Goal: Task Accomplishment & Management: Use online tool/utility

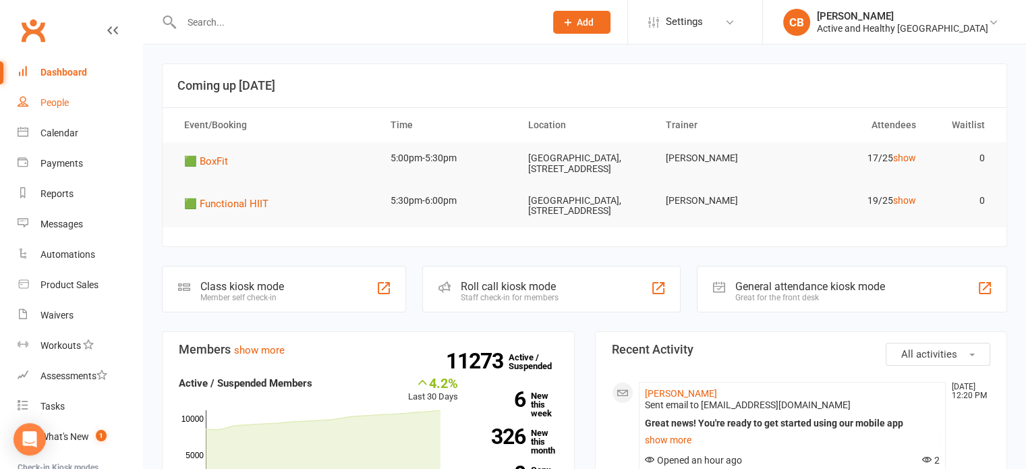
click at [57, 111] on link "People" at bounding box center [80, 103] width 125 height 30
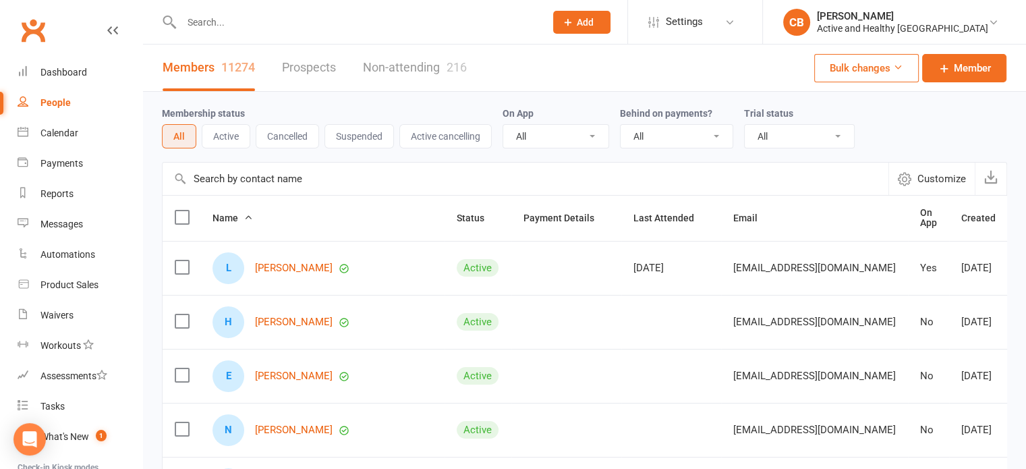
click at [266, 183] on input "text" at bounding box center [526, 179] width 726 height 32
paste input "Suzette Sutton"
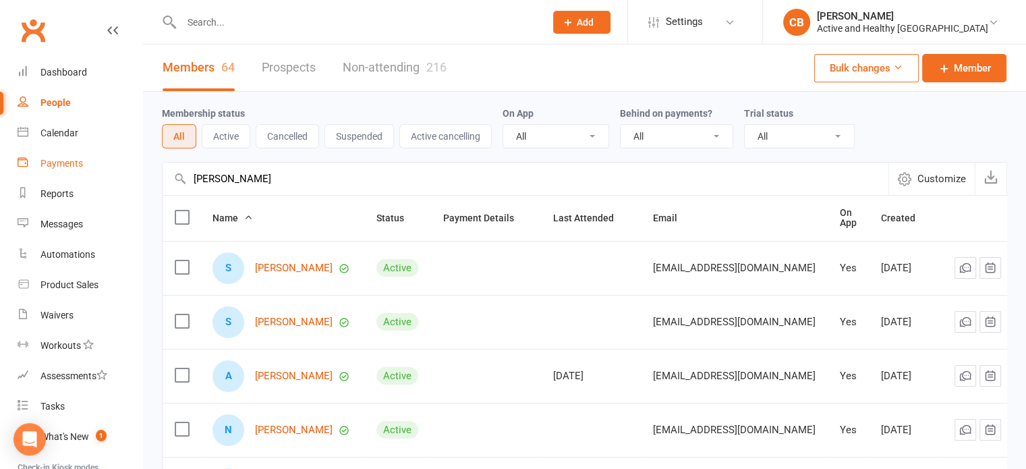
drag, startPoint x: 291, startPoint y: 172, endPoint x: 39, endPoint y: 161, distance: 251.9
click at [39, 161] on ui-view "Prospect Member Non-attending contact Class / event Appointment Task Membership…" at bounding box center [513, 441] width 1026 height 877
paste input "[PERSON_NAME]"
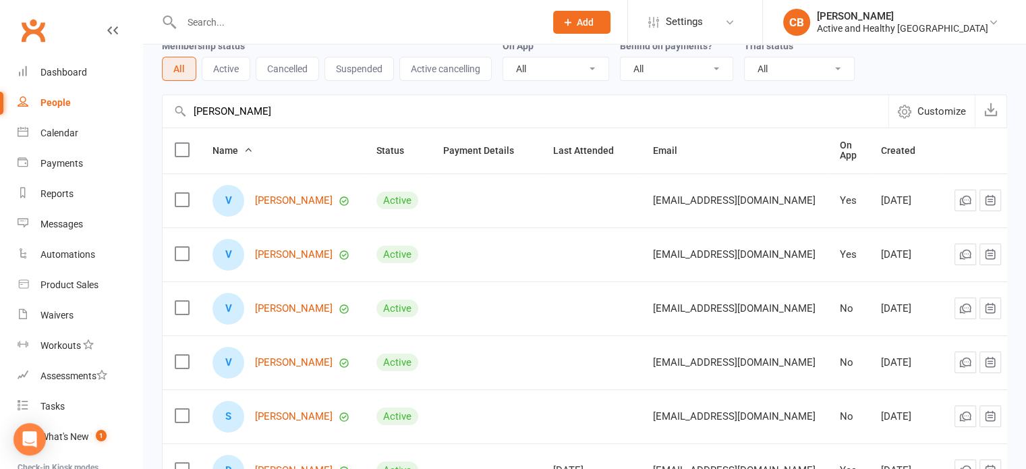
scroll to position [135, 0]
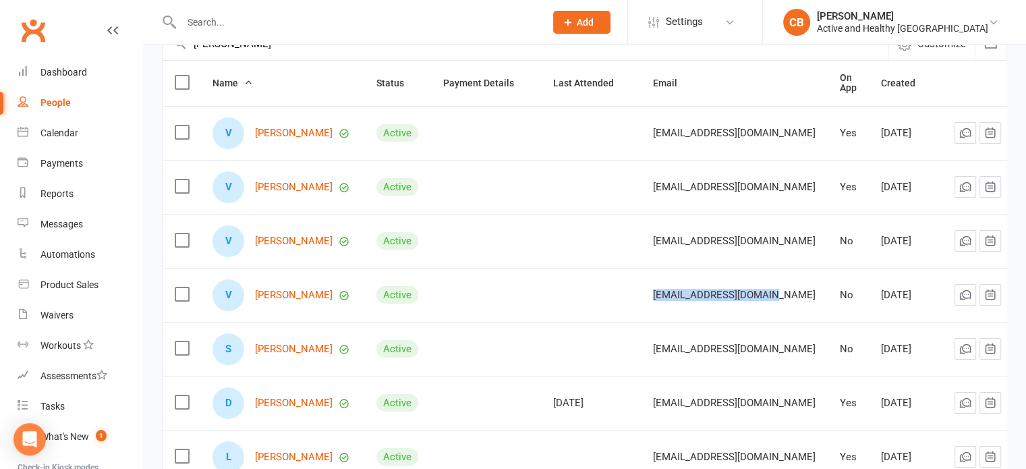
drag, startPoint x: 772, startPoint y: 297, endPoint x: 627, endPoint y: 300, distance: 145.1
click at [627, 300] on tr "V Vance O'Brien Active shaynaobrien@gmail.com No Sep 14, 2025" at bounding box center [598, 295] width 870 height 54
click at [721, 292] on span "shaynaobrien@gmail.com" at bounding box center [734, 295] width 163 height 26
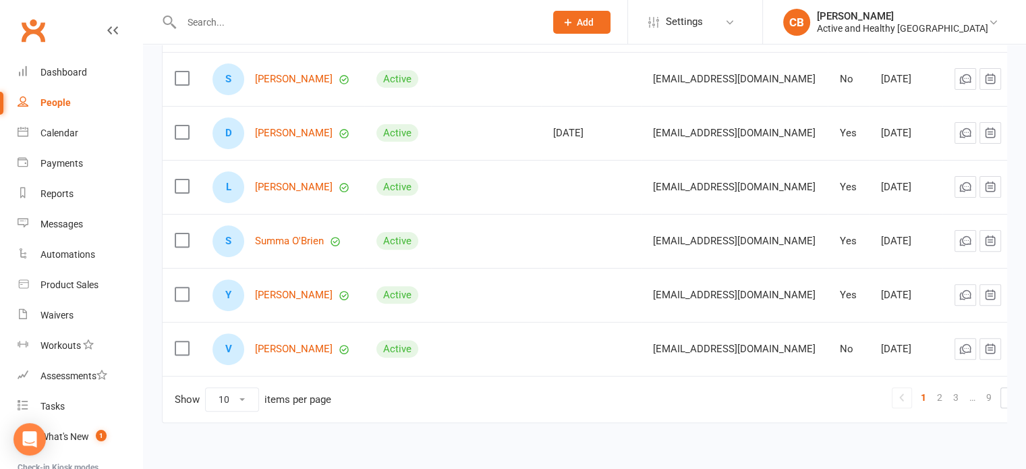
scroll to position [0, 0]
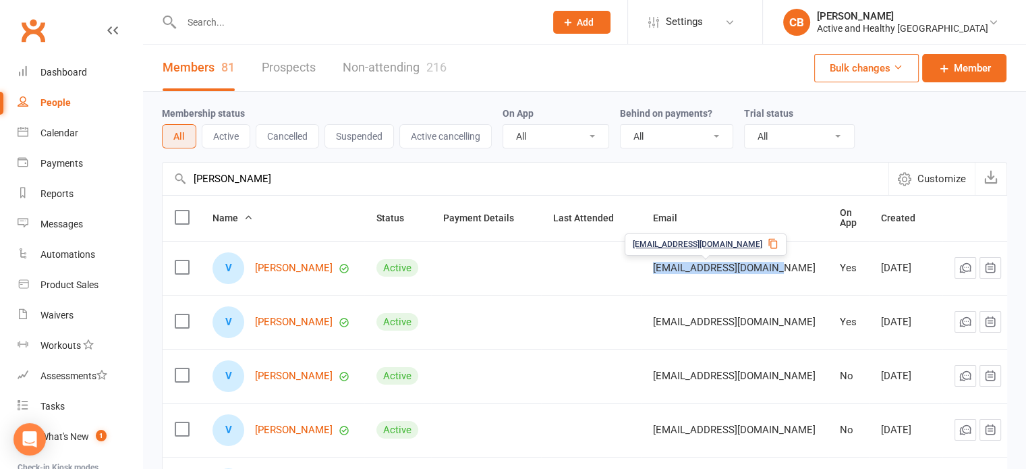
drag, startPoint x: 771, startPoint y: 268, endPoint x: 648, endPoint y: 269, distance: 123.5
click at [648, 269] on td "Vinny81dublin@gmail.com" at bounding box center [734, 268] width 187 height 54
copy span "Vinny81dublin@gmail.com"
drag, startPoint x: 291, startPoint y: 175, endPoint x: 154, endPoint y: 172, distance: 137.0
click at [154, 172] on div "Membership status All Active Cancelled Suspended Active cancelling On App All Y…" at bounding box center [584, 469] width 883 height 755
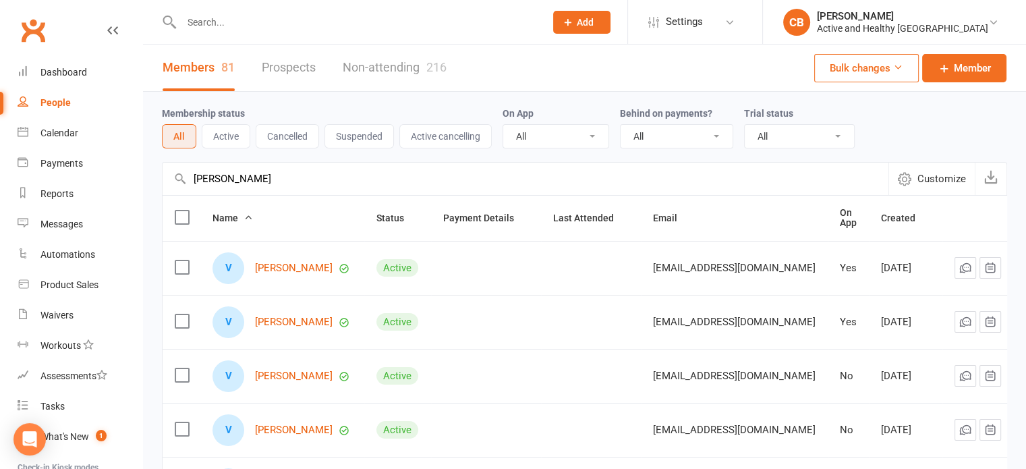
paste input "ny81dublin@gmail.com"
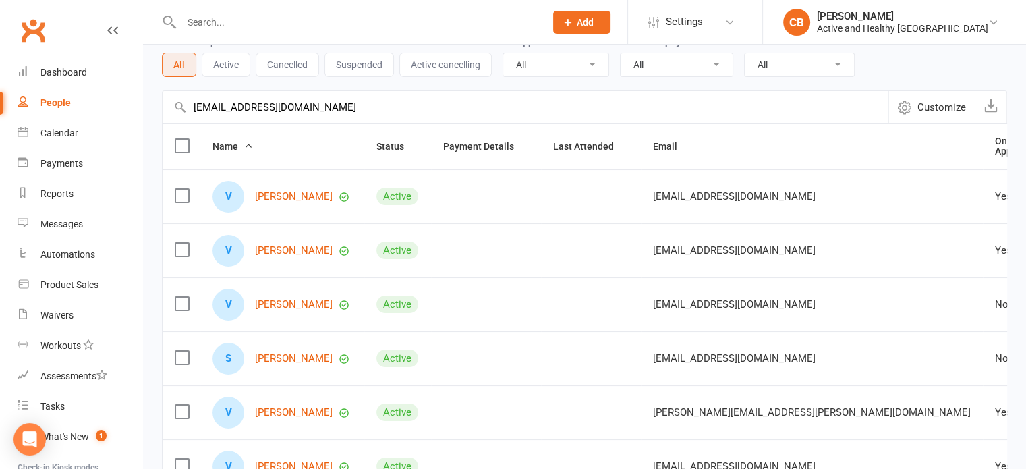
scroll to position [67, 0]
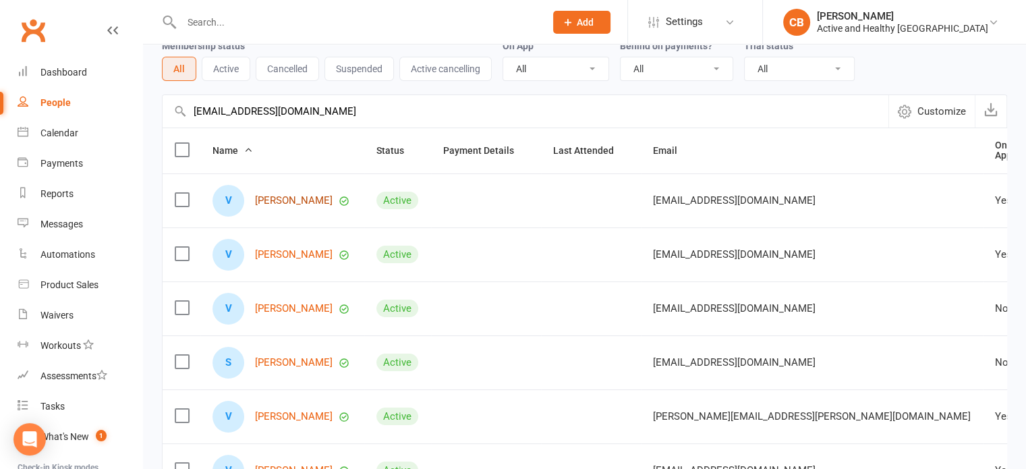
type input "Vinny81dublin@gmail.com"
click at [47, 198] on div "Reports" at bounding box center [56, 193] width 33 height 11
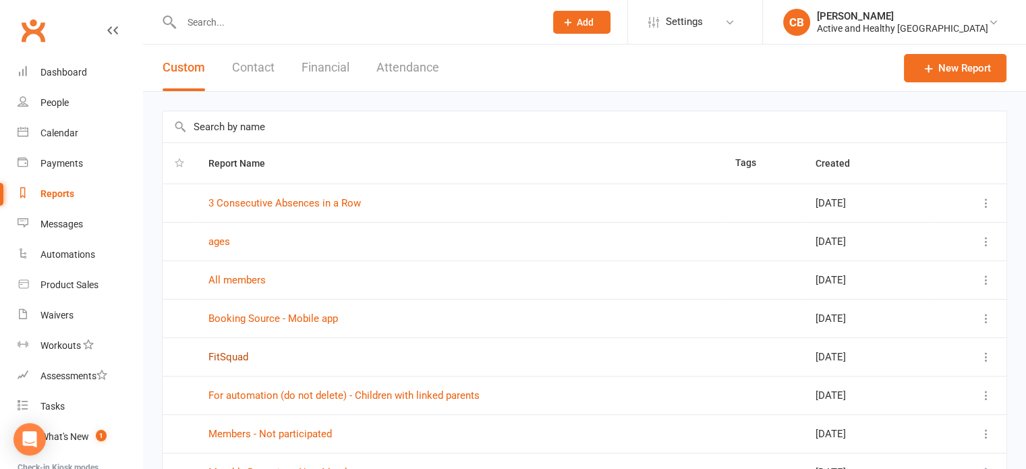
click at [239, 358] on link "FitSquad" at bounding box center [228, 357] width 40 height 12
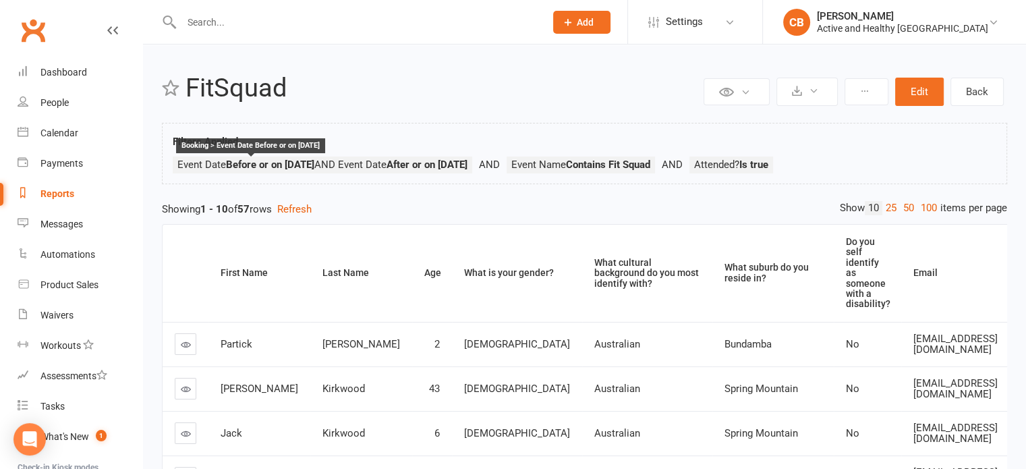
click at [314, 161] on strong "Before or on [DATE]" at bounding box center [270, 165] width 88 height 12
click at [818, 96] on button at bounding box center [807, 92] width 61 height 28
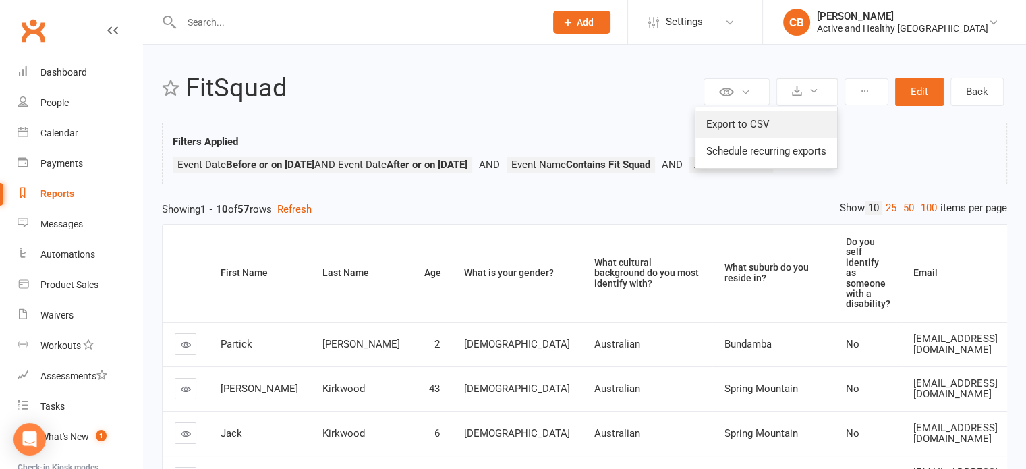
click at [735, 118] on link "Export to CSV" at bounding box center [767, 124] width 142 height 27
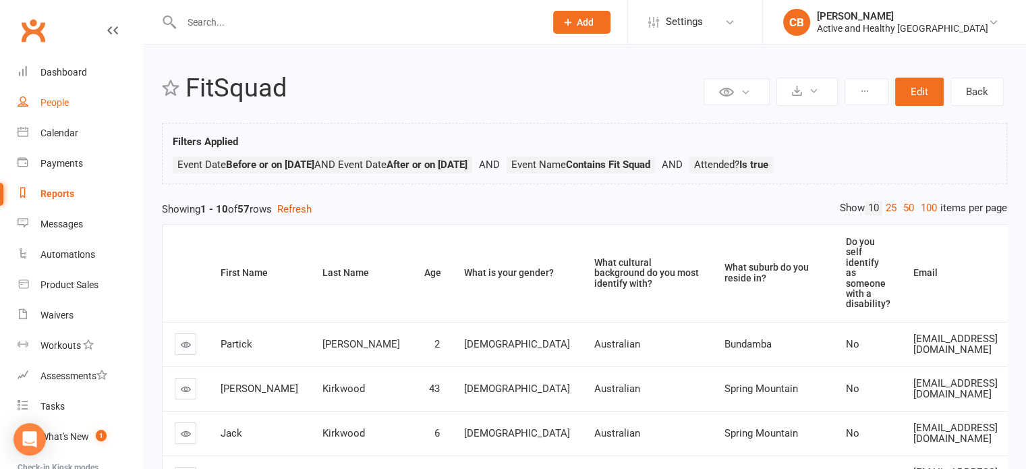
click at [68, 106] on div "People" at bounding box center [54, 102] width 28 height 11
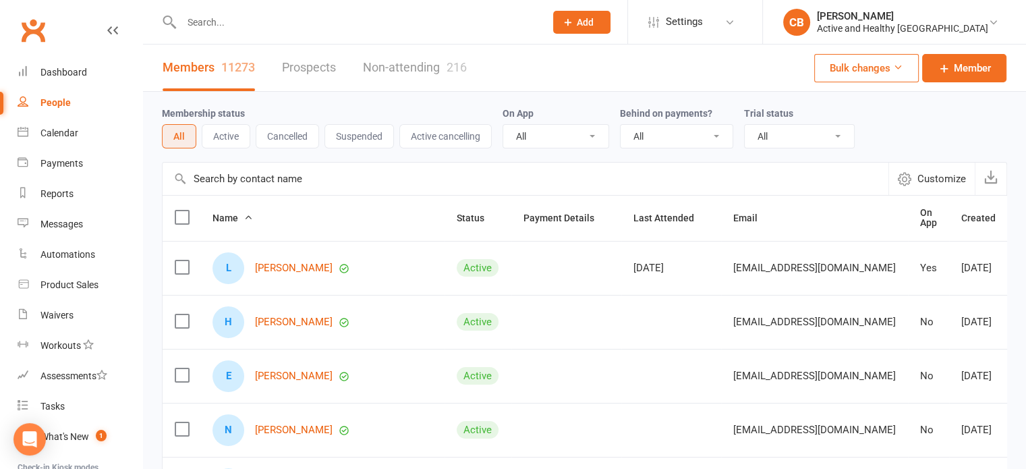
click at [258, 186] on input "text" at bounding box center [526, 179] width 726 height 32
paste input "[PERSON_NAME]"
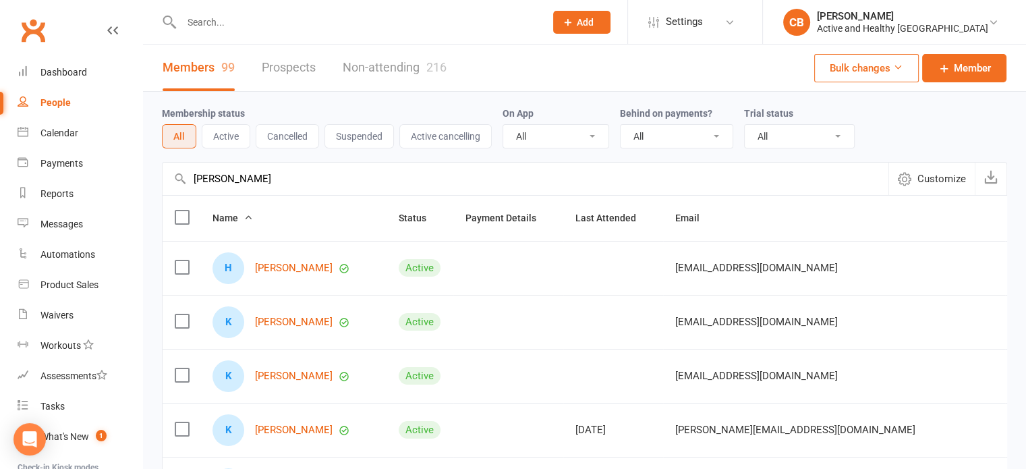
type input "[PERSON_NAME]"
click at [378, 52] on link "Non-attending 216" at bounding box center [395, 68] width 104 height 47
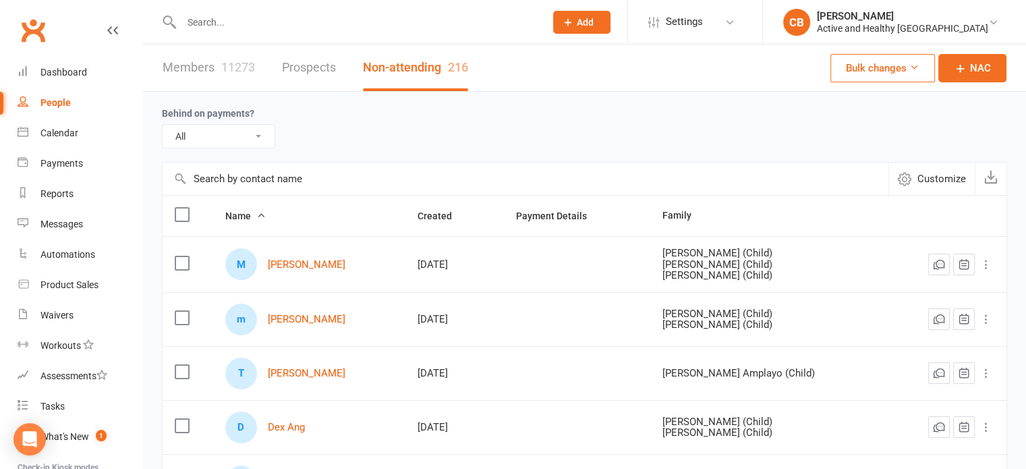
click at [242, 175] on input "text" at bounding box center [526, 179] width 726 height 32
paste input "[PERSON_NAME]"
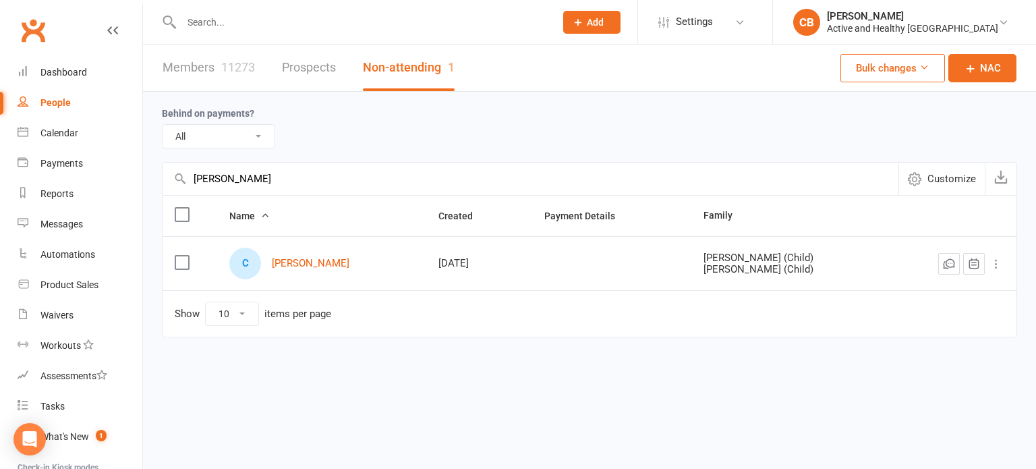
type input "[PERSON_NAME]"
click at [58, 129] on div "Calendar" at bounding box center [59, 133] width 38 height 11
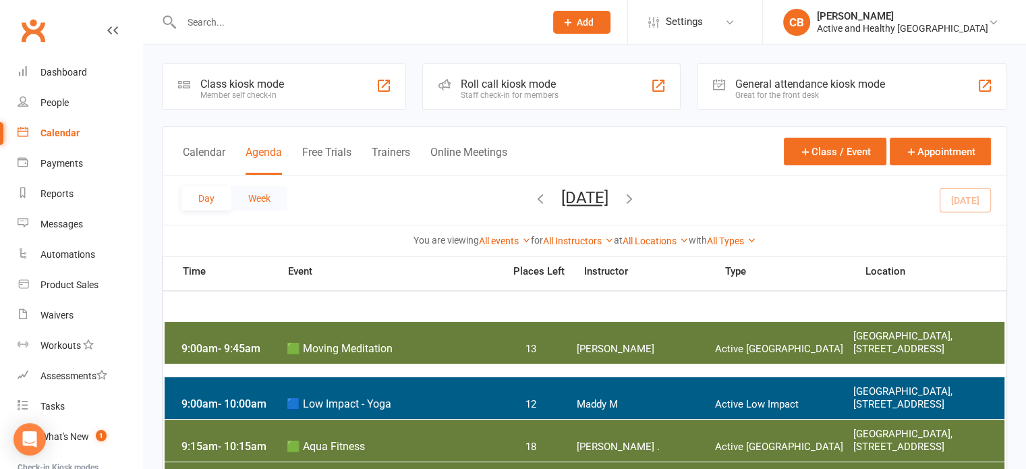
click at [272, 204] on button "Week" at bounding box center [259, 198] width 56 height 24
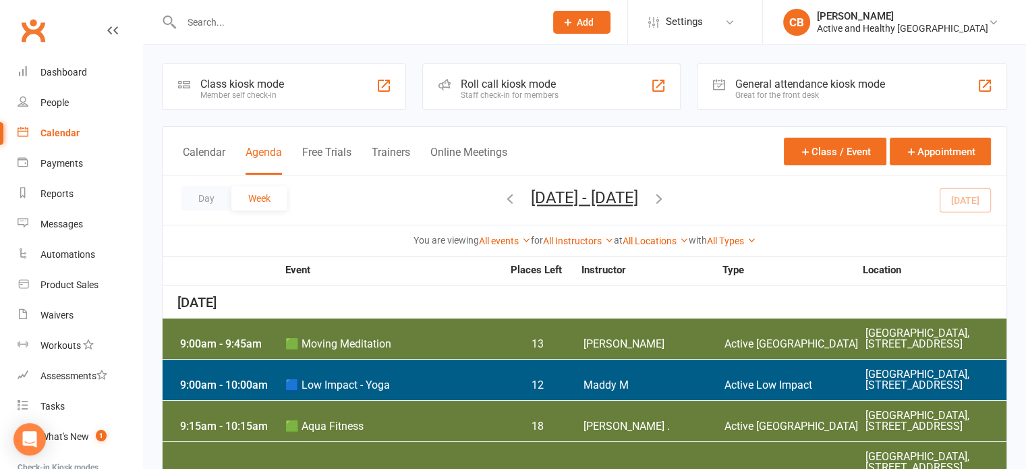
click at [667, 191] on icon "button" at bounding box center [659, 198] width 15 height 15
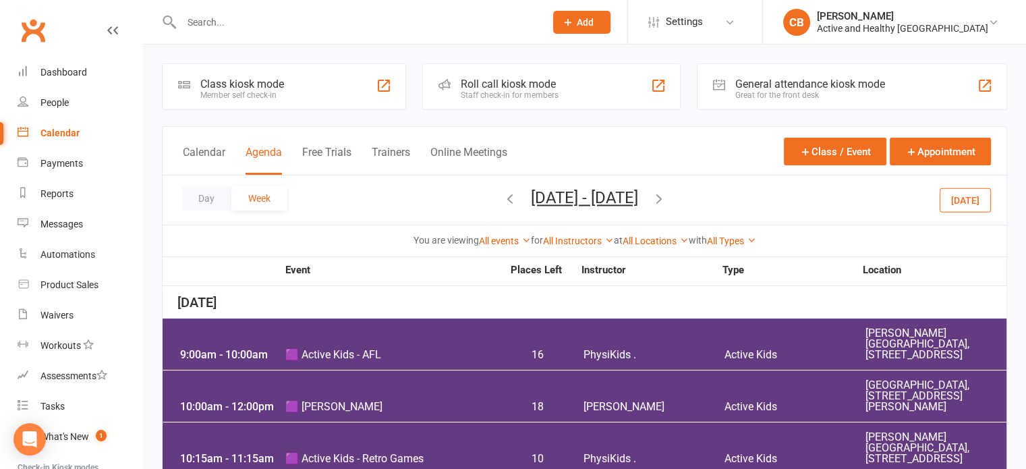
click at [38, 133] on link "Calendar" at bounding box center [80, 133] width 125 height 30
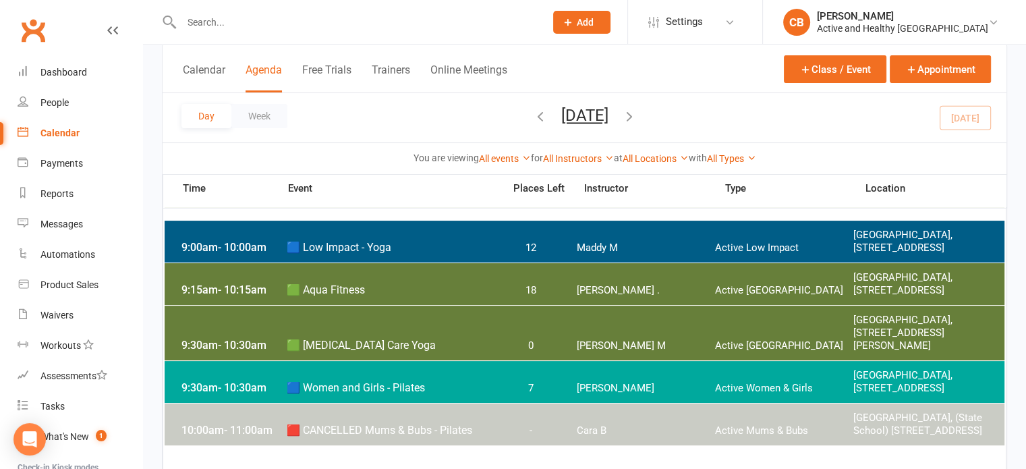
scroll to position [135, 0]
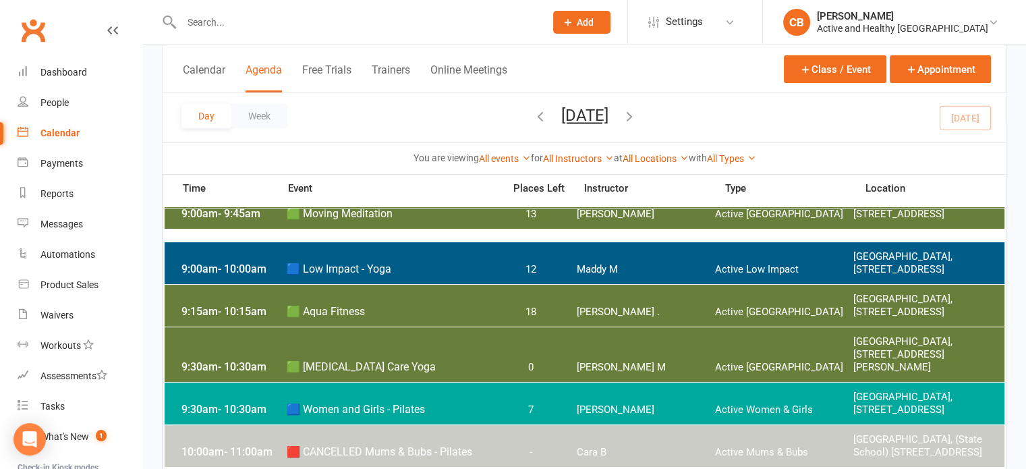
click at [637, 113] on icon "button" at bounding box center [629, 116] width 15 height 15
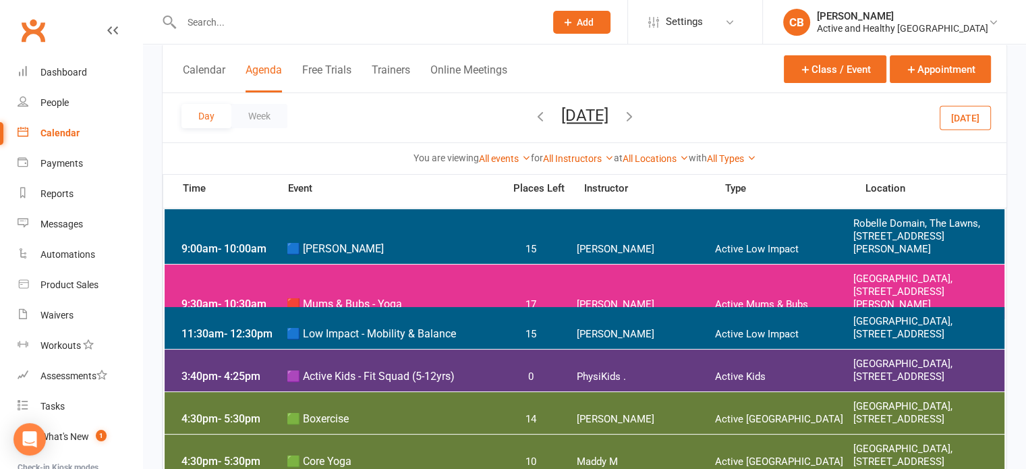
scroll to position [202, 0]
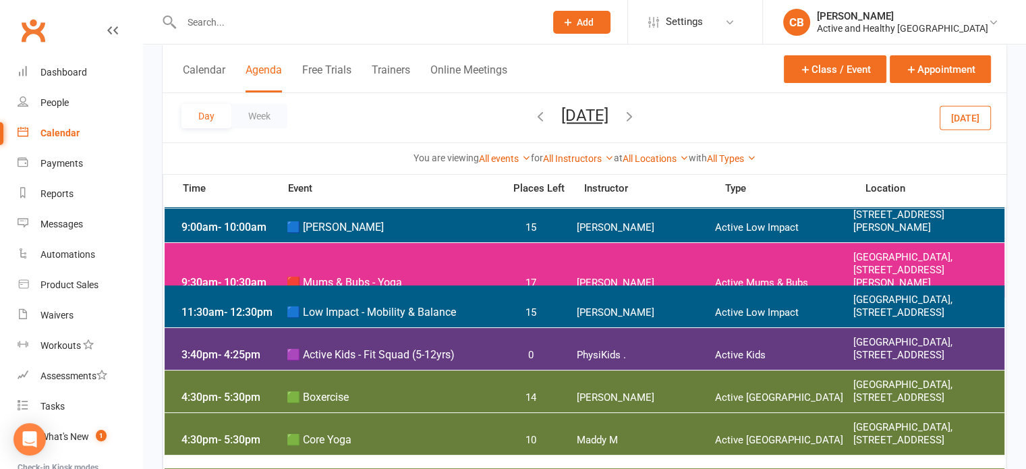
click at [637, 116] on icon "button" at bounding box center [629, 116] width 15 height 15
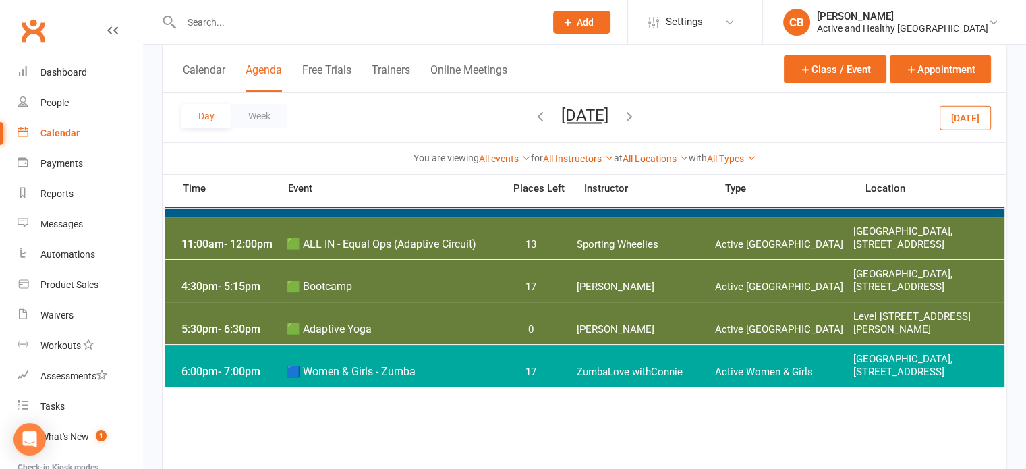
scroll to position [0, 0]
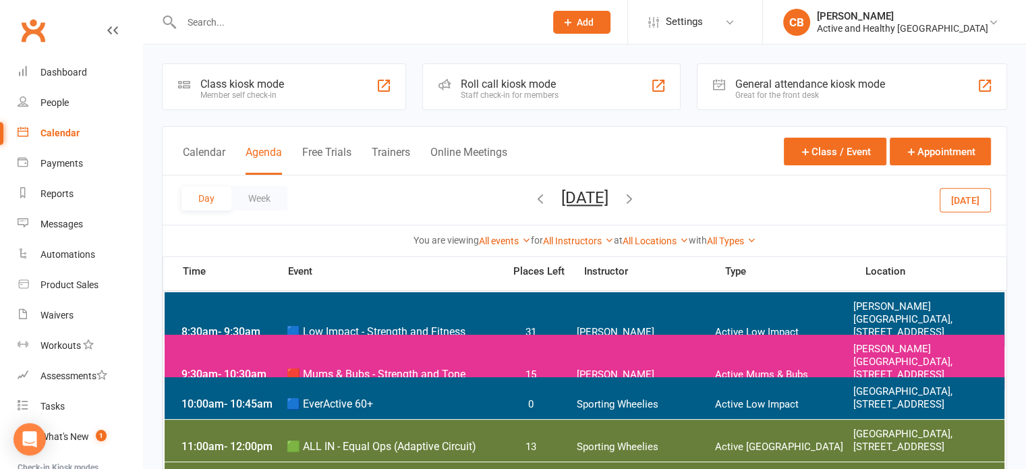
click at [533, 188] on button "button" at bounding box center [540, 200] width 15 height 24
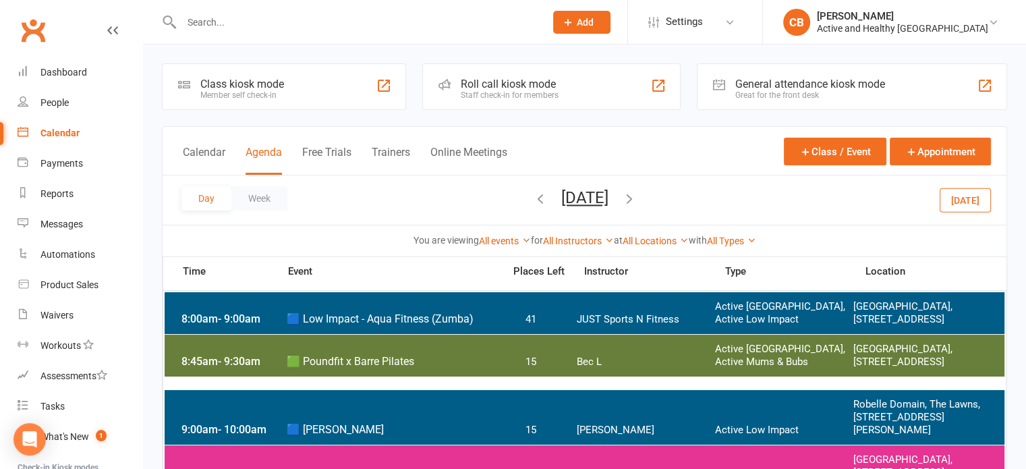
click at [533, 197] on icon "button" at bounding box center [540, 198] width 15 height 15
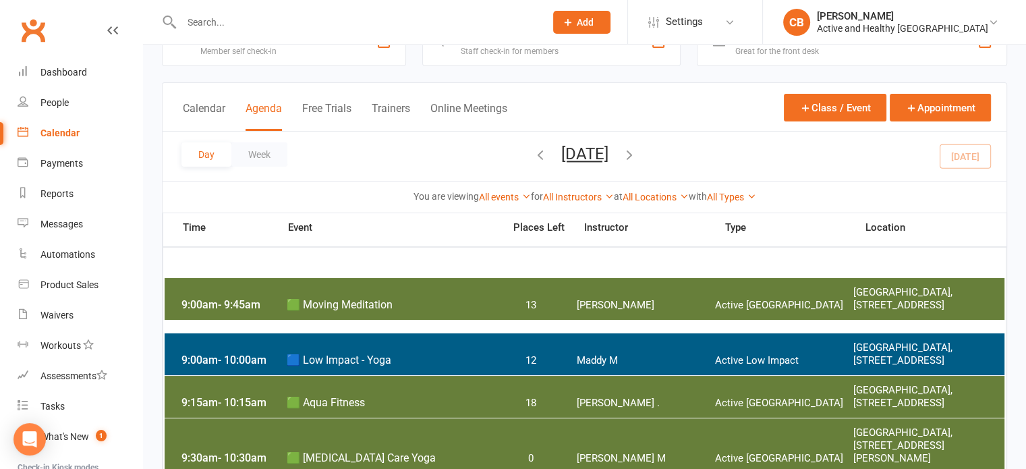
scroll to position [67, 0]
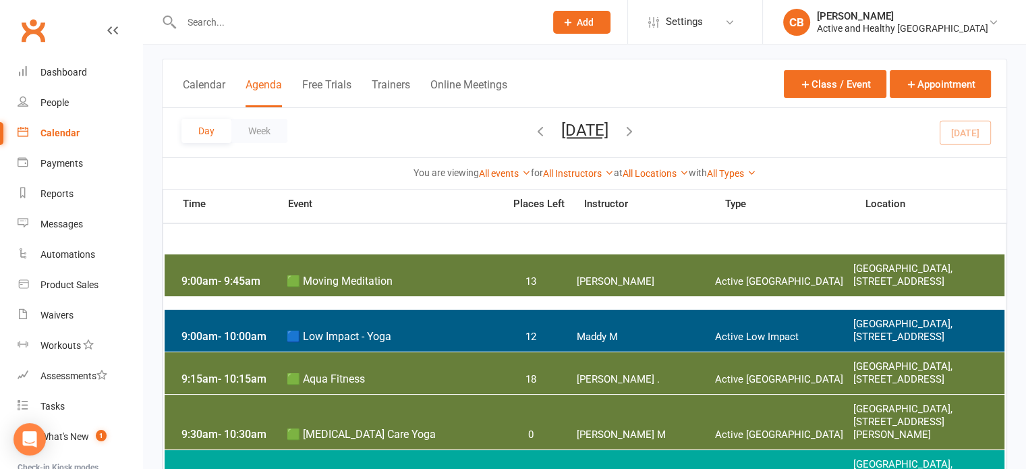
click at [637, 128] on icon "button" at bounding box center [629, 130] width 15 height 15
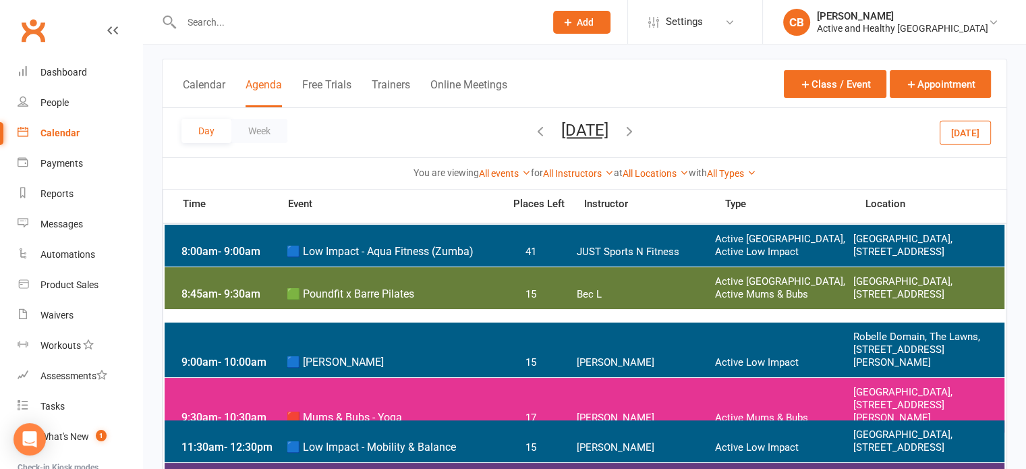
click at [637, 129] on icon "button" at bounding box center [629, 130] width 15 height 15
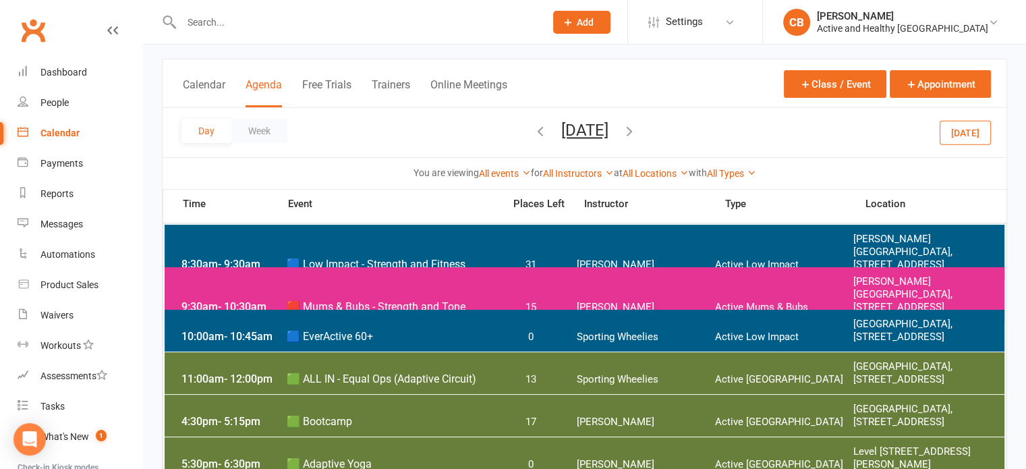
click at [637, 126] on icon "button" at bounding box center [629, 130] width 15 height 15
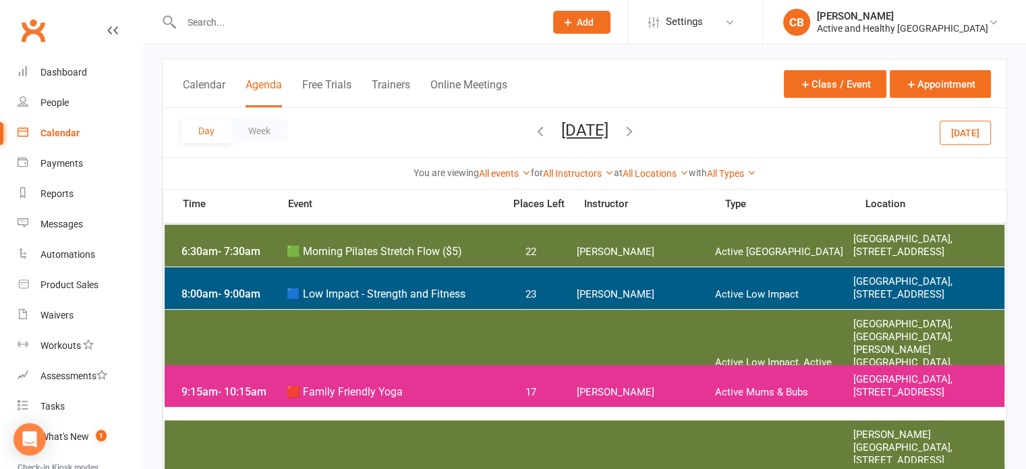
click at [698, 129] on div "Day Week Thursday, Sep 18, 2025 September 2025 Sun Mon Tue Wed Thu Fri Sat 31 0…" at bounding box center [585, 132] width 844 height 49
click at [637, 129] on icon "button" at bounding box center [629, 130] width 15 height 15
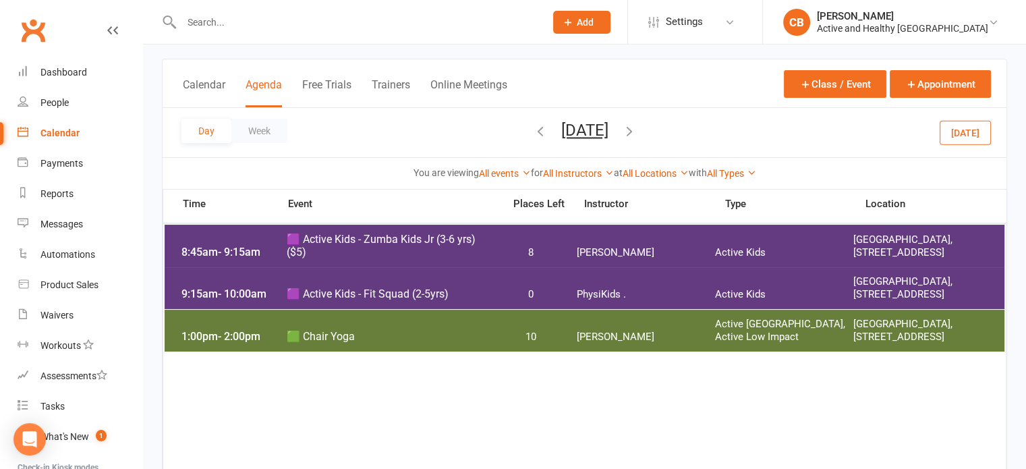
click at [637, 129] on icon "button" at bounding box center [629, 130] width 15 height 15
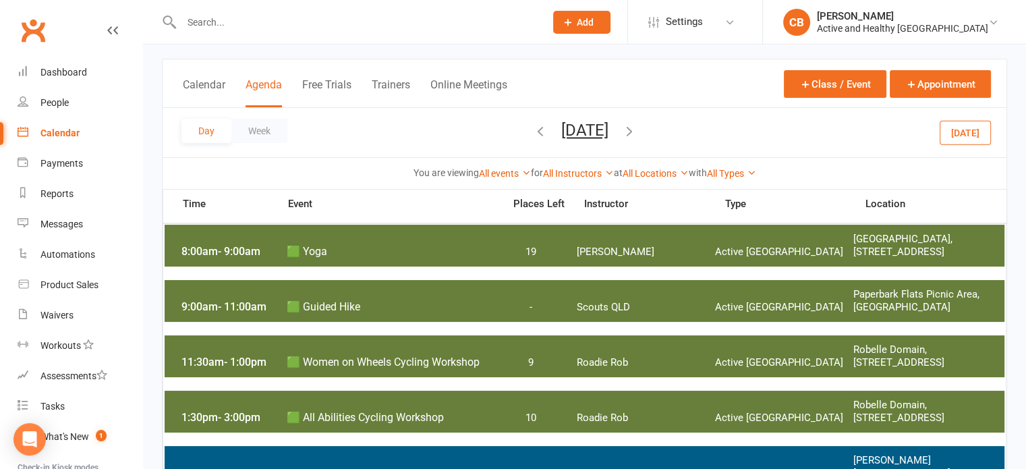
click at [637, 129] on icon "button" at bounding box center [629, 130] width 15 height 15
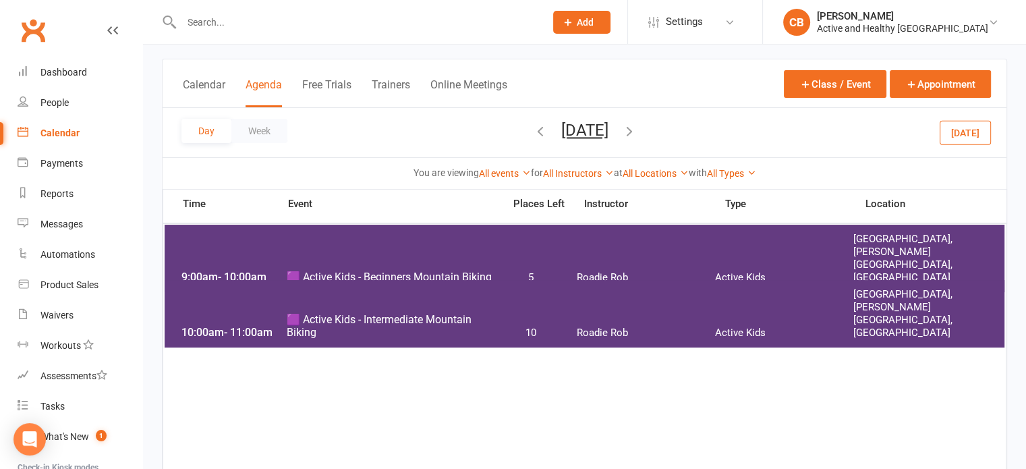
click at [637, 126] on icon "button" at bounding box center [629, 130] width 15 height 15
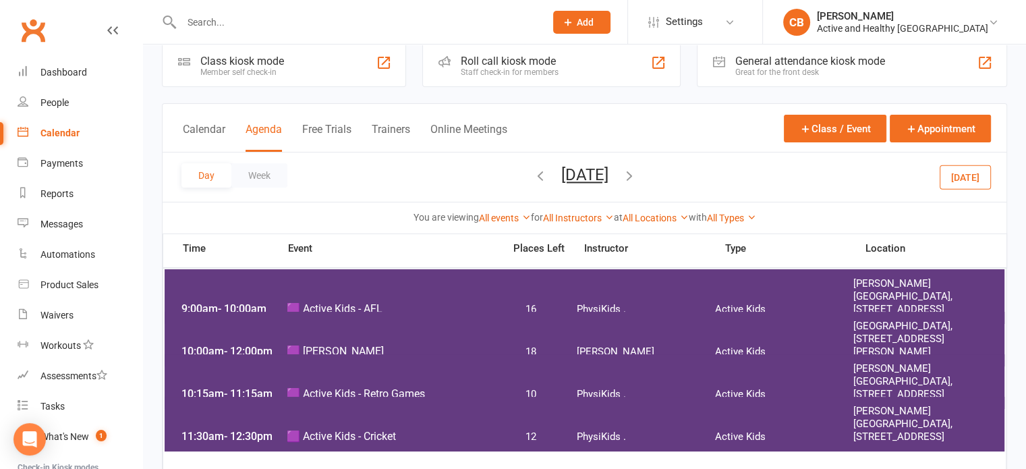
scroll to position [0, 0]
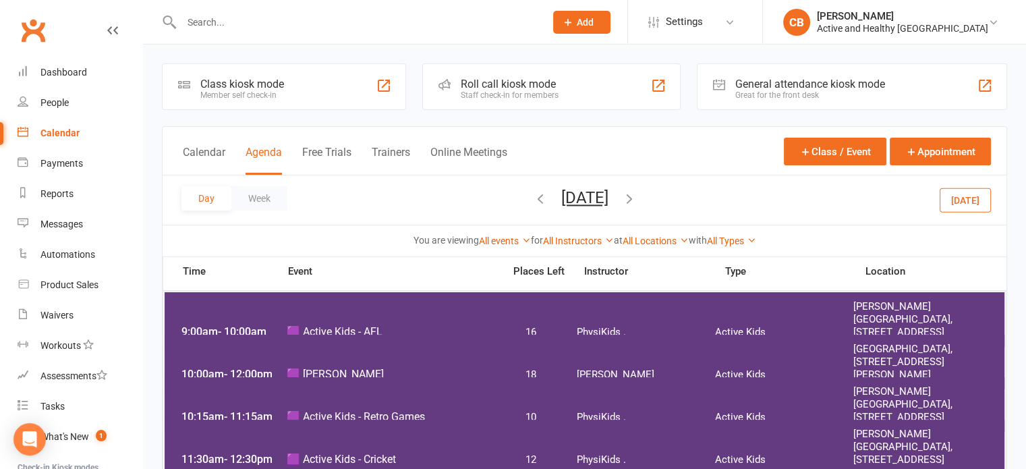
click at [637, 201] on icon "button" at bounding box center [629, 198] width 15 height 15
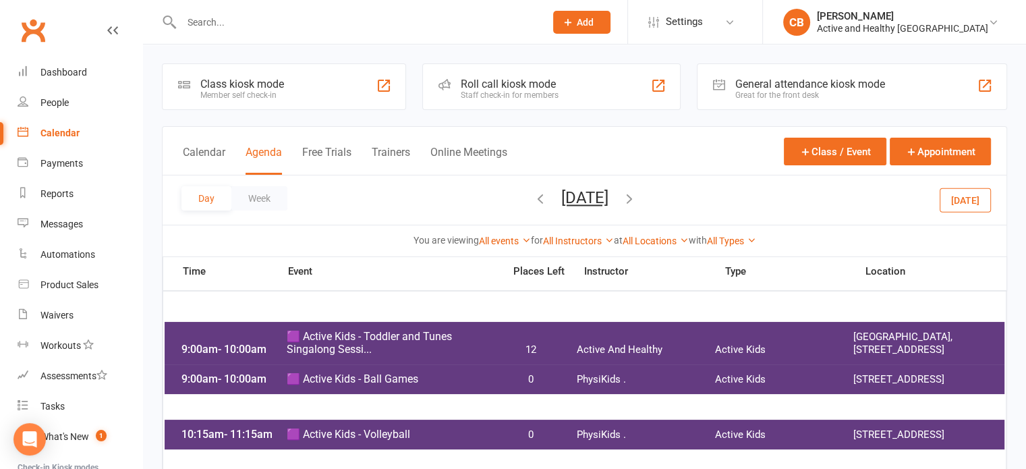
click at [637, 201] on icon "button" at bounding box center [629, 198] width 15 height 15
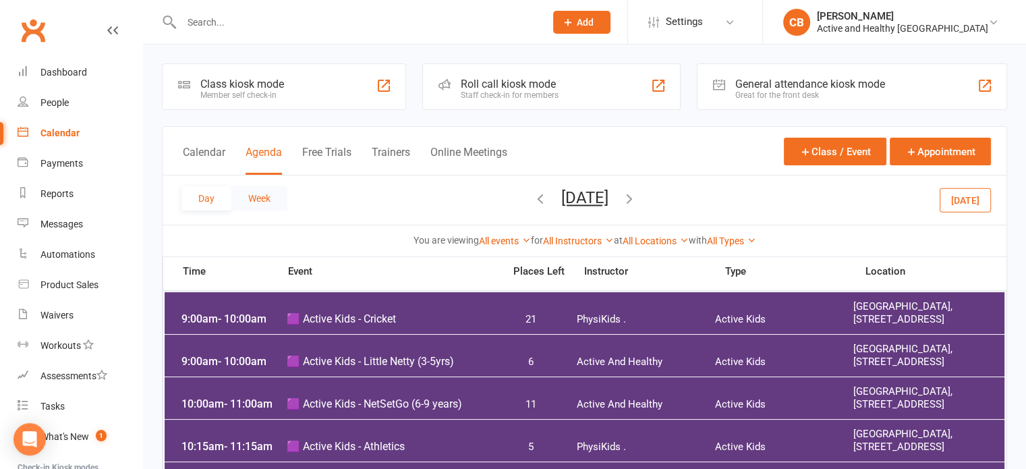
click at [258, 198] on button "Week" at bounding box center [259, 198] width 56 height 24
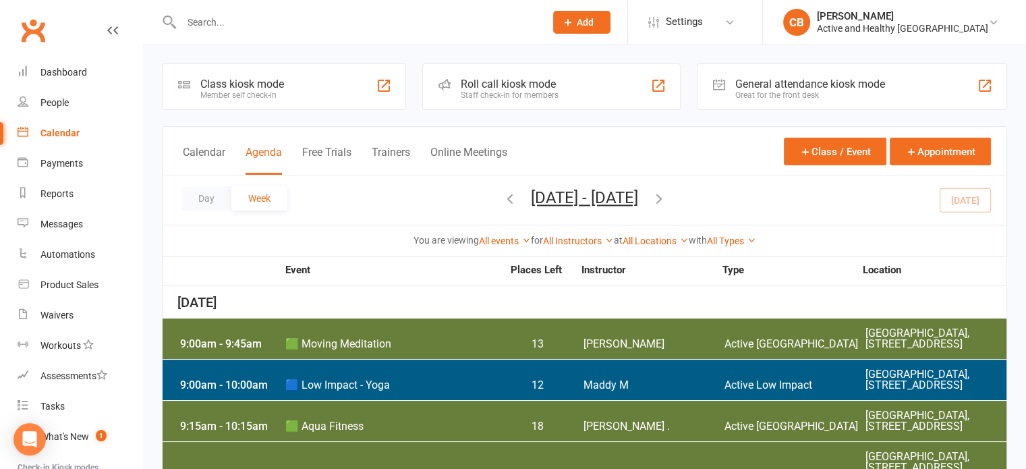
click at [690, 185] on div "Day Week Sep 15, 2025 - Sep 21, 2025 September 2025 Sun Mon Tue Wed Thu Fri Sat…" at bounding box center [585, 199] width 844 height 49
click at [667, 203] on icon "button" at bounding box center [659, 198] width 15 height 15
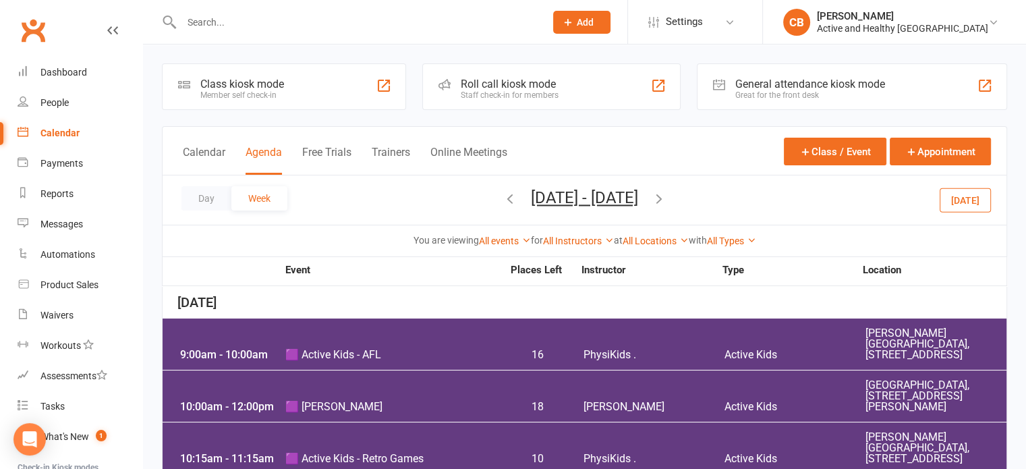
click at [667, 200] on icon "button" at bounding box center [659, 198] width 15 height 15
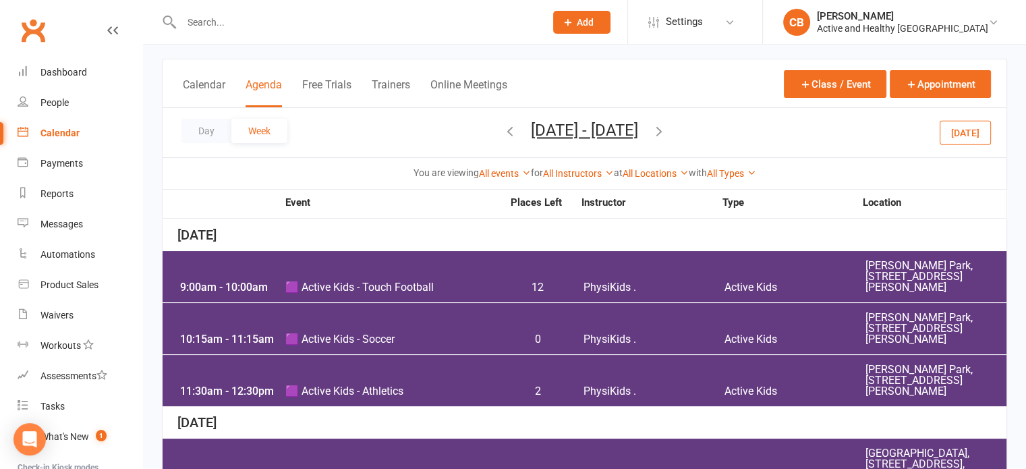
click at [667, 129] on icon "button" at bounding box center [659, 130] width 15 height 15
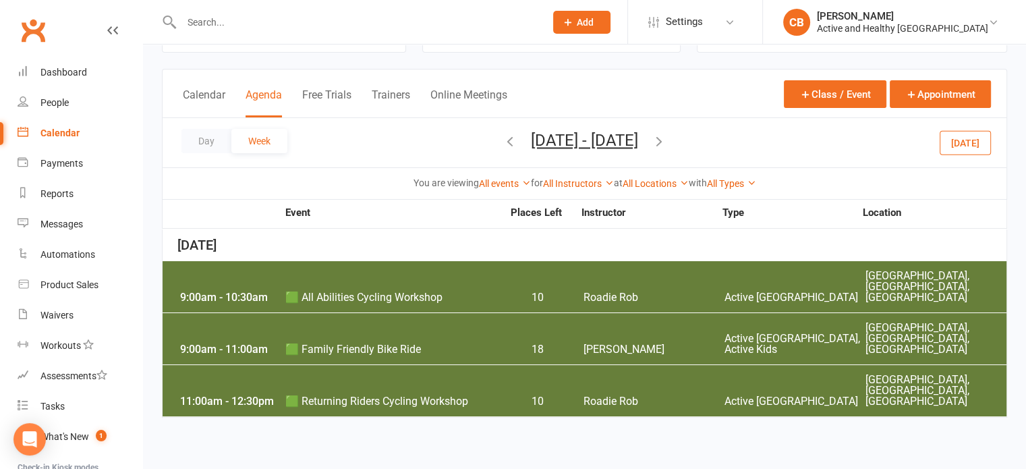
scroll to position [0, 0]
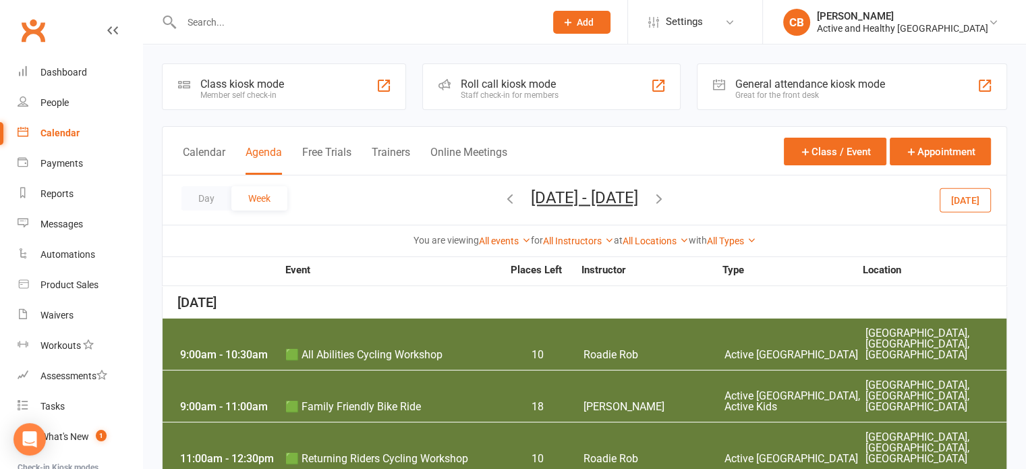
click at [503, 200] on icon "button" at bounding box center [510, 198] width 15 height 15
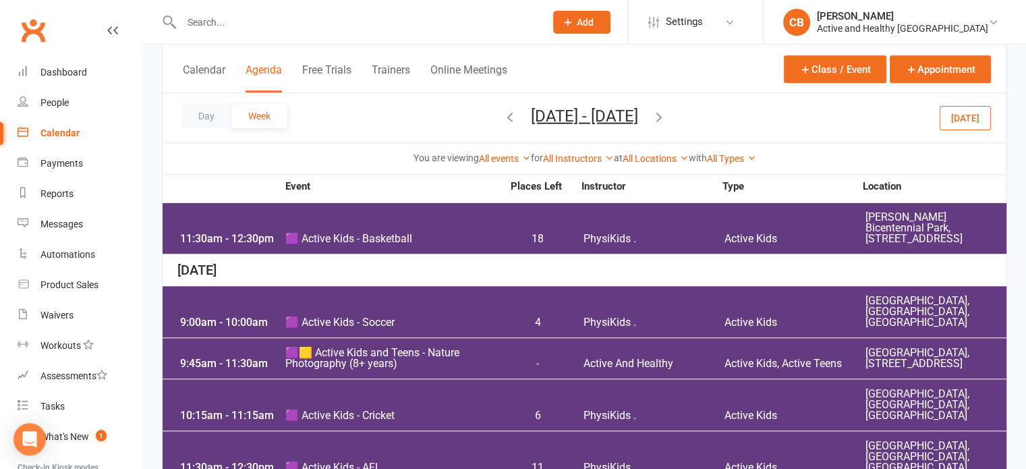
scroll to position [1175, 0]
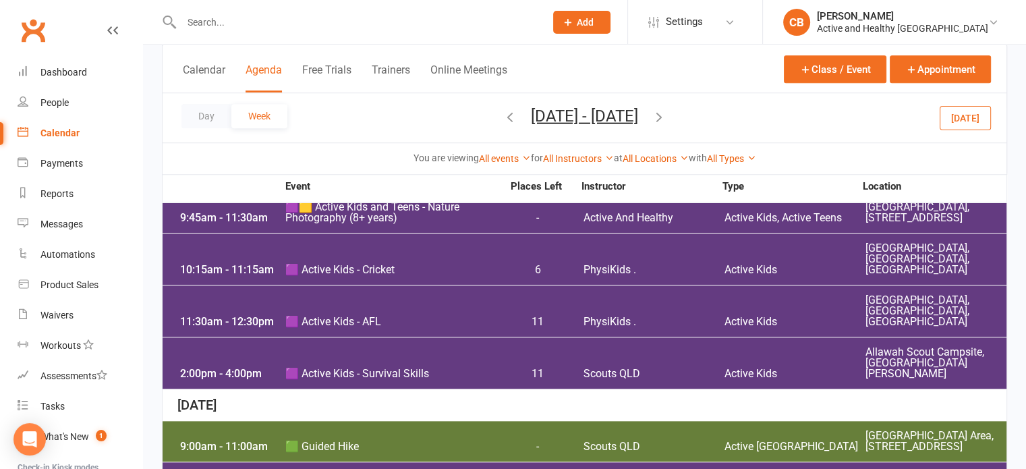
click at [667, 115] on icon "button" at bounding box center [659, 116] width 15 height 15
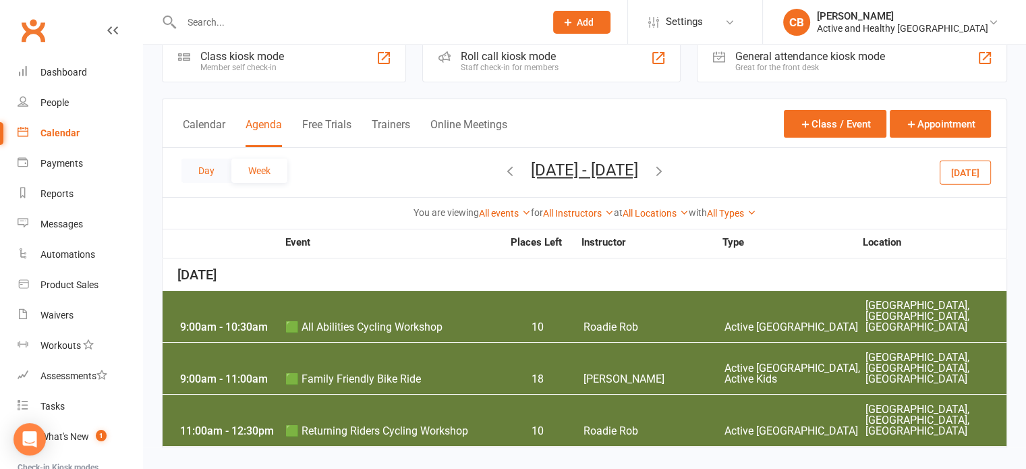
scroll to position [0, 0]
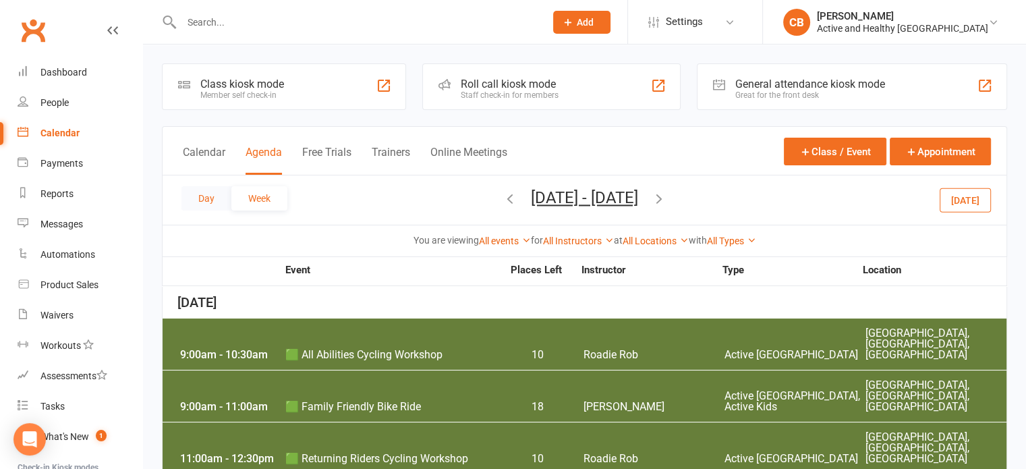
click at [199, 192] on button "Day" at bounding box center [207, 198] width 50 height 24
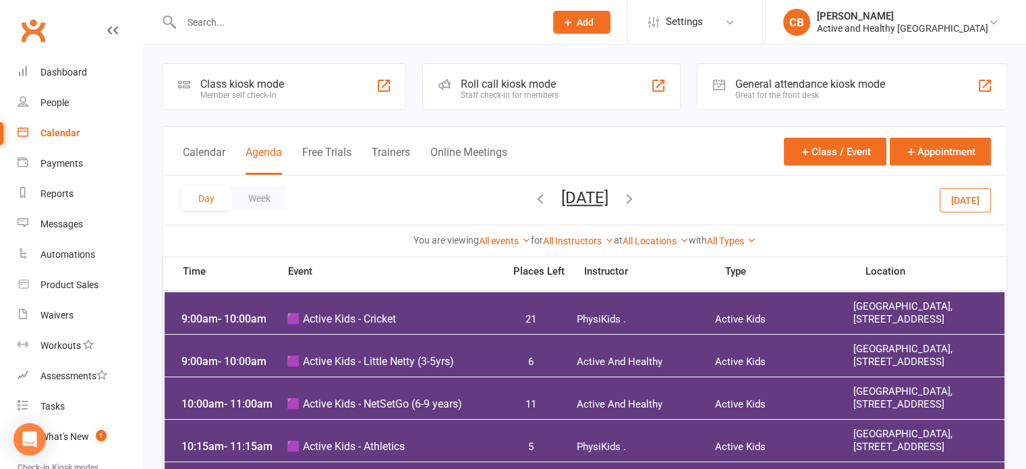
click at [637, 193] on icon "button" at bounding box center [629, 198] width 15 height 15
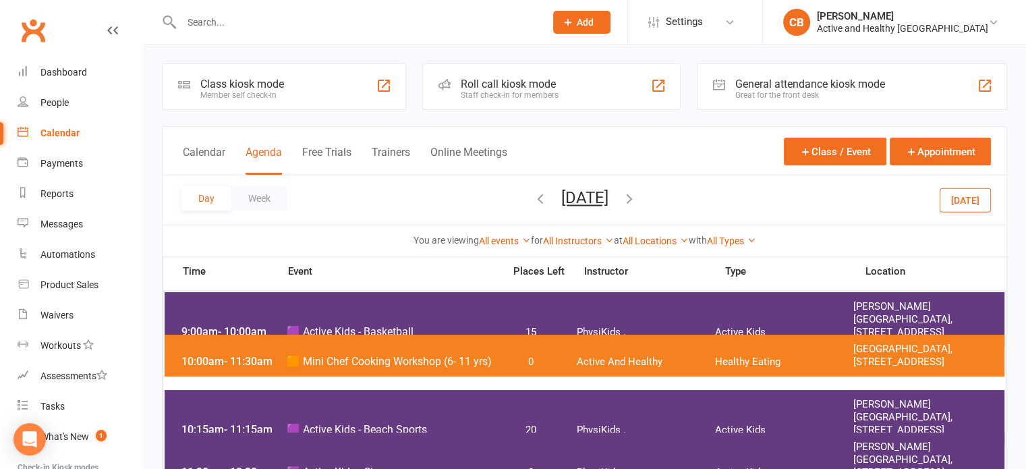
click at [698, 194] on div "Day Week Thursday, Sep 25, 2025 September 2025 Sun Mon Tue Wed Thu Fri Sat 31 0…" at bounding box center [585, 199] width 844 height 49
click at [257, 180] on div "Day Week Thursday, Sep 25, 2025 September 2025 Sun Mon Tue Wed Thu Fri Sat 31 0…" at bounding box center [585, 199] width 844 height 49
click at [273, 194] on button "Week" at bounding box center [259, 198] width 56 height 24
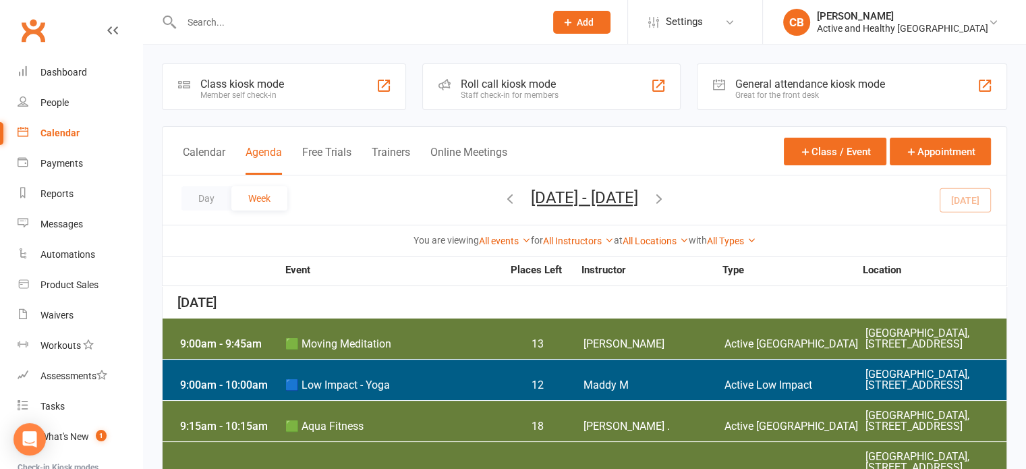
click at [182, 140] on div "Calendar Agenda Free Trials Trainers Online Meetings Class / Event Appointment" at bounding box center [585, 151] width 844 height 49
click at [231, 144] on div "Calendar Agenda Free Trials Trainers Online Meetings" at bounding box center [345, 159] width 325 height 30
click at [223, 152] on button "Calendar" at bounding box center [204, 160] width 43 height 29
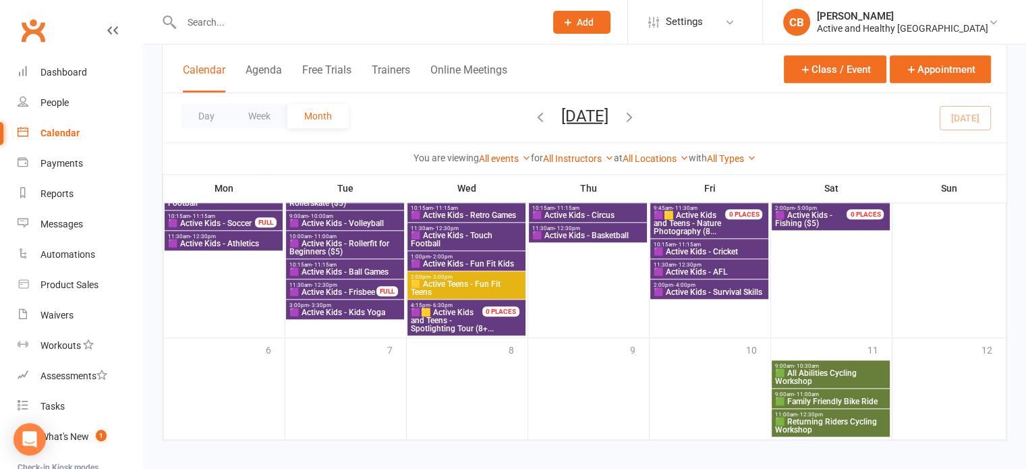
scroll to position [1354, 0]
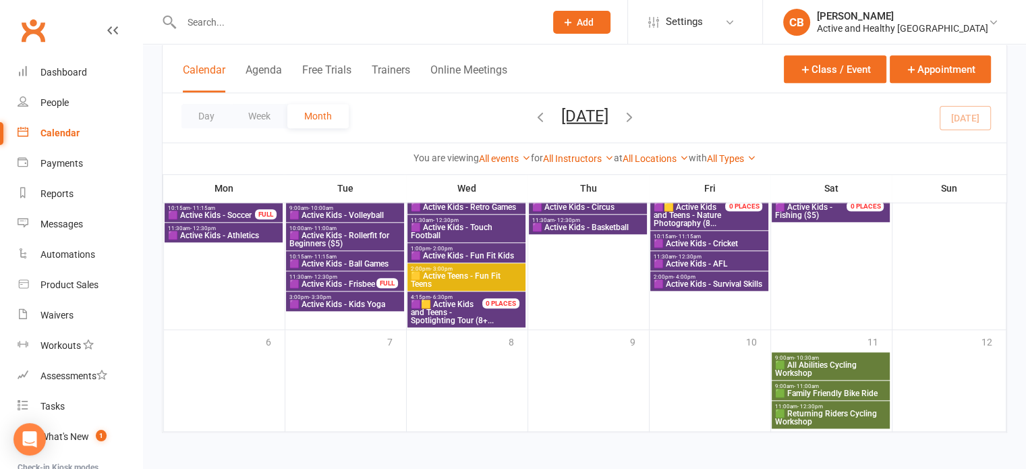
click at [637, 115] on icon "button" at bounding box center [629, 116] width 15 height 15
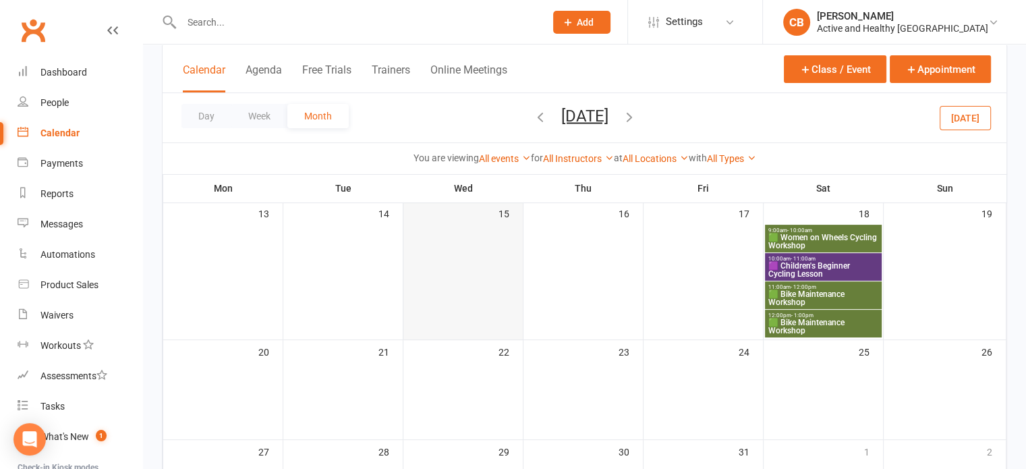
scroll to position [372, 0]
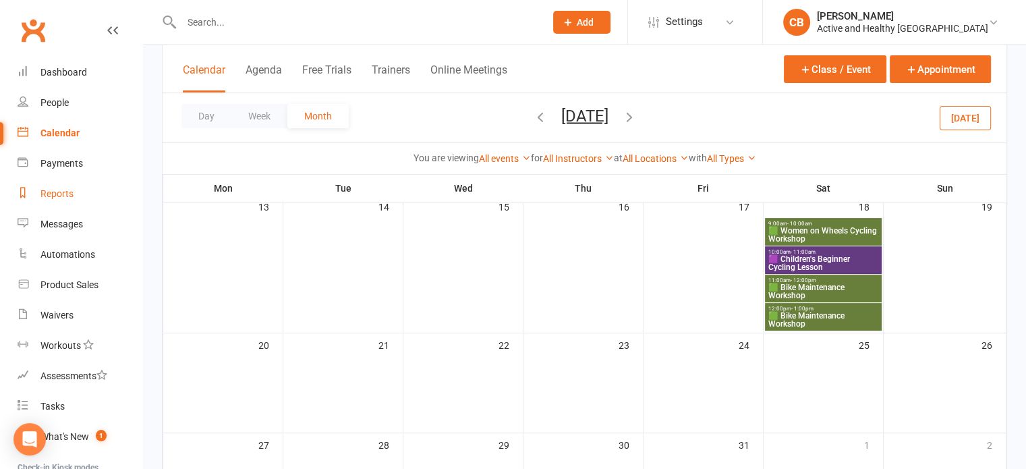
click at [70, 198] on div "Reports" at bounding box center [56, 193] width 33 height 11
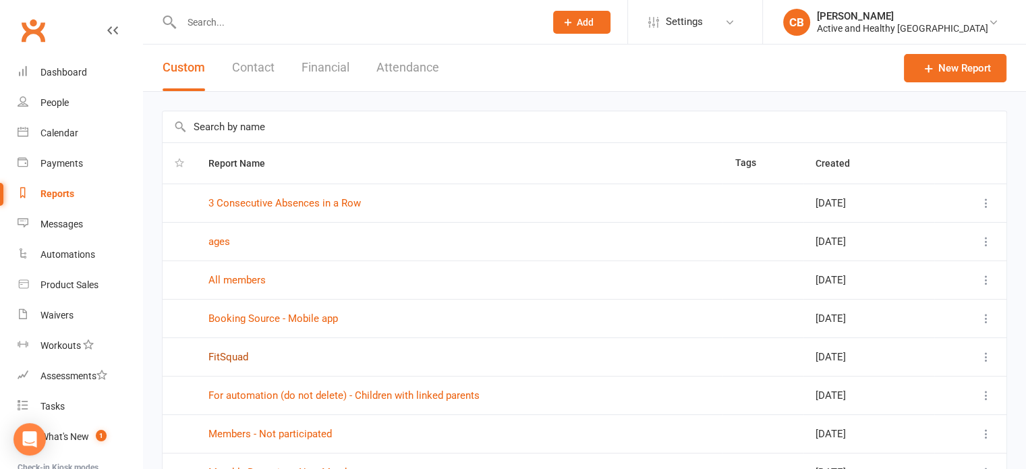
drag, startPoint x: 227, startPoint y: 360, endPoint x: 599, endPoint y: 446, distance: 382.2
click at [227, 360] on link "FitSquad" at bounding box center [228, 357] width 40 height 12
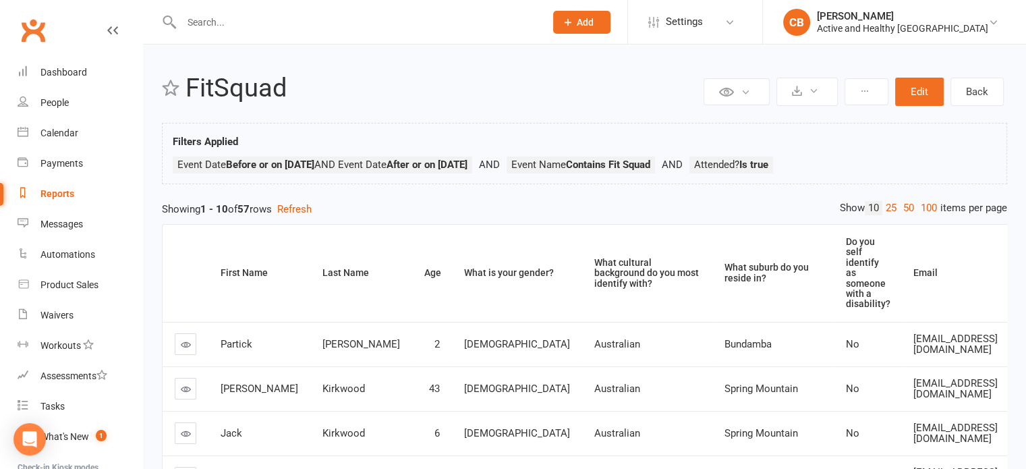
click at [390, 34] on div at bounding box center [349, 22] width 374 height 44
click at [926, 88] on button "Edit" at bounding box center [919, 92] width 49 height 28
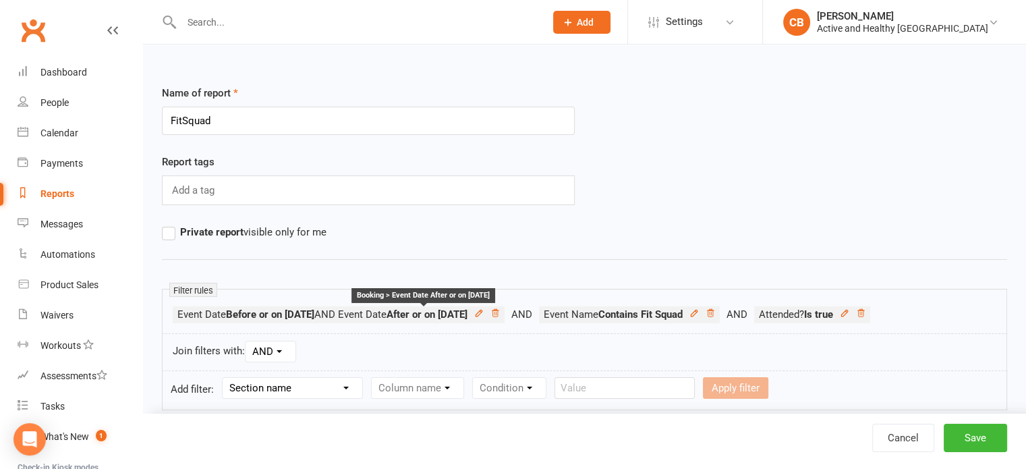
click at [359, 308] on span "AND Event Date After or on 2025-07-14" at bounding box center [390, 314] width 153 height 12
click at [915, 449] on link "Cancel" at bounding box center [903, 438] width 62 height 28
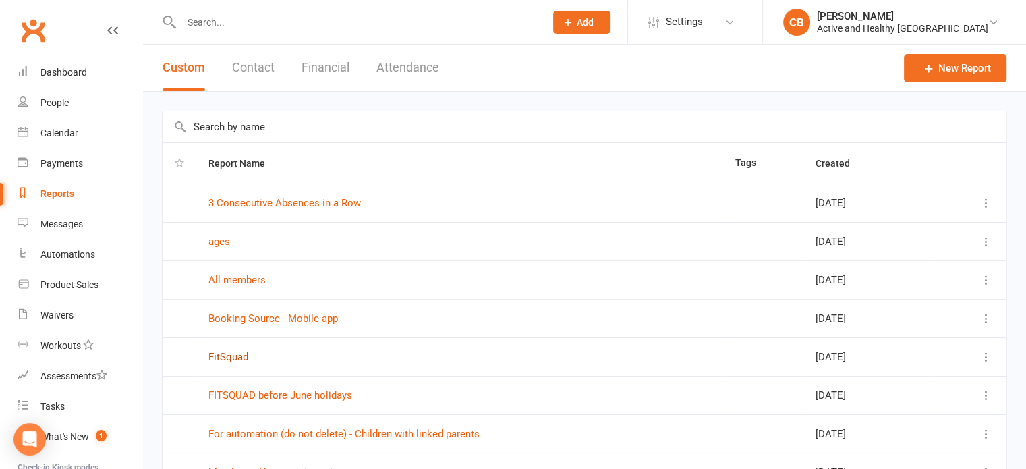
click at [235, 352] on link "FitSquad" at bounding box center [228, 357] width 40 height 12
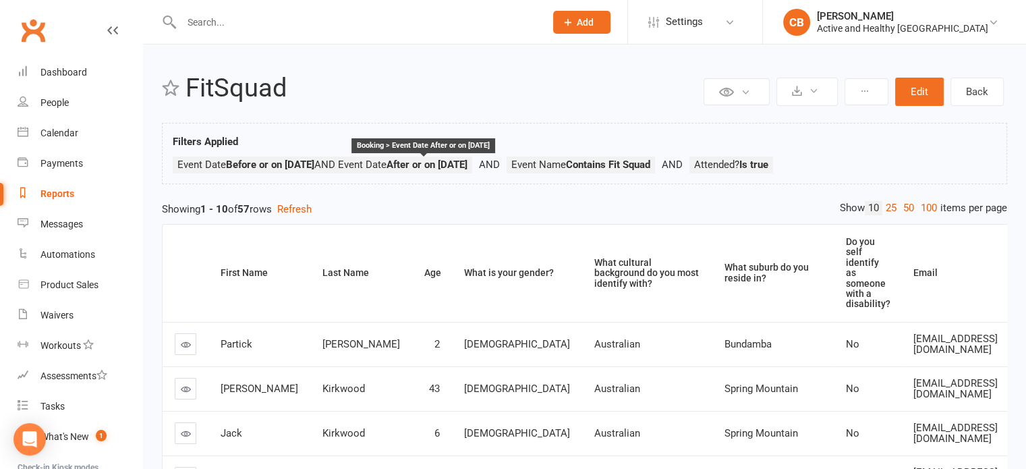
click at [352, 163] on span "AND Event Date After or on 2025-07-14" at bounding box center [390, 165] width 153 height 12
click at [907, 82] on button "Edit" at bounding box center [919, 92] width 49 height 28
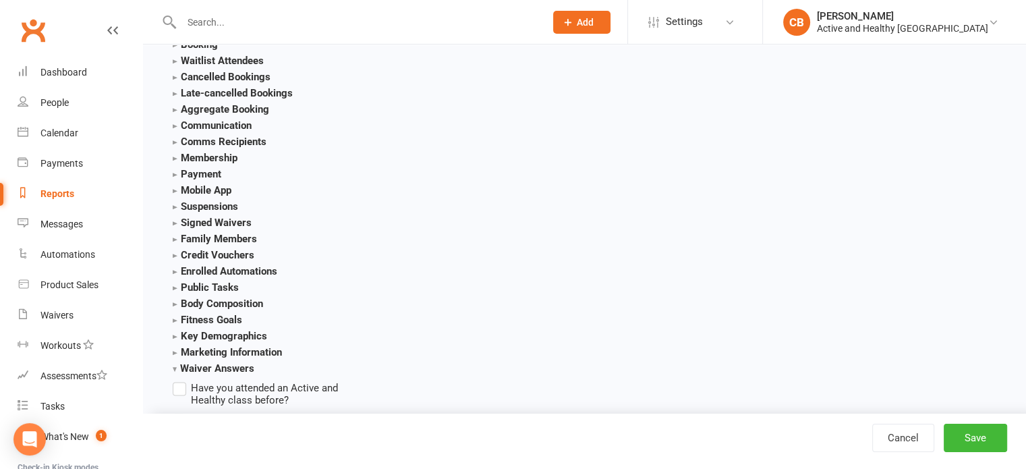
scroll to position [1484, 0]
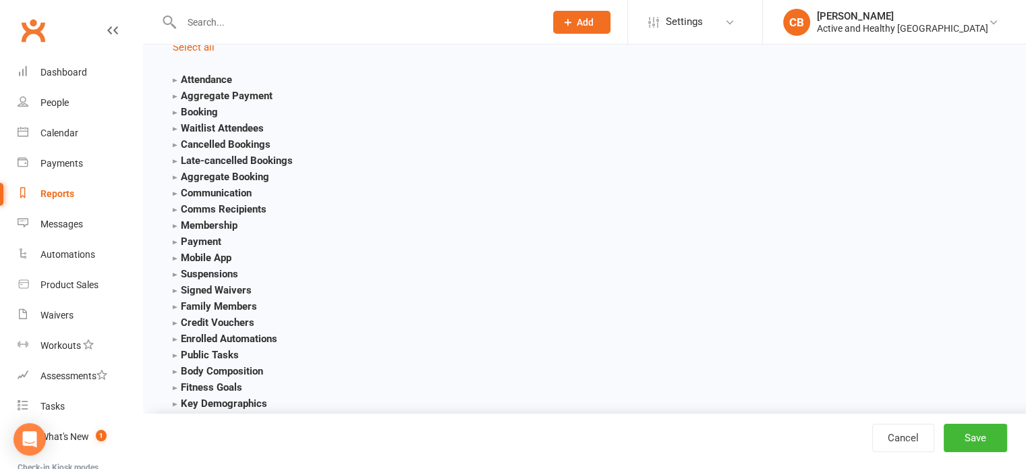
click at [177, 82] on strong "Attendance" at bounding box center [202, 80] width 59 height 12
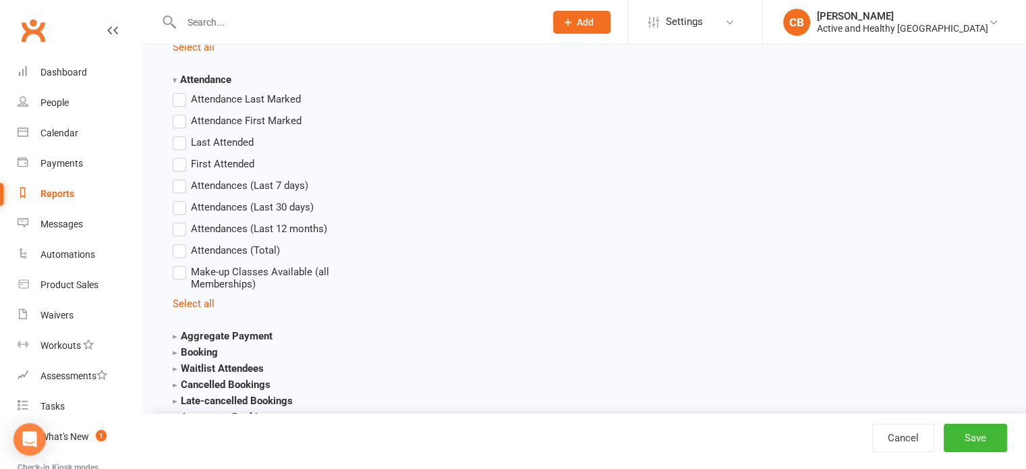
click at [174, 82] on strong "Attendance" at bounding box center [202, 80] width 59 height 12
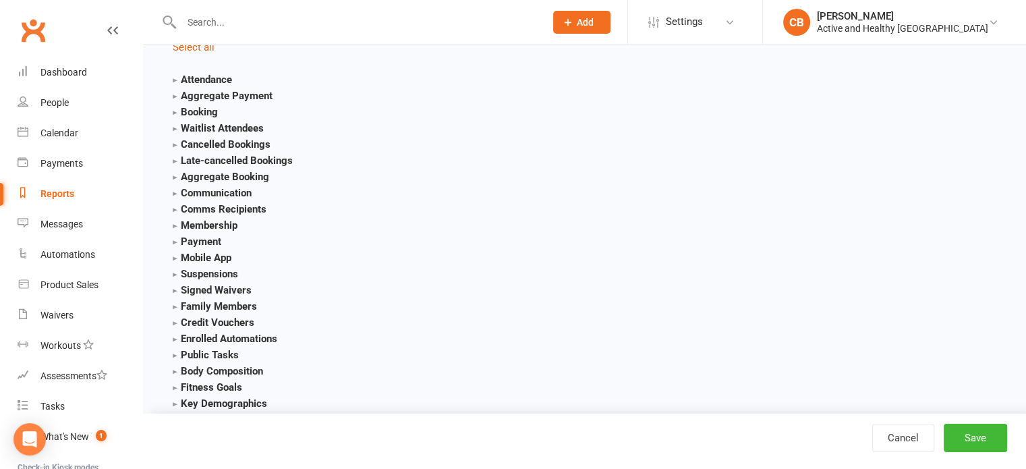
click at [173, 98] on strong "Aggregate Payment" at bounding box center [223, 96] width 100 height 12
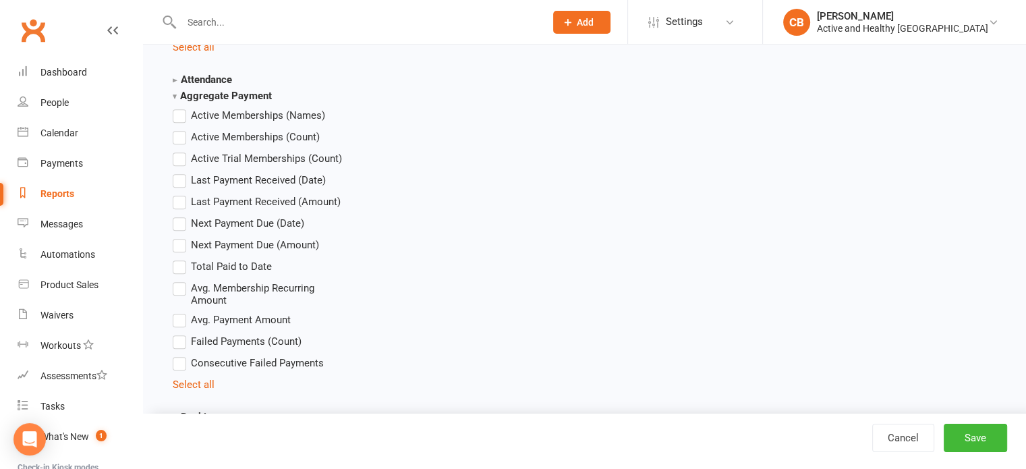
click at [173, 98] on strong "Aggregate Payment" at bounding box center [222, 96] width 99 height 12
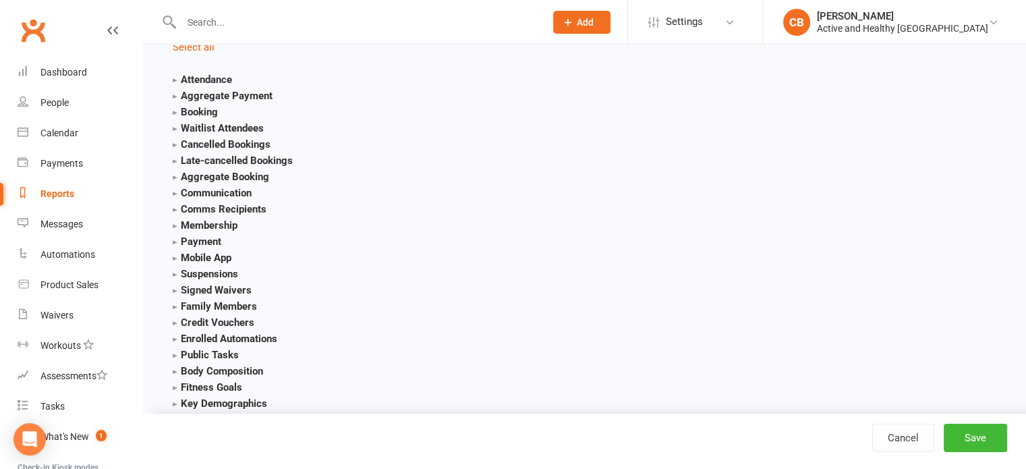
click at [173, 111] on strong "Booking" at bounding box center [195, 112] width 45 height 12
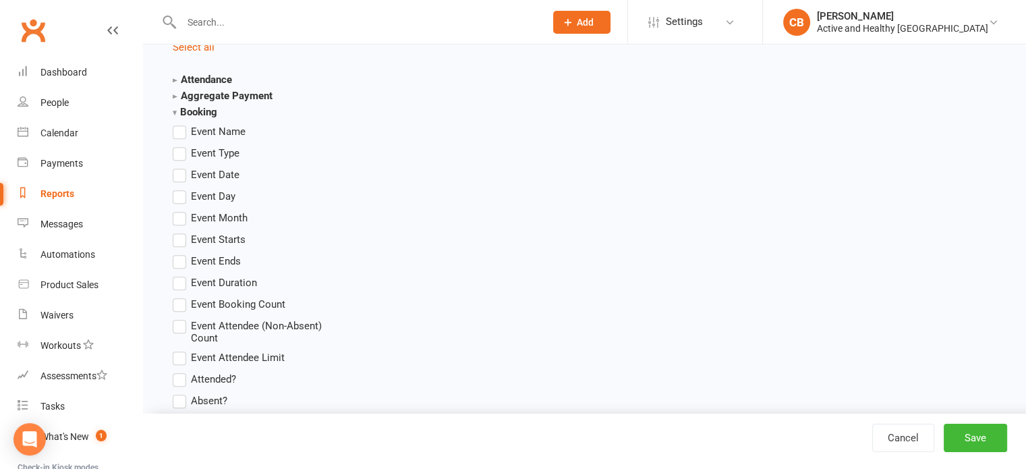
click at [176, 108] on strong "Booking" at bounding box center [195, 112] width 45 height 12
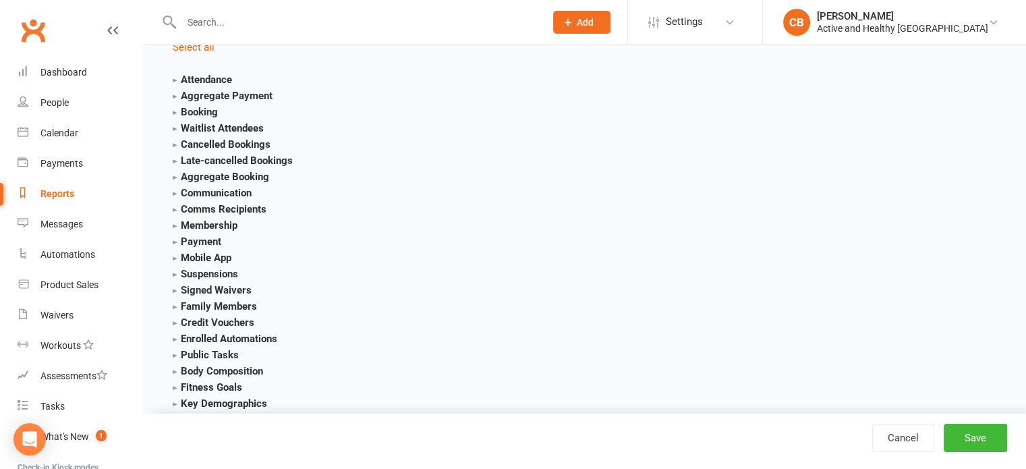
click at [175, 192] on strong "Communication" at bounding box center [212, 193] width 79 height 12
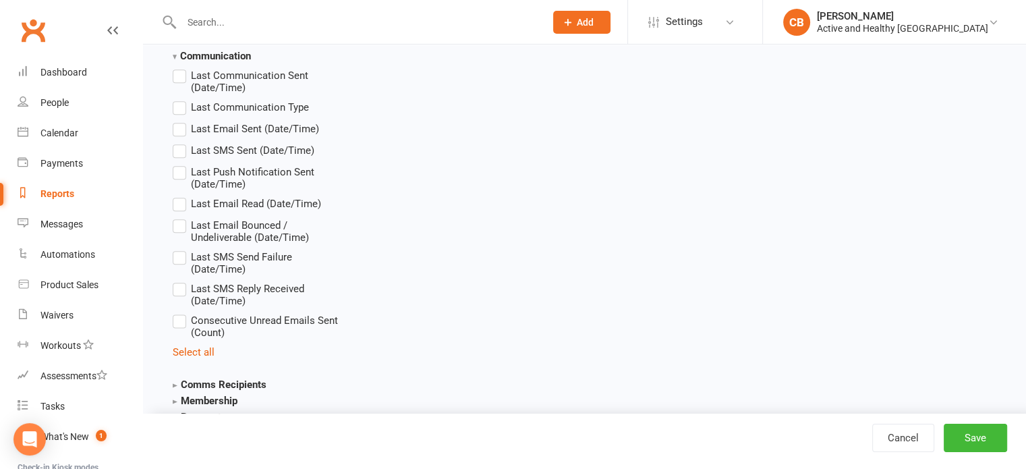
scroll to position [1552, 0]
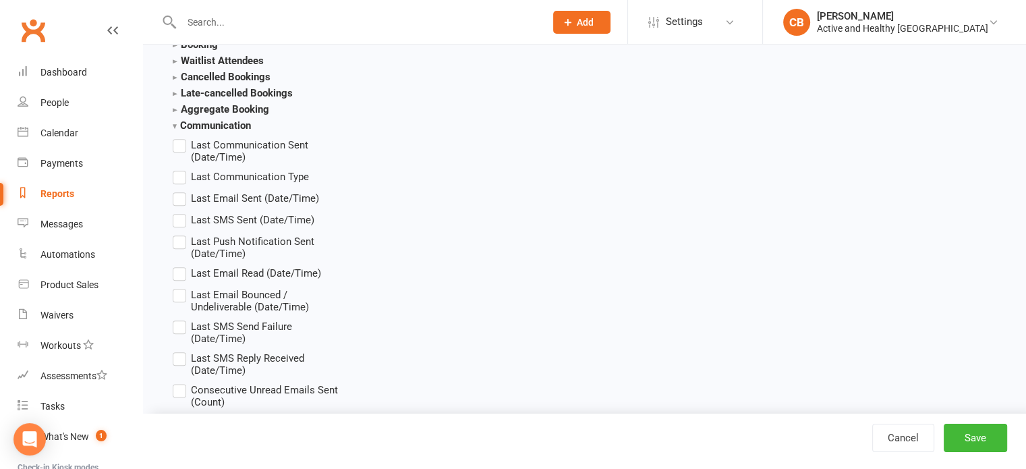
click at [173, 123] on strong "Communication" at bounding box center [212, 125] width 78 height 12
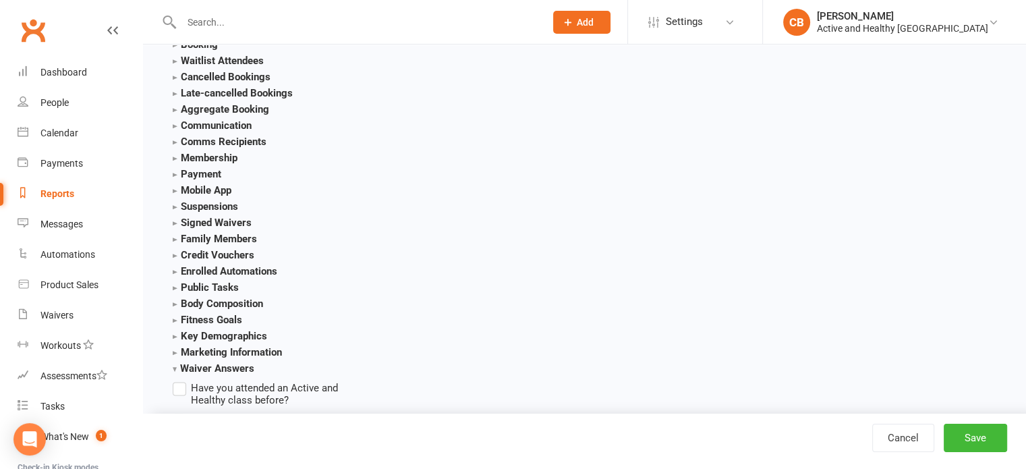
click at [173, 143] on strong "Comms Recipients" at bounding box center [220, 142] width 94 height 12
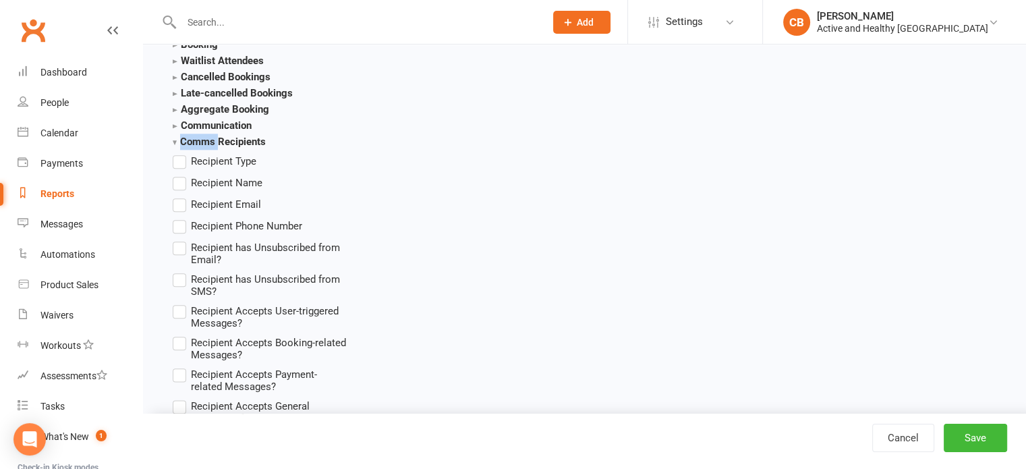
click at [173, 143] on strong "Comms Recipients" at bounding box center [219, 142] width 93 height 12
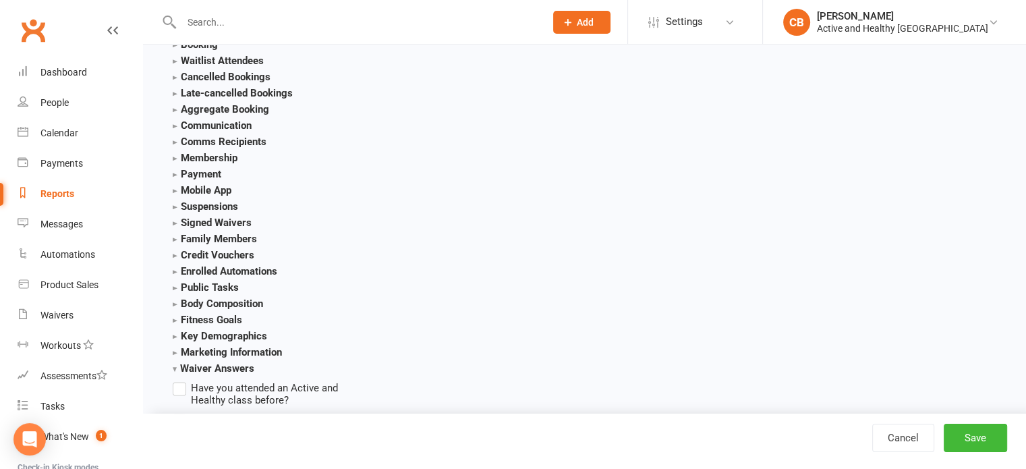
click at [173, 155] on strong "Membership" at bounding box center [205, 158] width 65 height 12
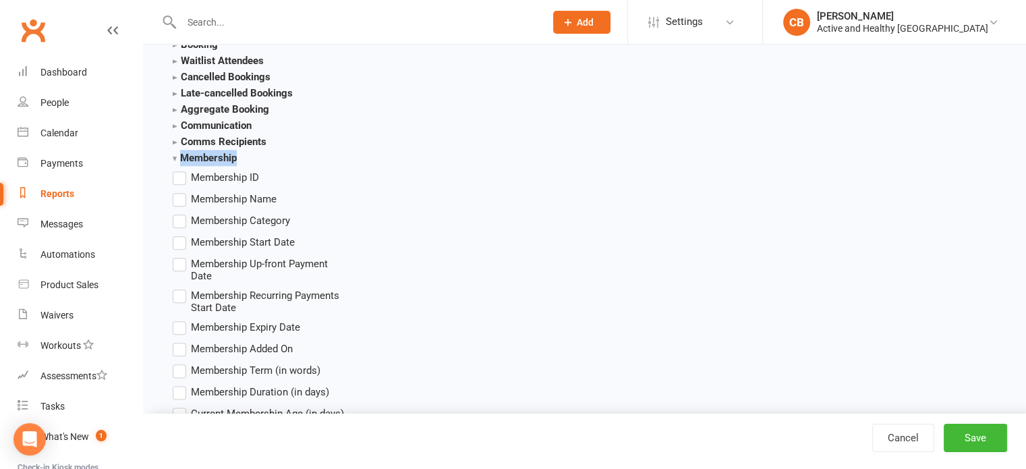
click at [173, 155] on strong "Membership" at bounding box center [205, 158] width 64 height 12
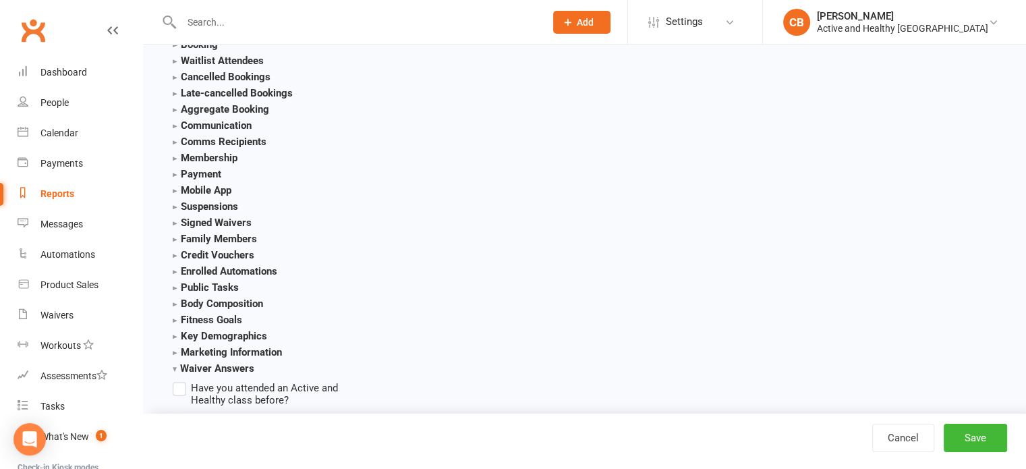
click at [174, 173] on strong "Payment" at bounding box center [197, 174] width 49 height 12
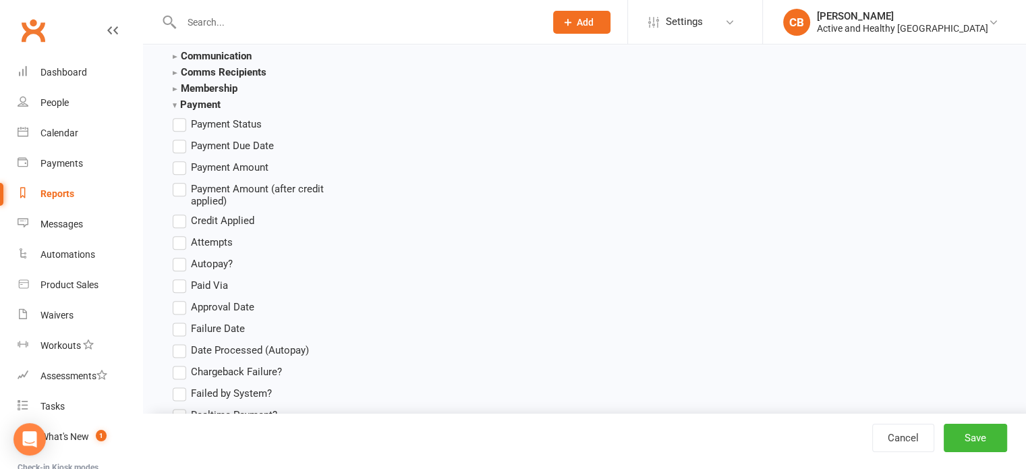
scroll to position [1619, 0]
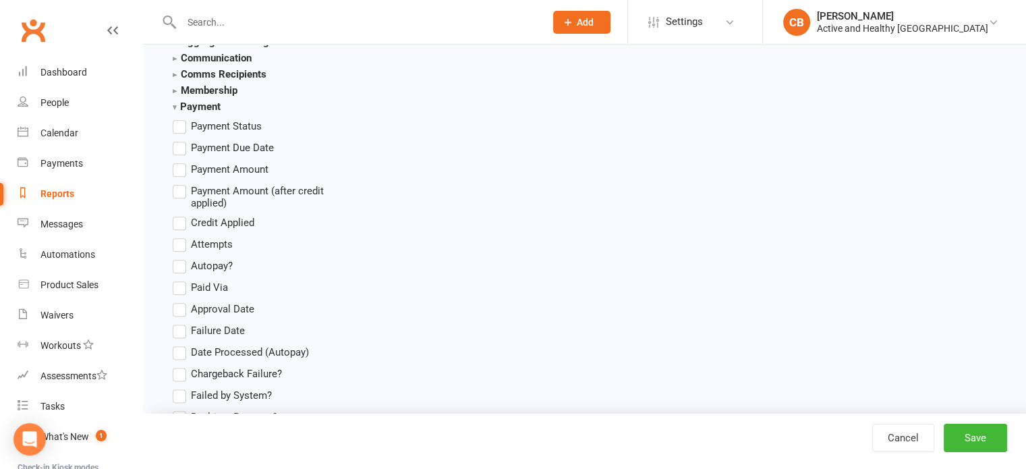
click at [173, 105] on strong "Payment" at bounding box center [197, 107] width 48 height 12
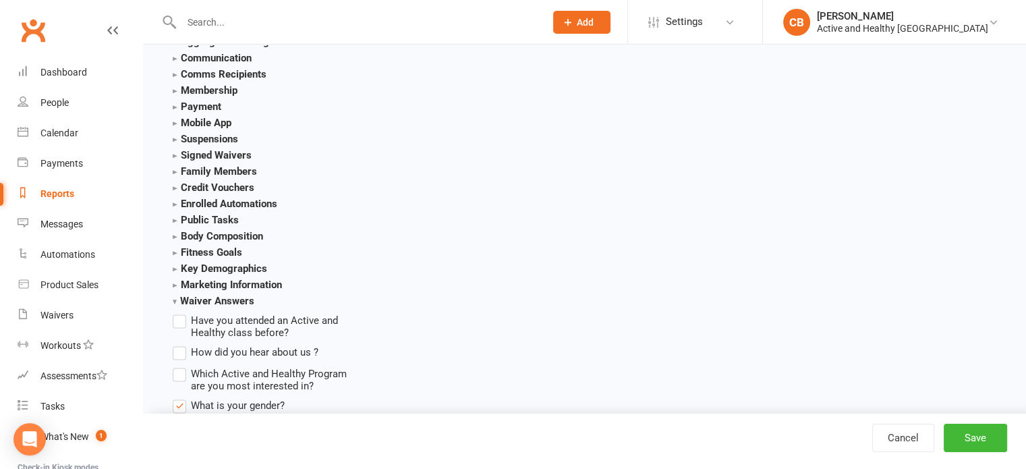
click at [178, 156] on strong "Signed Waivers" at bounding box center [212, 155] width 79 height 12
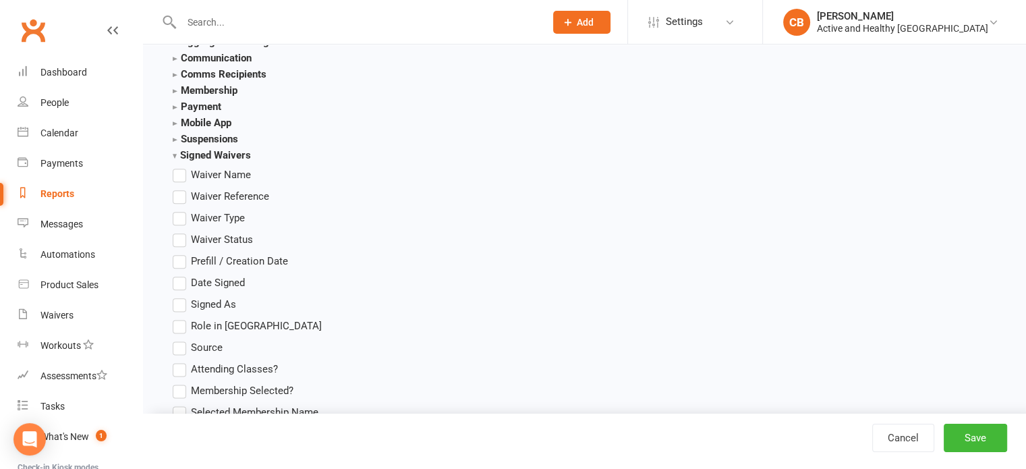
click at [176, 155] on strong "Signed Waivers" at bounding box center [212, 155] width 78 height 12
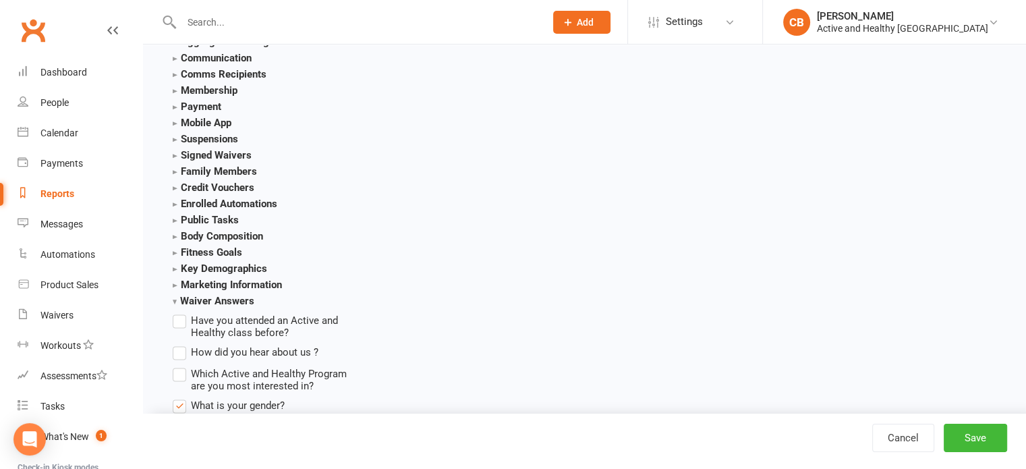
click at [179, 173] on strong "Family Members" at bounding box center [215, 171] width 84 height 12
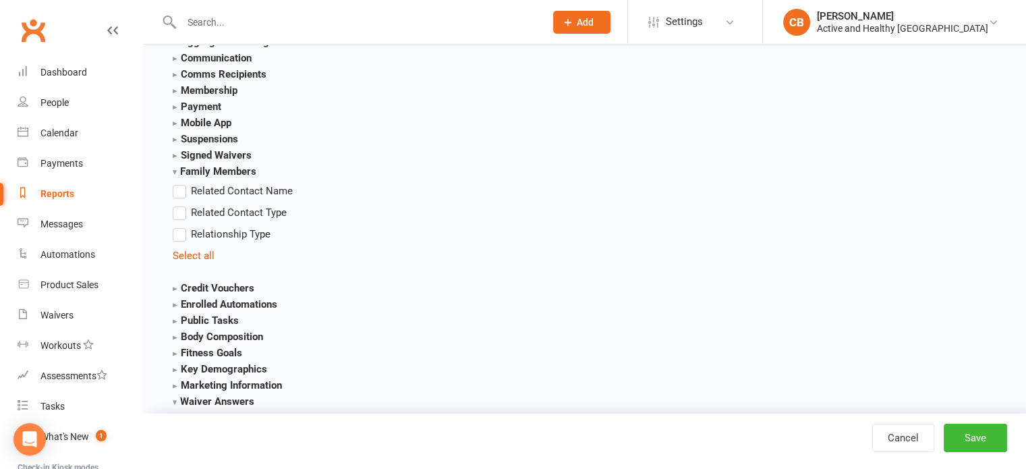
click at [177, 172] on strong "Family Members" at bounding box center [215, 171] width 84 height 12
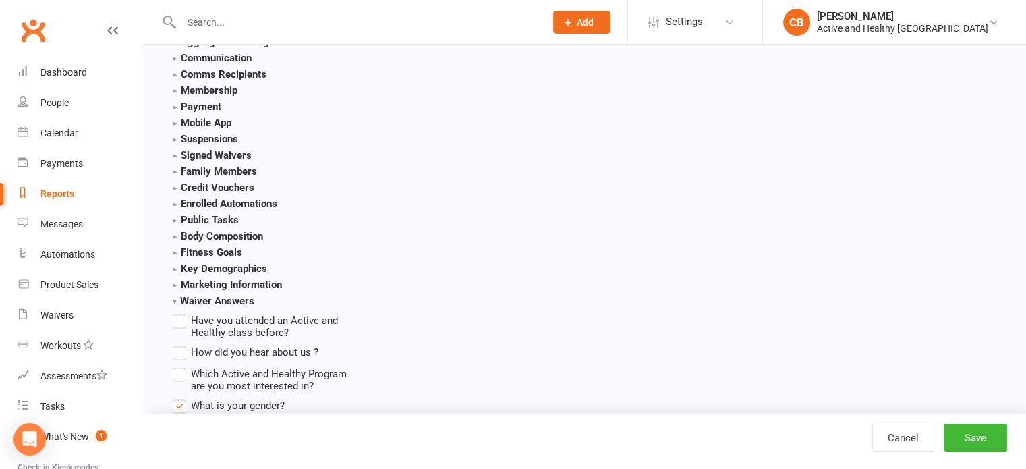
click at [175, 191] on strong "Credit Vouchers" at bounding box center [214, 188] width 82 height 12
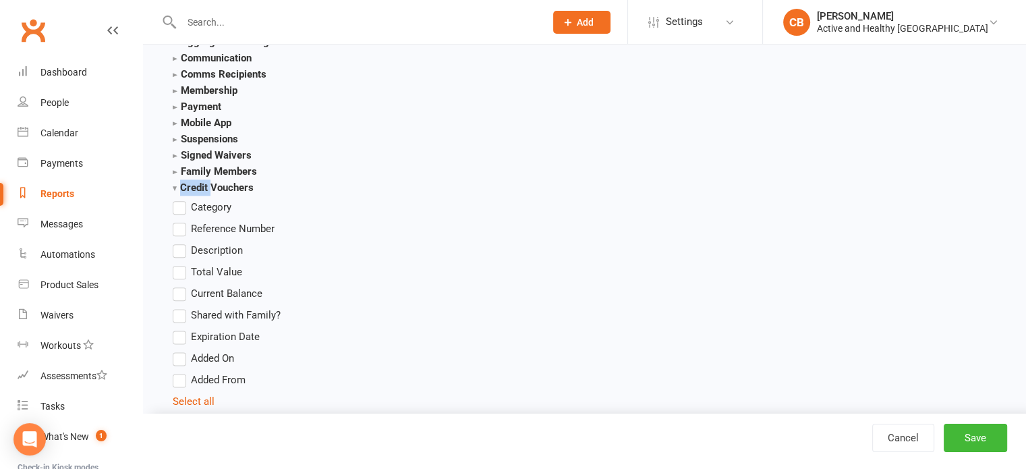
click at [175, 191] on strong "Credit Vouchers" at bounding box center [213, 188] width 81 height 12
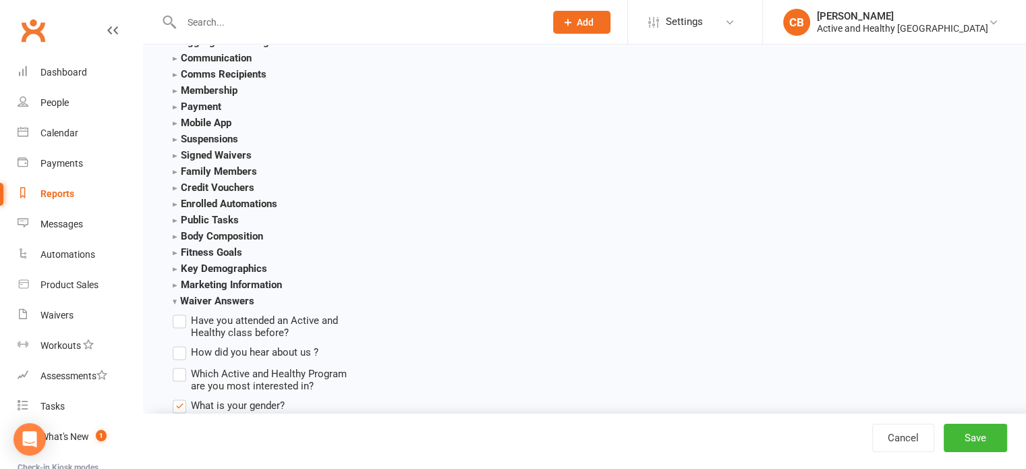
click at [173, 202] on strong "Enrolled Automations" at bounding box center [225, 204] width 105 height 12
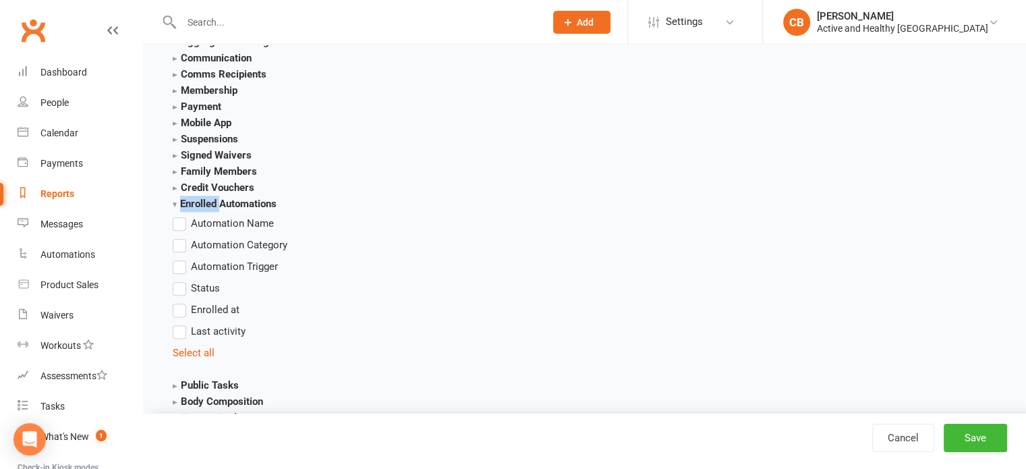
click at [173, 202] on strong "Enrolled Automations" at bounding box center [225, 204] width 104 height 12
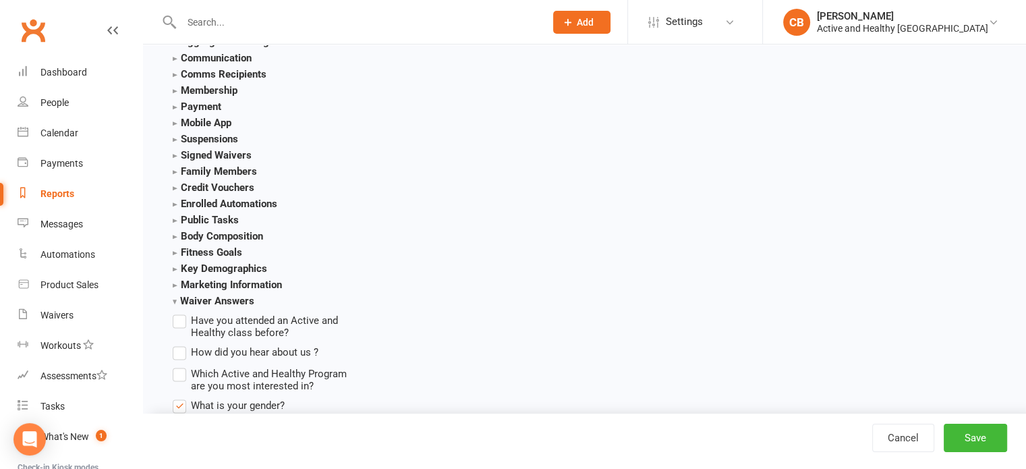
click at [173, 213] on section "Public Tasks Task status Task type Task description Added from Added by Added a…" at bounding box center [260, 220] width 175 height 16
click at [173, 217] on strong "Public Tasks" at bounding box center [206, 220] width 66 height 12
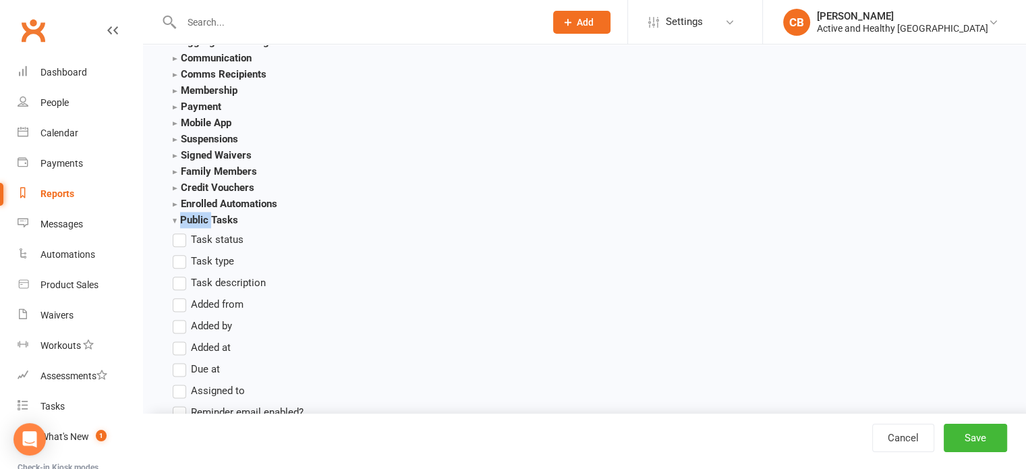
click at [173, 217] on strong "Public Tasks" at bounding box center [205, 220] width 65 height 12
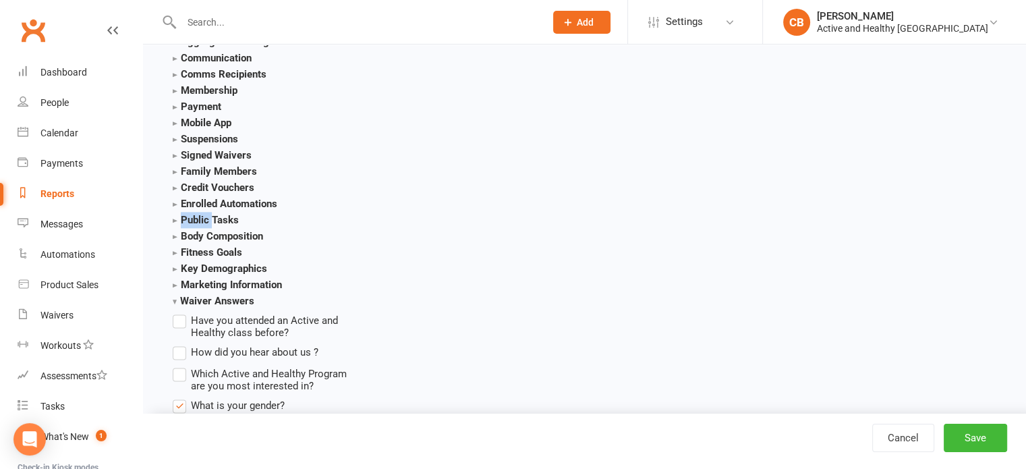
click at [173, 281] on strong "Marketing Information" at bounding box center [227, 285] width 109 height 12
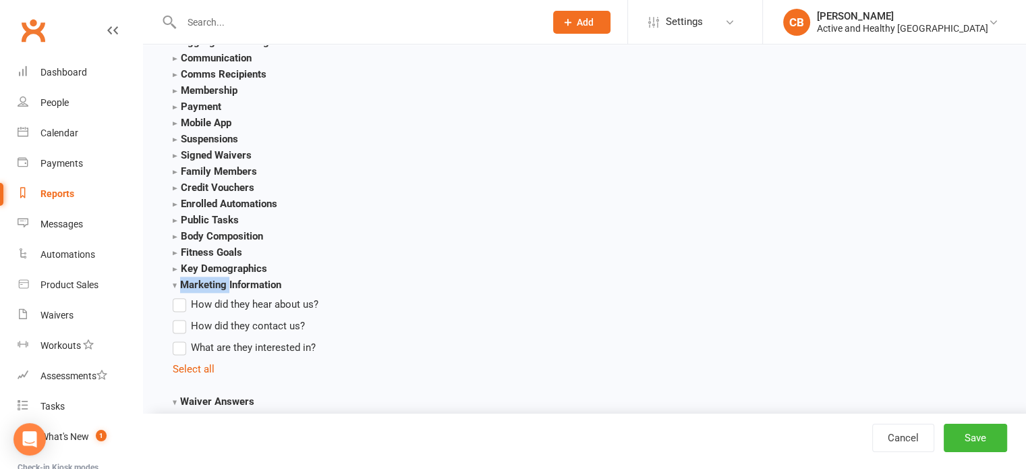
click at [173, 281] on strong "Marketing Information" at bounding box center [227, 285] width 109 height 12
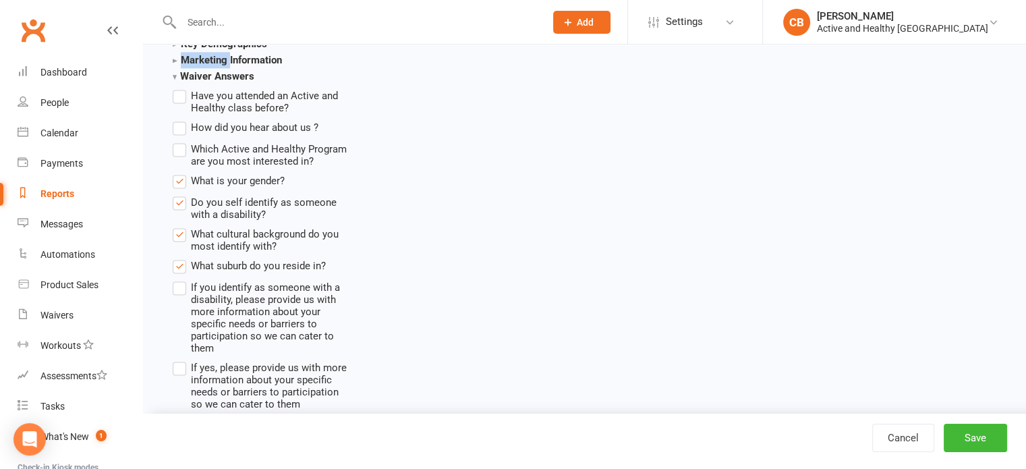
scroll to position [1912, 0]
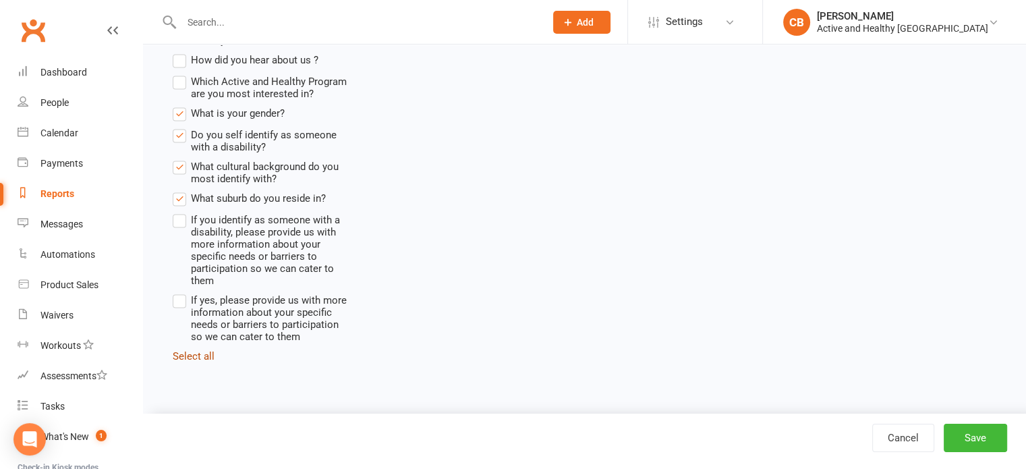
drag, startPoint x: 194, startPoint y: 360, endPoint x: 308, endPoint y: 352, distance: 115.0
click at [194, 360] on link "Select all" at bounding box center [194, 356] width 42 height 12
click at [202, 362] on link "Deselect all" at bounding box center [199, 356] width 53 height 12
click at [922, 431] on link "Cancel" at bounding box center [903, 438] width 62 height 28
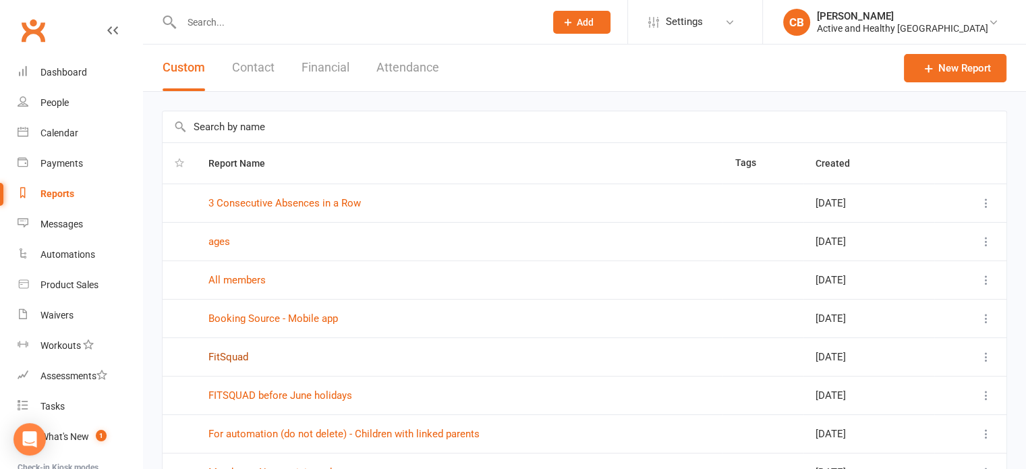
click at [240, 358] on link "FitSquad" at bounding box center [228, 357] width 40 height 12
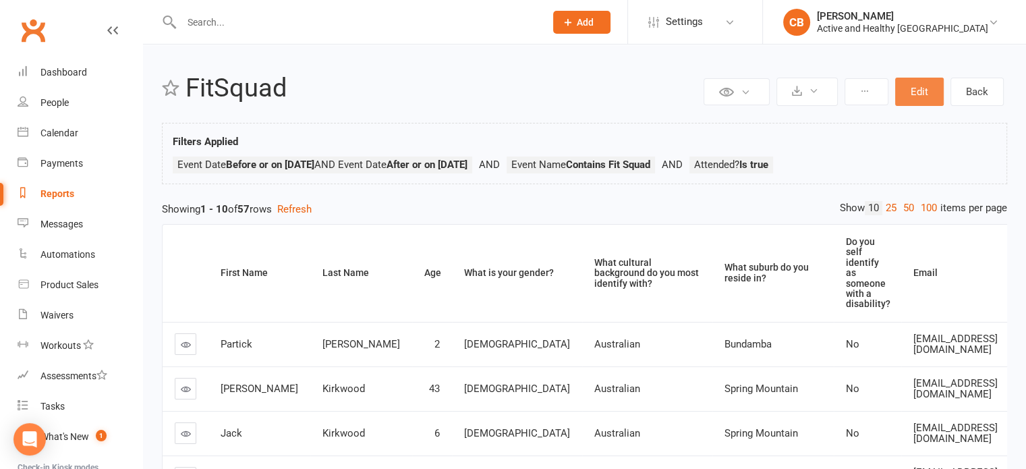
click at [915, 85] on button "Edit" at bounding box center [919, 92] width 49 height 28
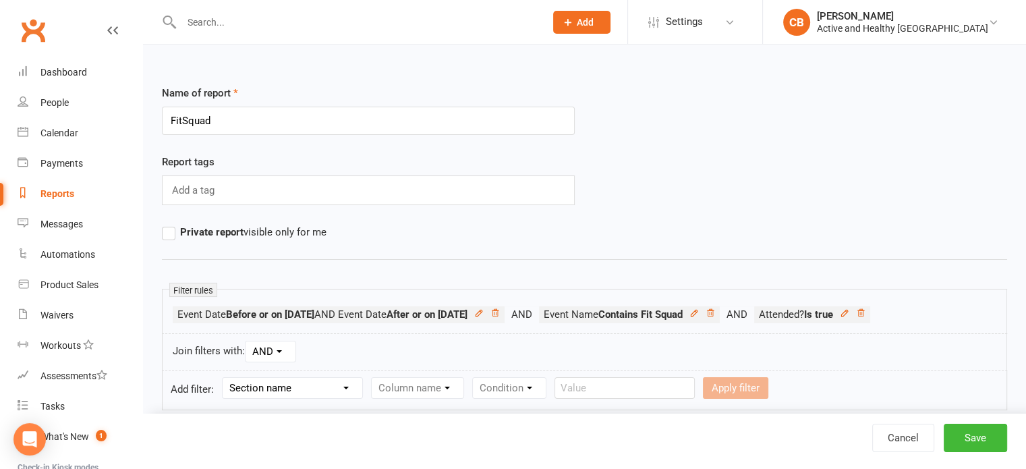
click at [241, 190] on div "Add a tag" at bounding box center [368, 190] width 413 height 30
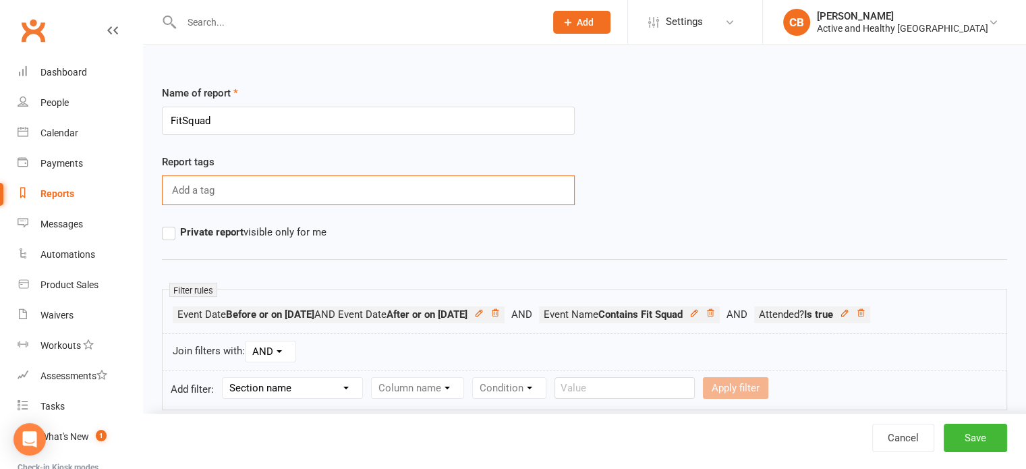
click at [747, 155] on div "Report tags Add a tag" at bounding box center [585, 189] width 866 height 70
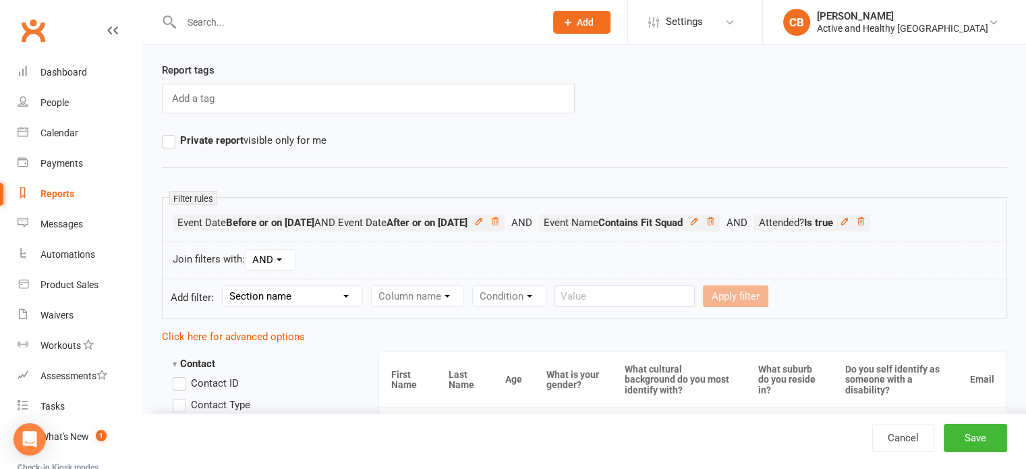
scroll to position [90, 0]
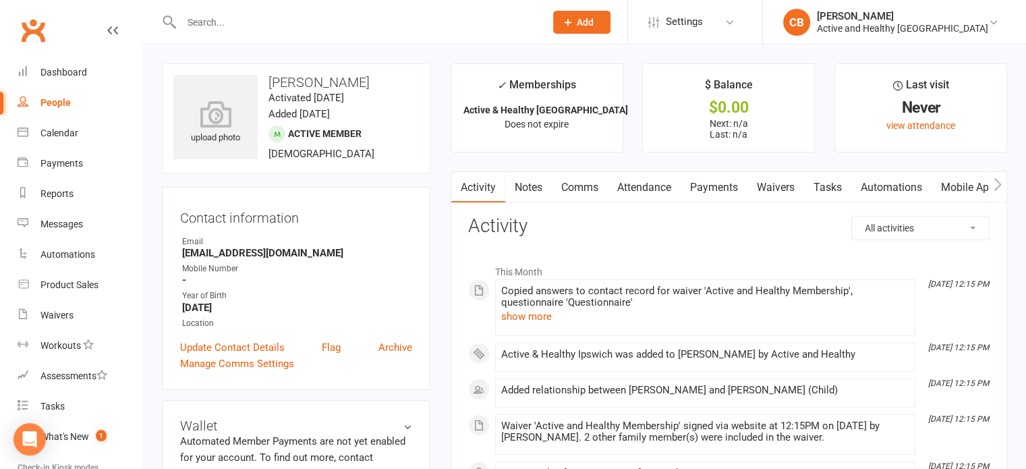
click at [638, 180] on link "Attendance" at bounding box center [644, 187] width 73 height 31
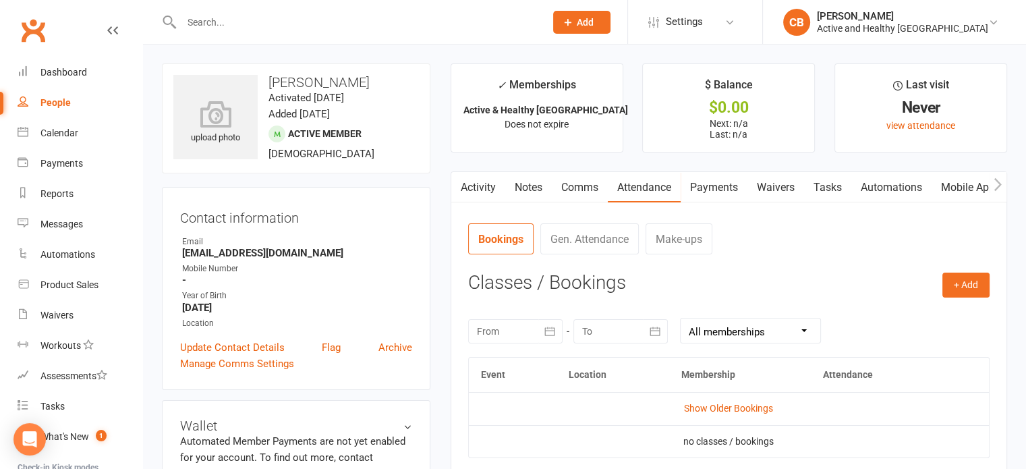
click at [959, 182] on link "Mobile App" at bounding box center [968, 187] width 73 height 31
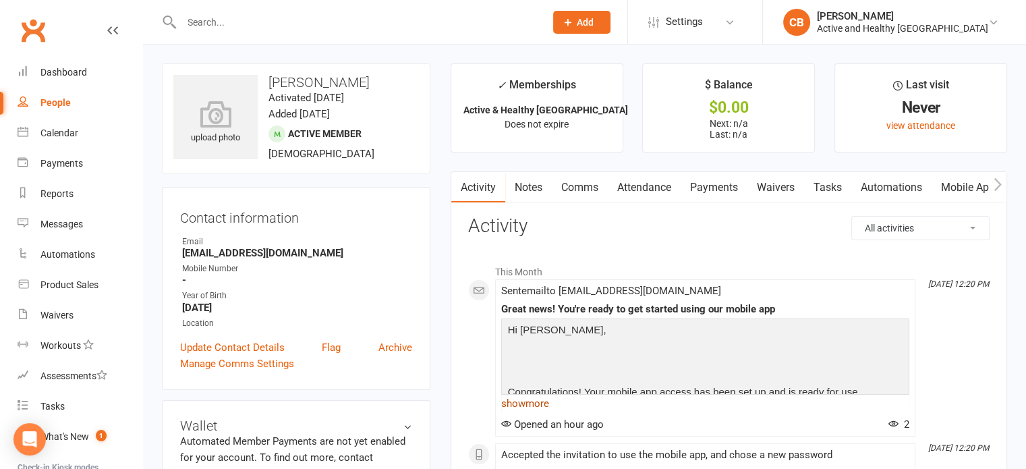
click at [534, 404] on link "show more" at bounding box center [705, 403] width 408 height 19
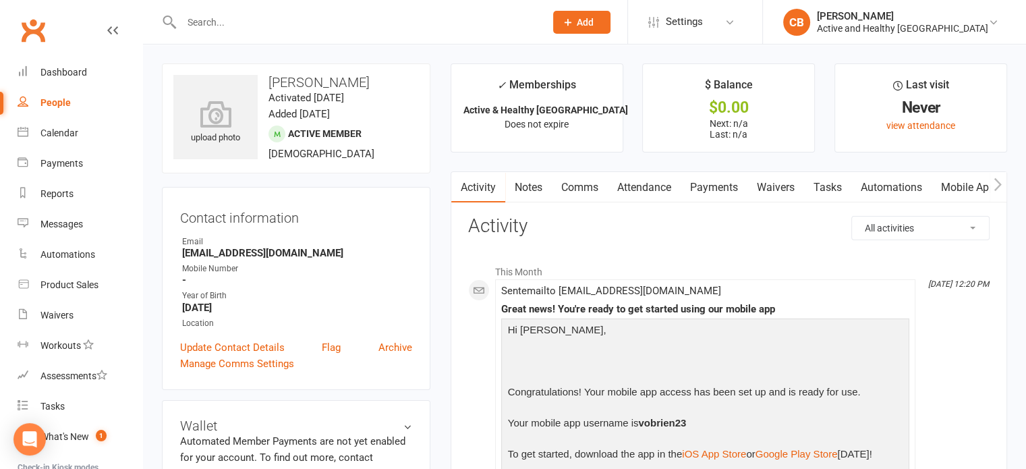
click at [971, 182] on link "Mobile App" at bounding box center [968, 187] width 73 height 31
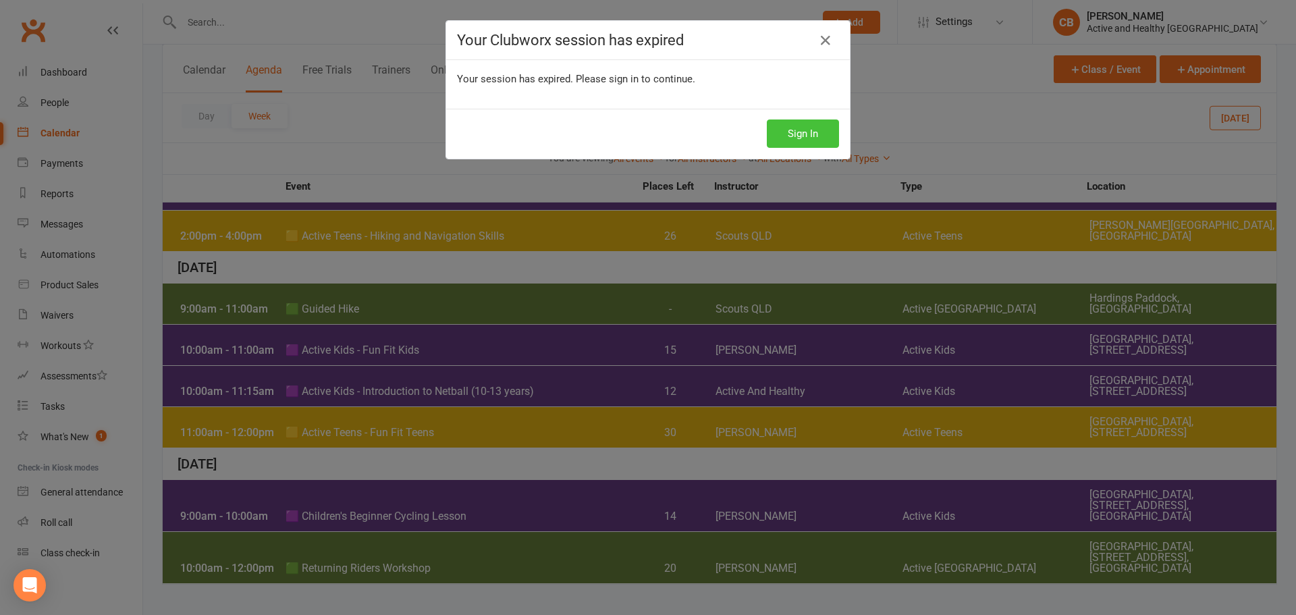
click at [804, 126] on button "Sign In" at bounding box center [803, 133] width 72 height 28
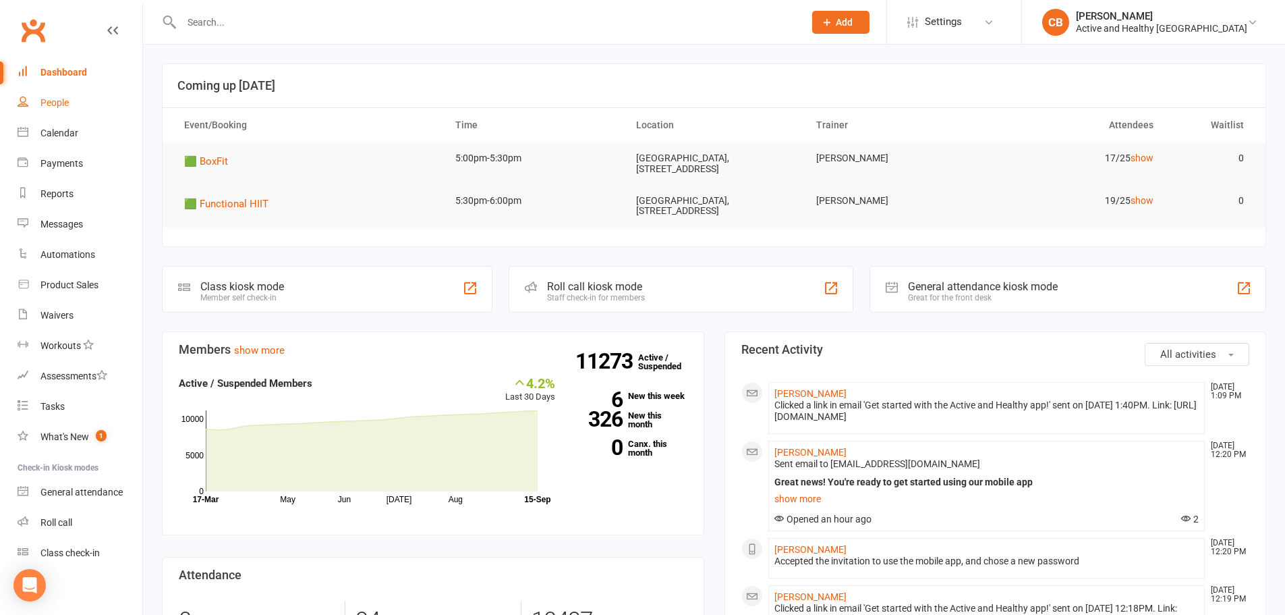
click at [38, 116] on link "People" at bounding box center [80, 103] width 125 height 30
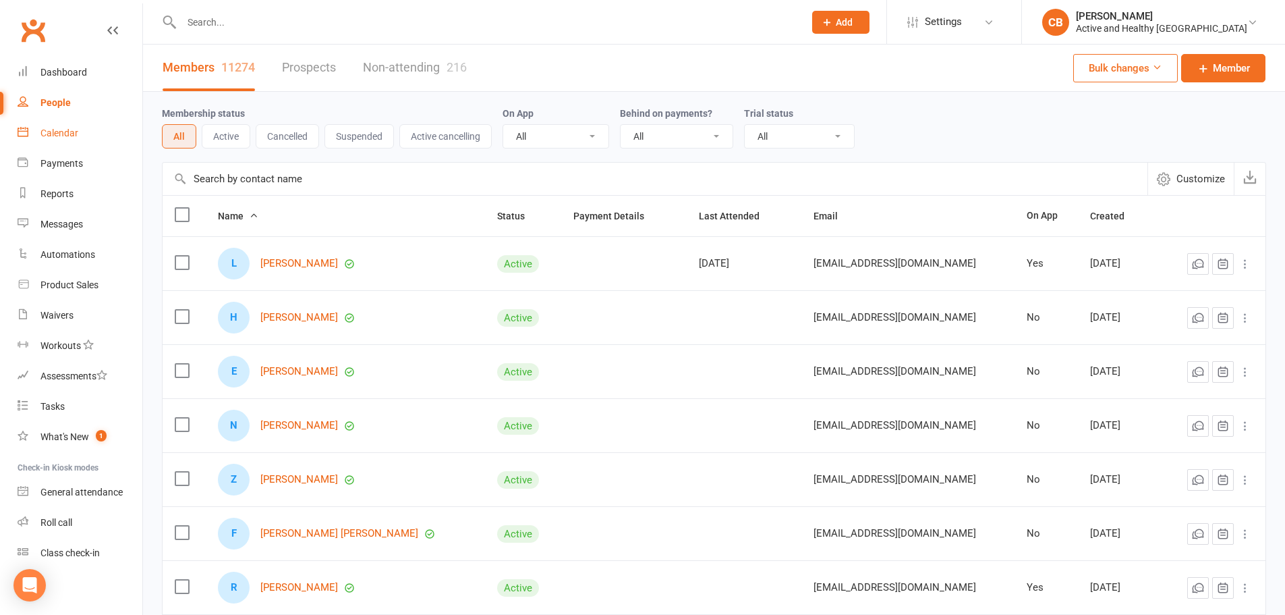
click at [67, 131] on div "Calendar" at bounding box center [59, 133] width 38 height 11
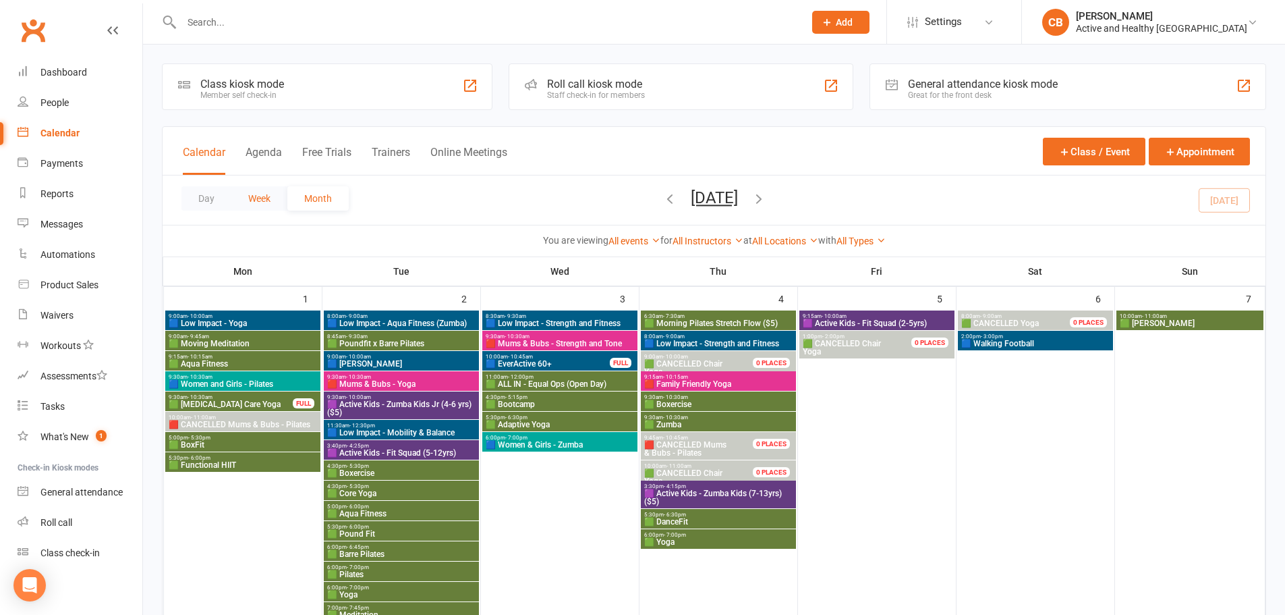
click at [241, 193] on button "Week" at bounding box center [259, 198] width 56 height 24
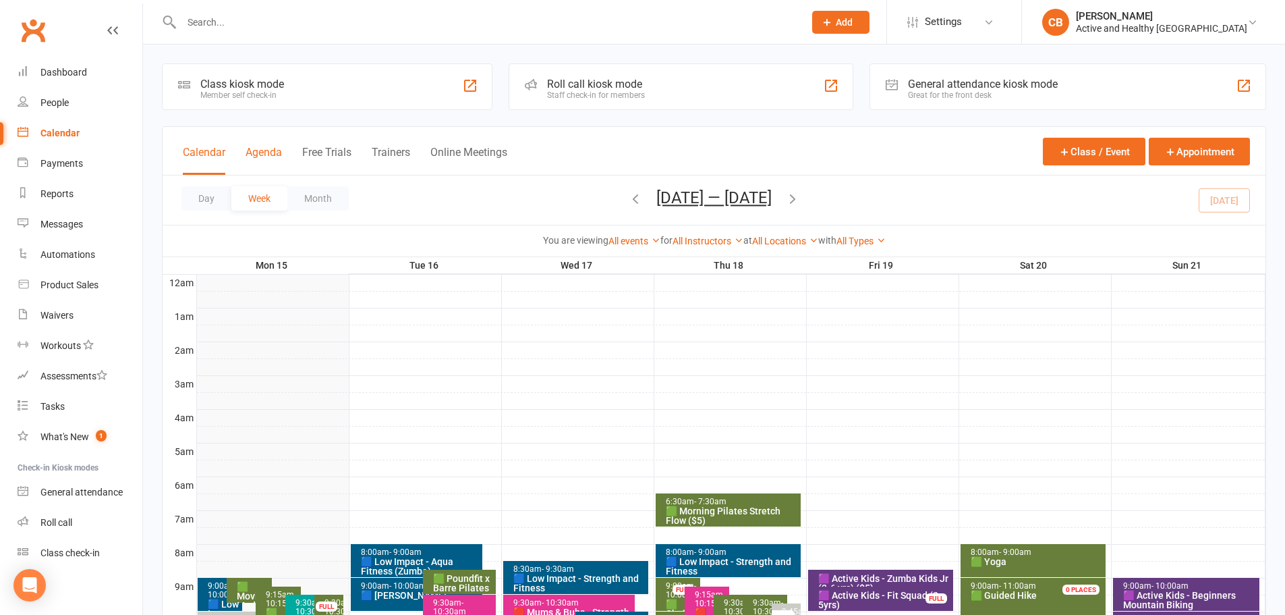
click at [248, 166] on button "Agenda" at bounding box center [264, 160] width 36 height 29
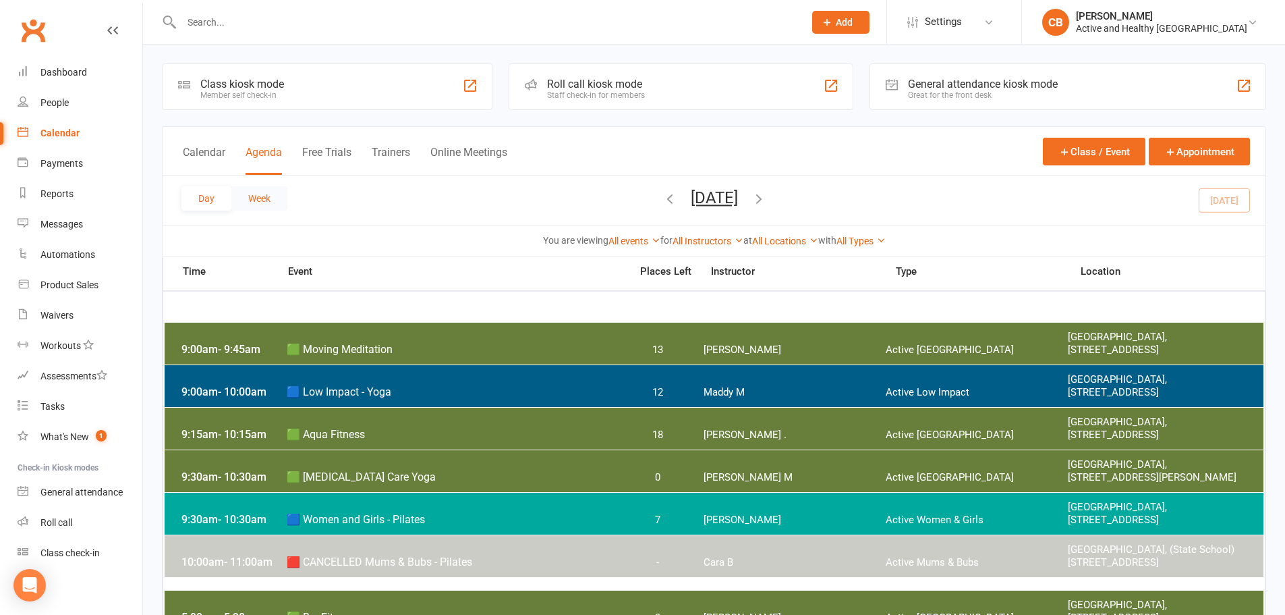
click at [257, 195] on button "Week" at bounding box center [259, 198] width 56 height 24
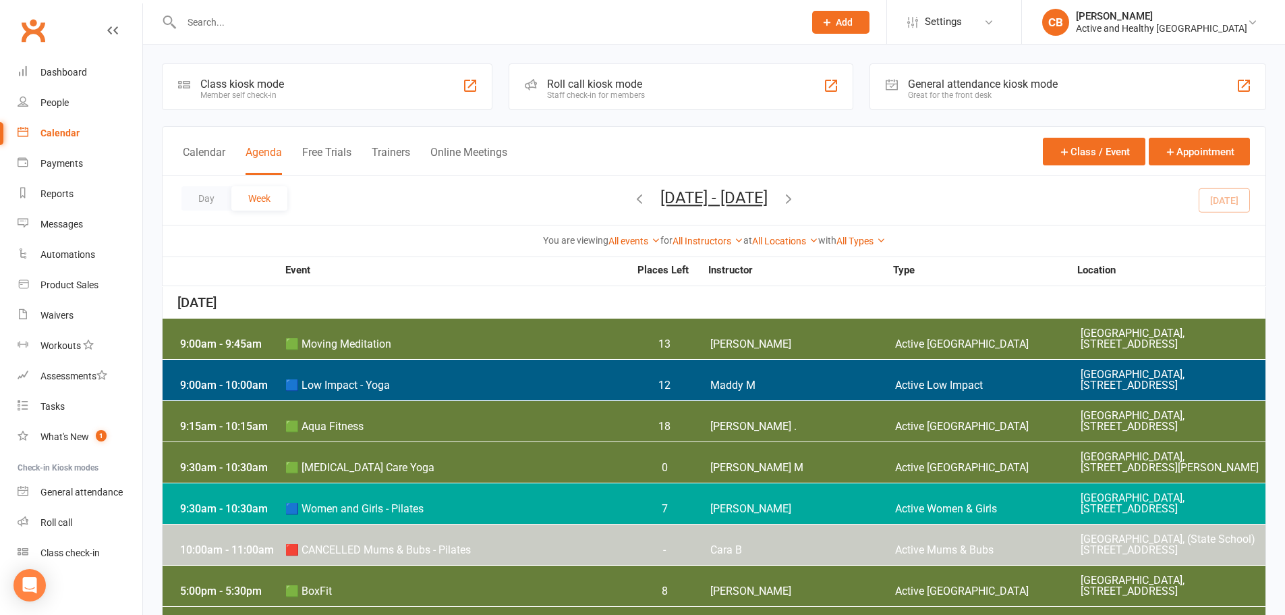
click at [796, 198] on icon "button" at bounding box center [788, 198] width 15 height 15
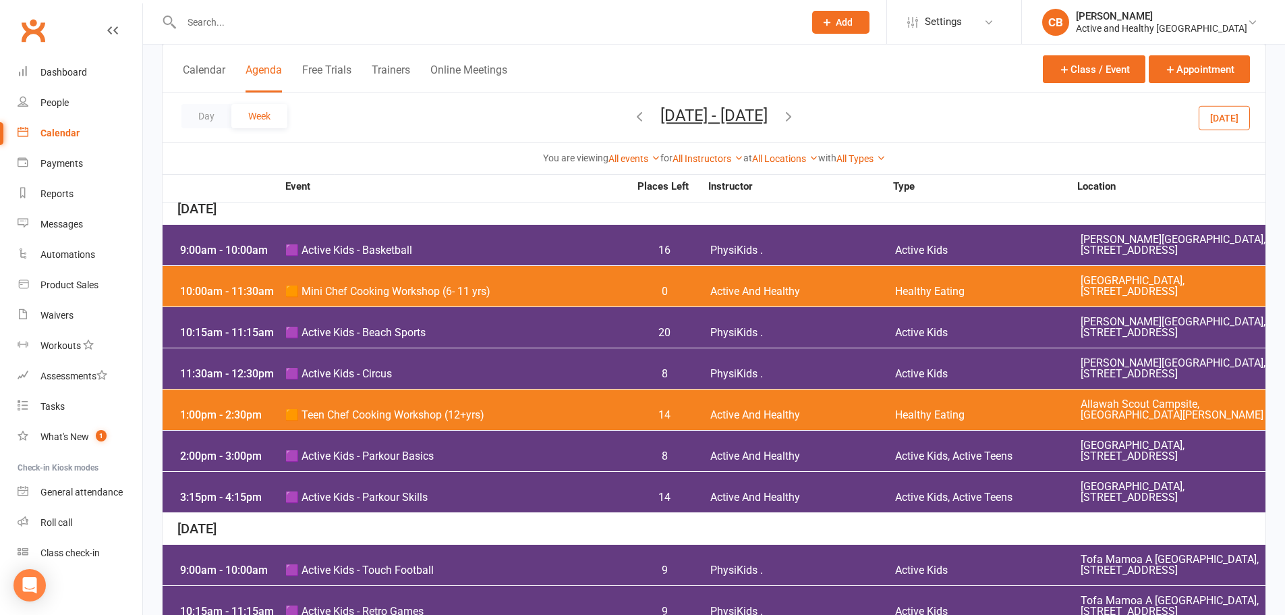
scroll to position [810, 0]
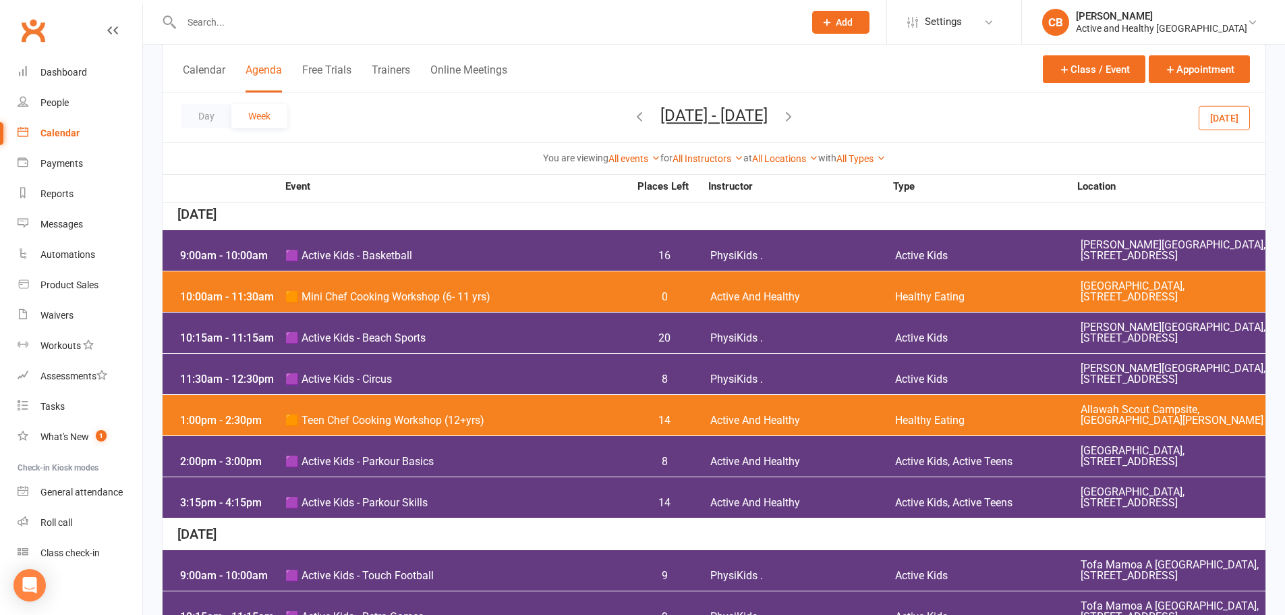
click at [782, 426] on span "Active And Healthy" at bounding box center [803, 420] width 185 height 11
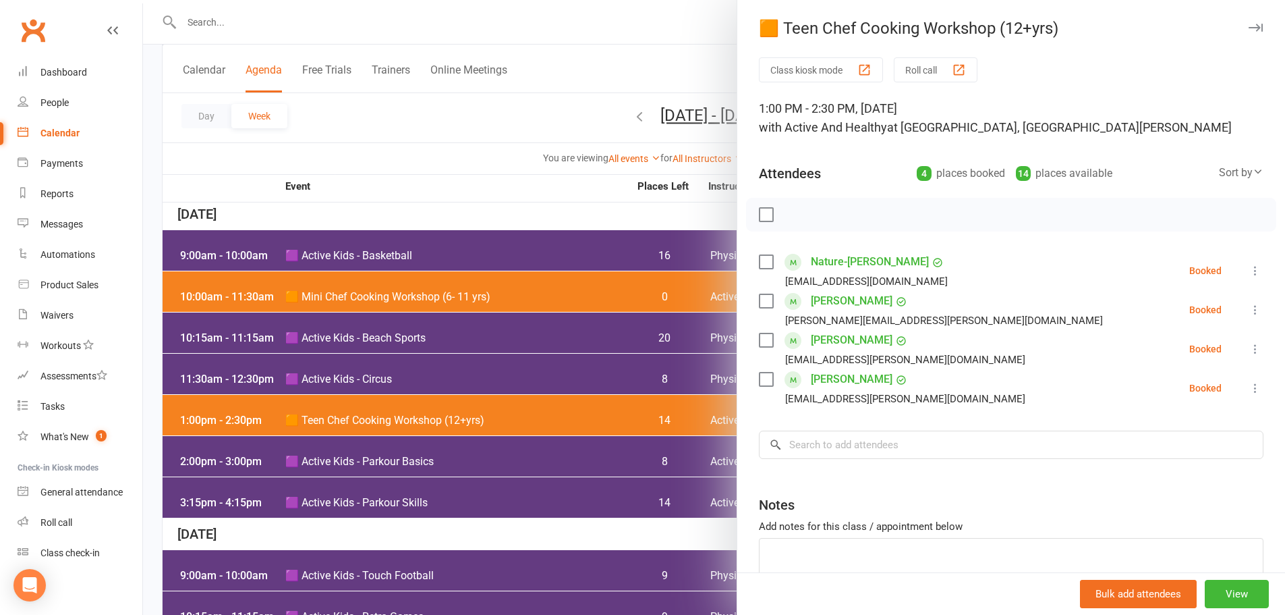
click at [590, 159] on div at bounding box center [714, 307] width 1142 height 615
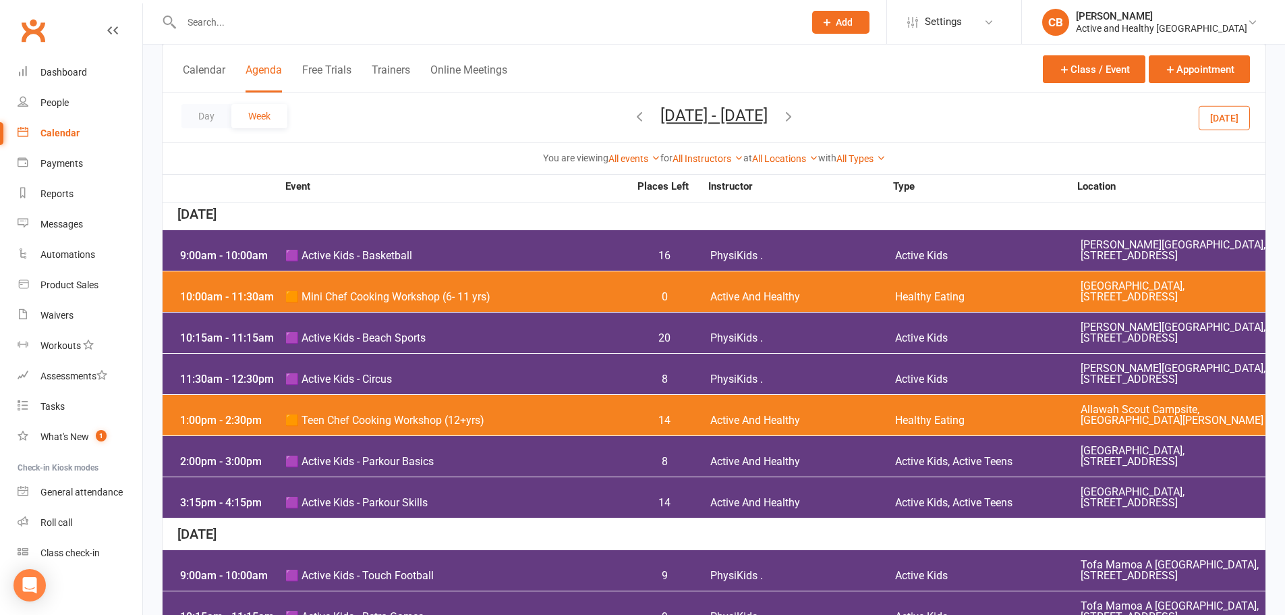
click at [773, 312] on div "10:00am - 11:30am 🟧 Mini Chef Cooking Workshop (6- 11 yrs) 0 Active And Healthy…" at bounding box center [714, 291] width 1103 height 40
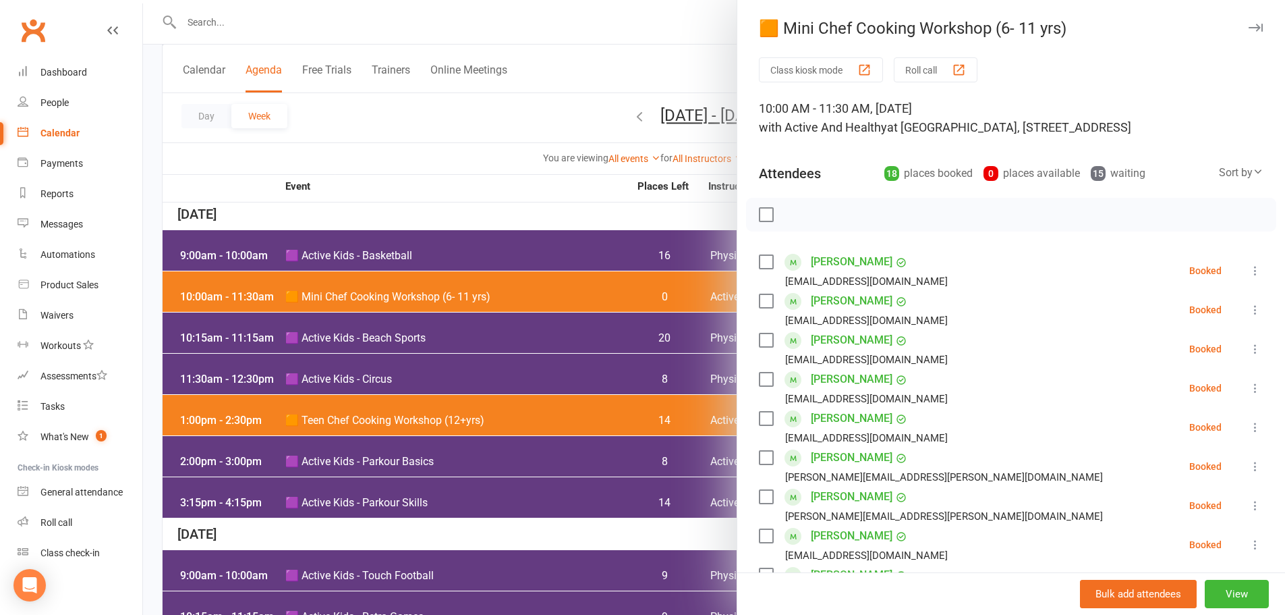
click at [613, 70] on div at bounding box center [714, 307] width 1142 height 615
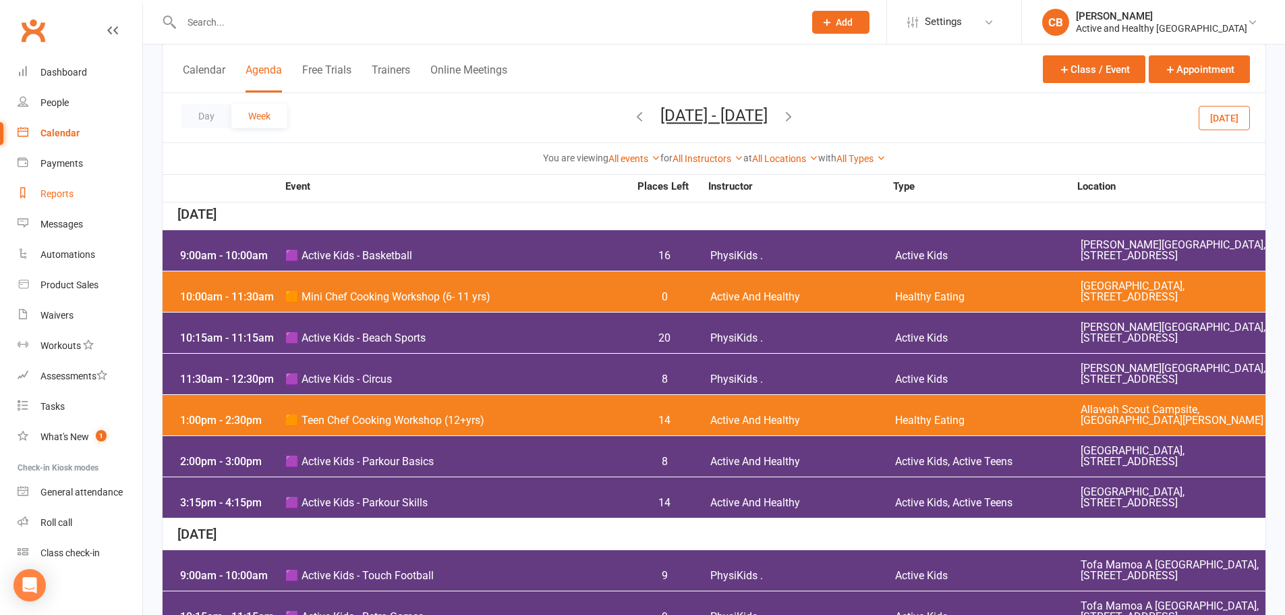
click at [68, 189] on div "Reports" at bounding box center [56, 193] width 33 height 11
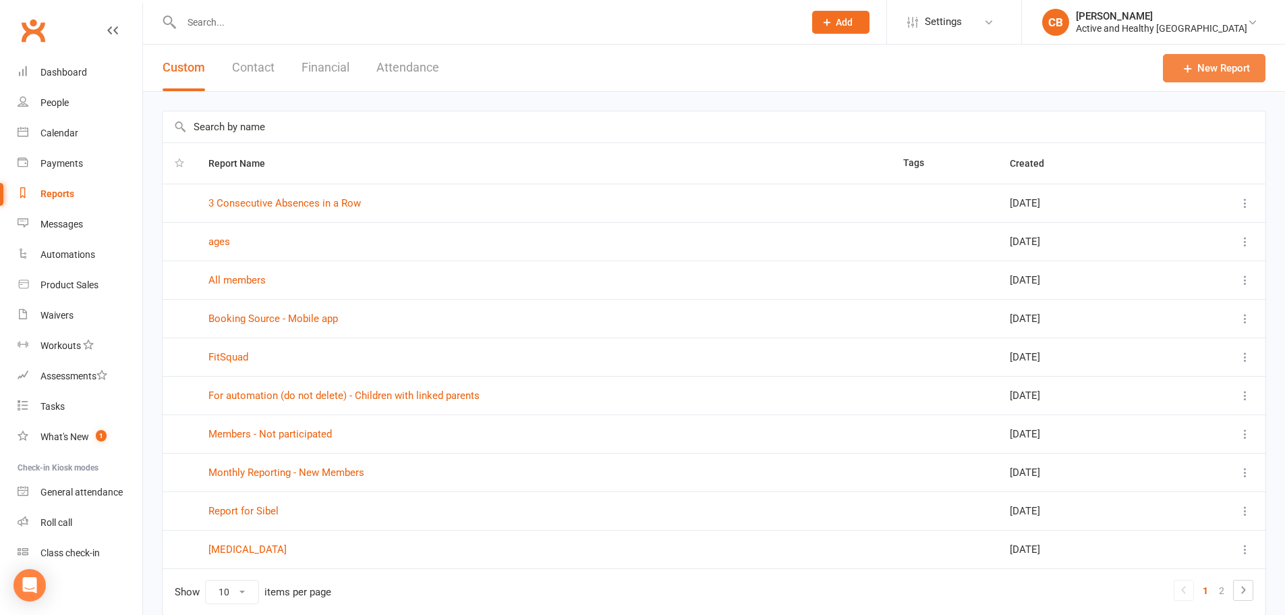
click at [1190, 78] on link "New Report" at bounding box center [1214, 68] width 103 height 28
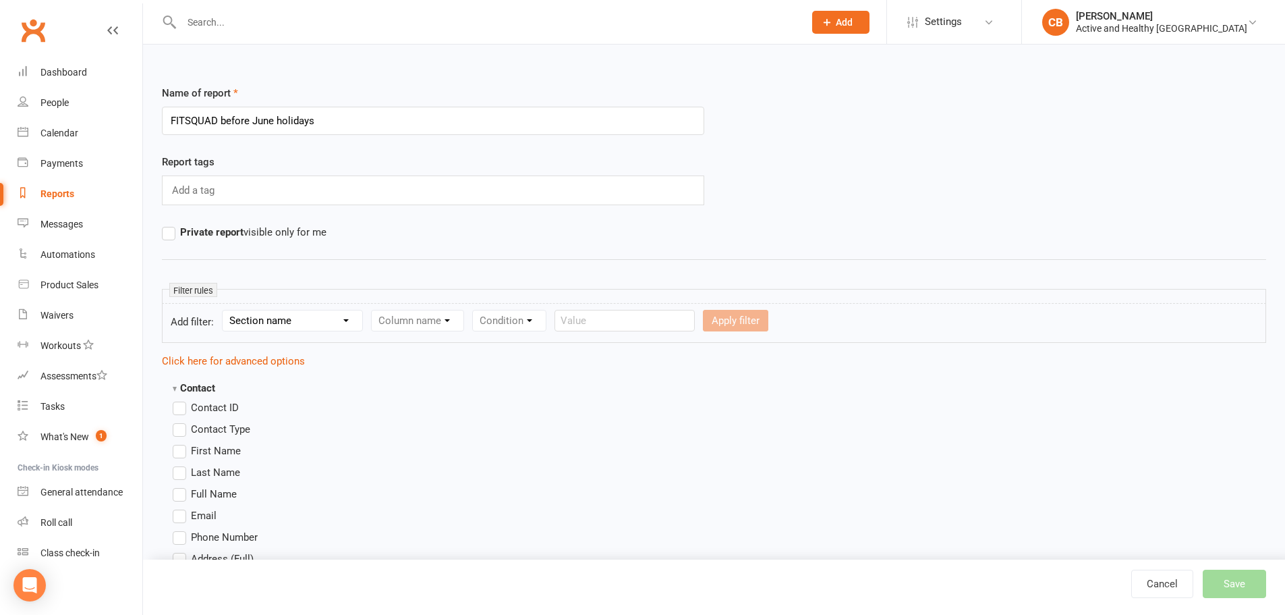
type input "FITSQUAD before June holidays"
click at [197, 198] on input "text" at bounding box center [195, 191] width 48 height 18
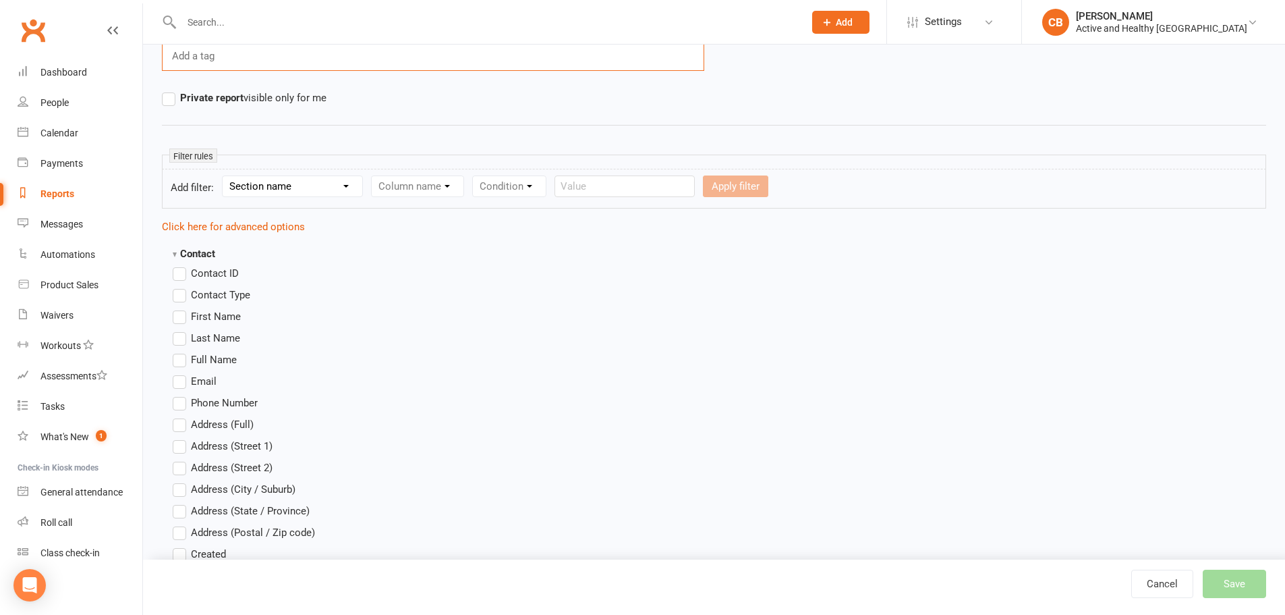
scroll to position [135, 0]
click at [229, 319] on span "First Name" at bounding box center [216, 315] width 50 height 14
click at [182, 308] on input "First Name" at bounding box center [177, 308] width 9 height 0
click at [207, 333] on span "Last Name" at bounding box center [215, 336] width 49 height 14
click at [182, 329] on input "Last Name" at bounding box center [177, 329] width 9 height 0
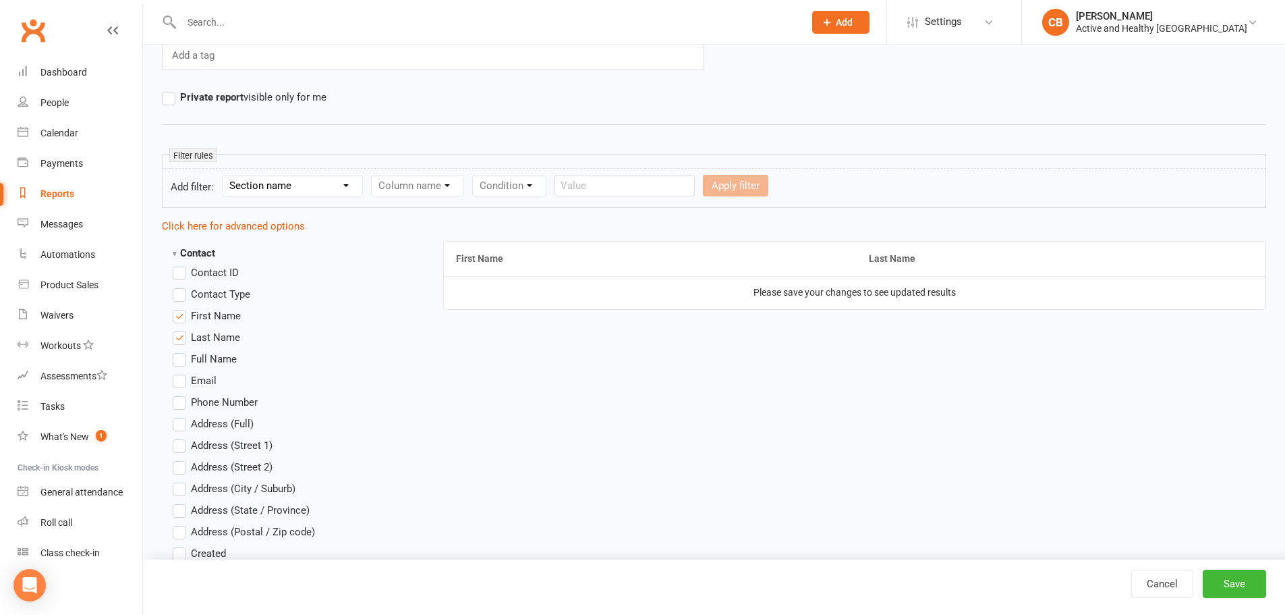
click at [200, 375] on span "Email" at bounding box center [204, 379] width 26 height 14
click at [182, 372] on input "Email" at bounding box center [177, 372] width 9 height 0
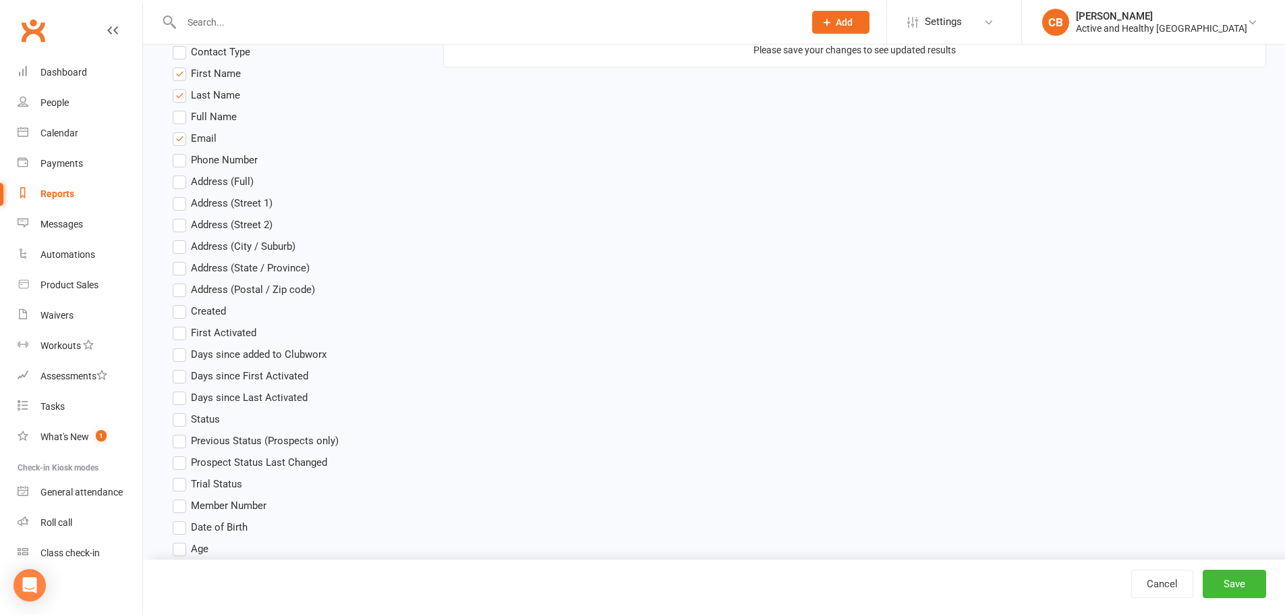
scroll to position [405, 0]
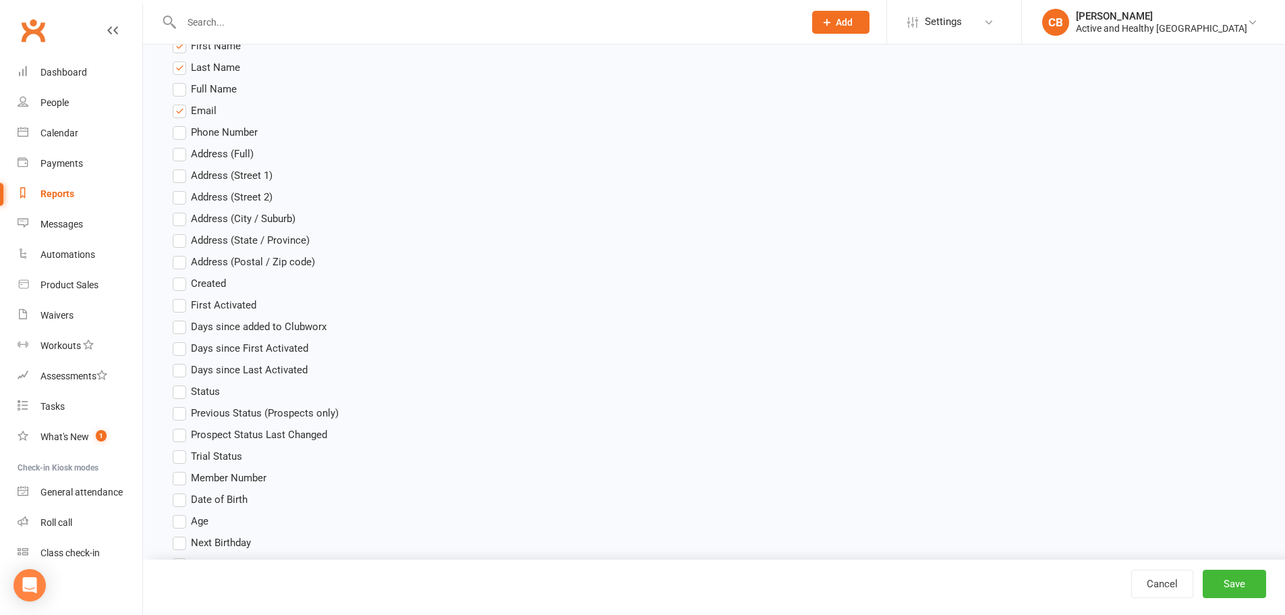
click at [187, 518] on label "Age" at bounding box center [191, 521] width 36 height 16
click at [182, 513] on input "Age" at bounding box center [177, 513] width 9 height 0
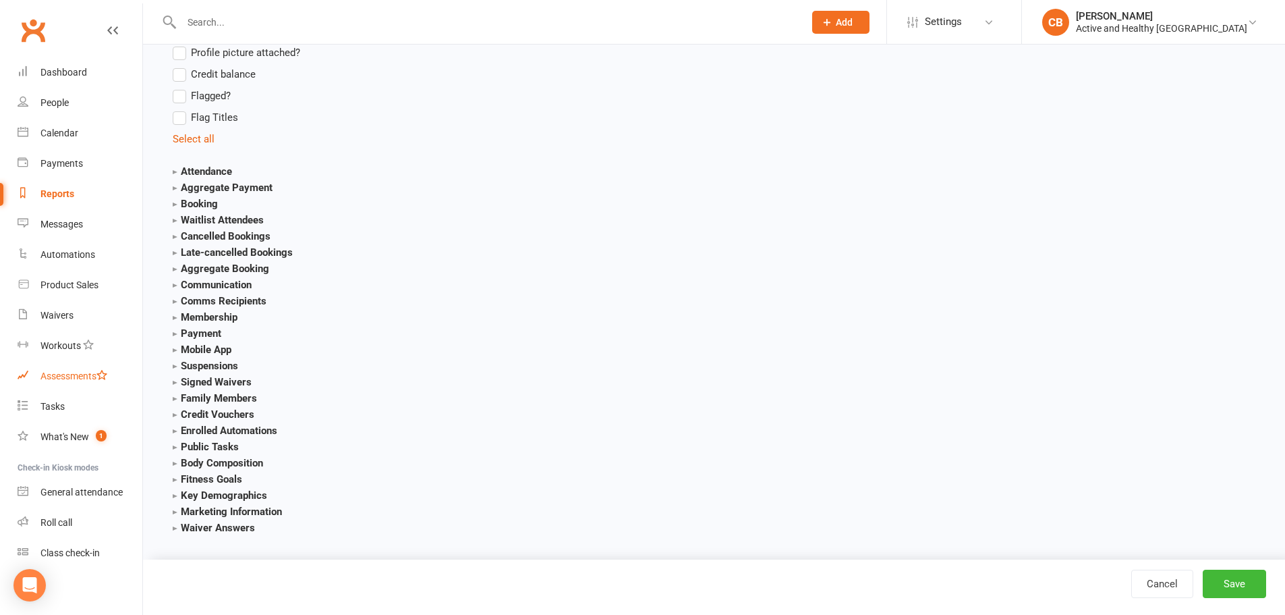
scroll to position [1320, 0]
click at [173, 524] on strong "Waiver Answers" at bounding box center [214, 522] width 82 height 12
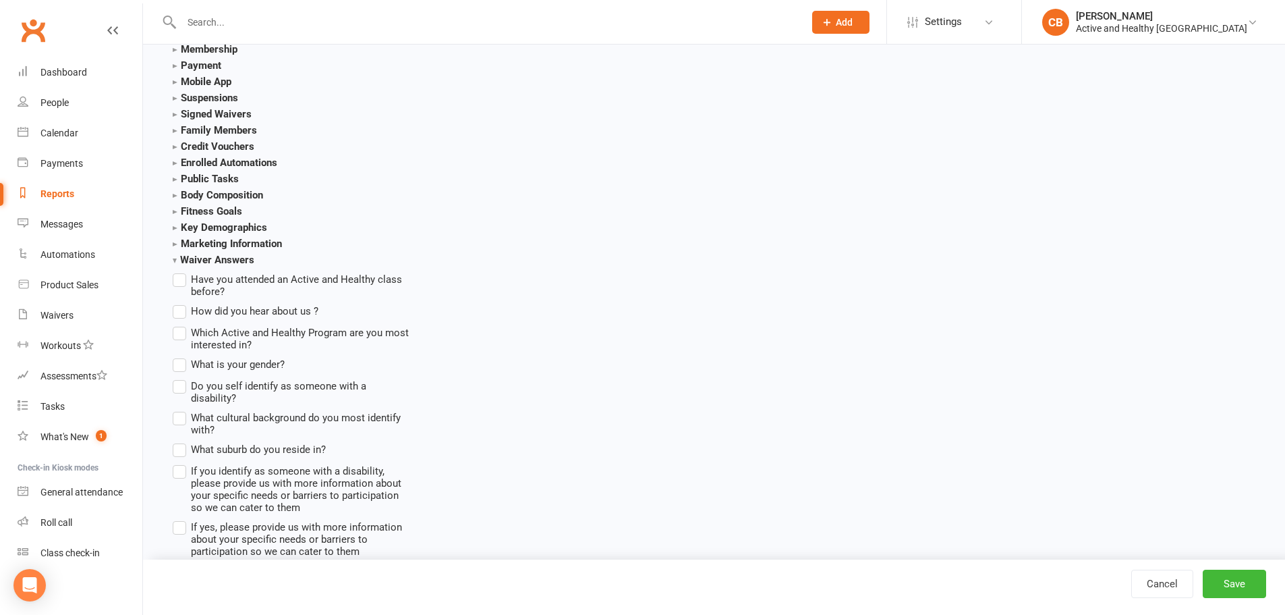
scroll to position [1590, 0]
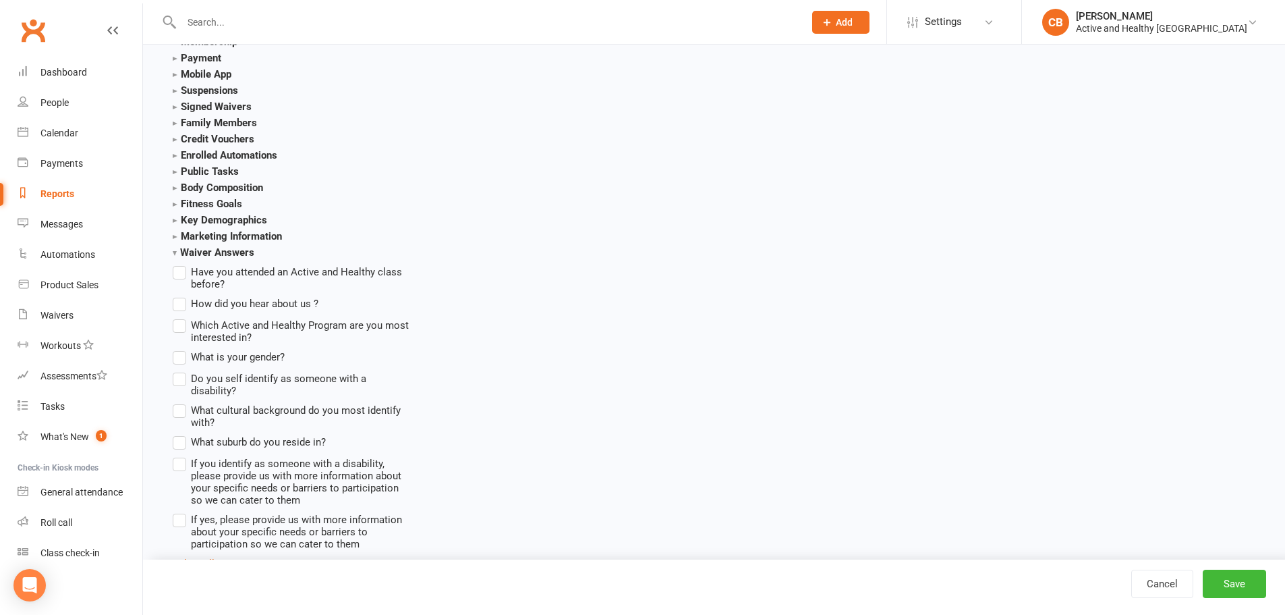
click at [256, 349] on span "What is your gender?" at bounding box center [238, 356] width 94 height 14
click at [182, 349] on input "What is your gender?" at bounding box center [177, 349] width 9 height 0
click at [260, 375] on span "Do you self identify as someone with a disability?" at bounding box center [301, 383] width 221 height 26
click at [182, 370] on input "Do you self identify as someone with a disability?" at bounding box center [177, 370] width 9 height 0
click at [258, 402] on span "What cultural background do you most identify with?" at bounding box center [301, 415] width 221 height 26
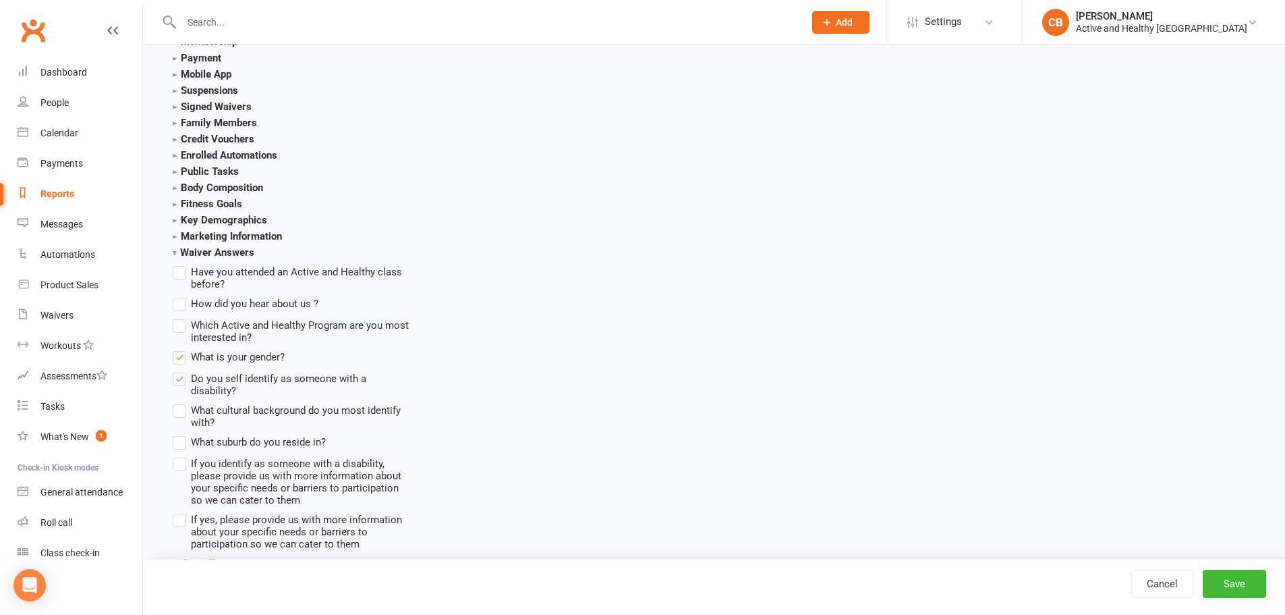
click at [182, 402] on input "What cultural background do you most identify with?" at bounding box center [177, 402] width 9 height 0
click at [239, 434] on span "What suburb do you reside in?" at bounding box center [258, 441] width 135 height 14
click at [182, 434] on input "What suburb do you reside in?" at bounding box center [177, 434] width 9 height 0
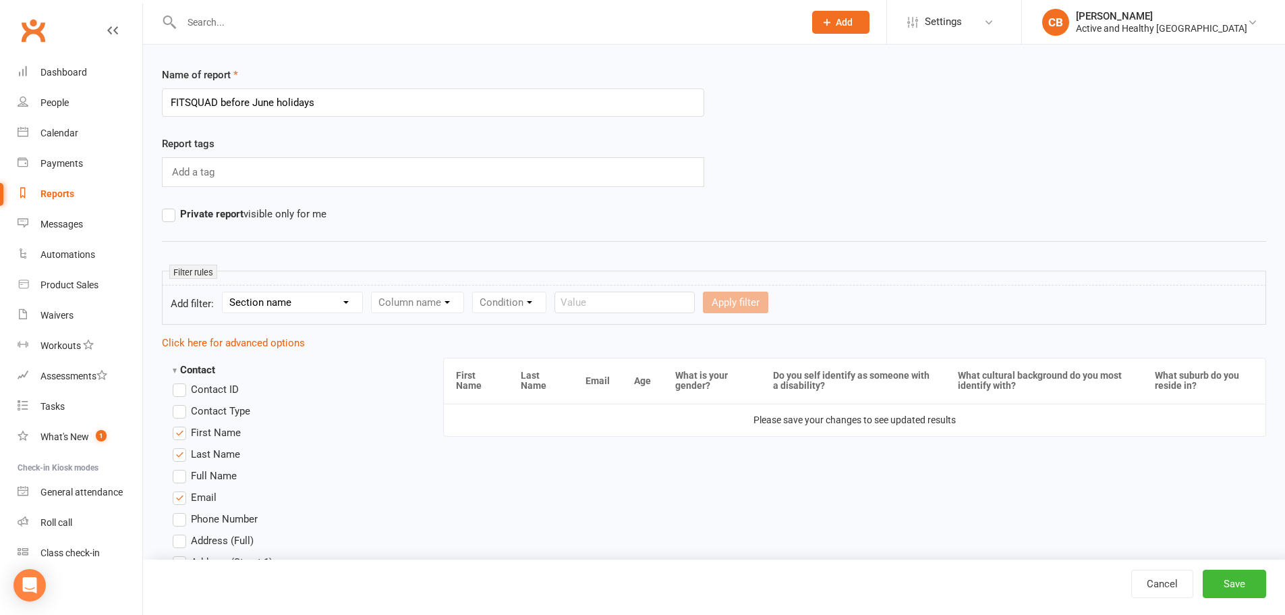
scroll to position [0, 0]
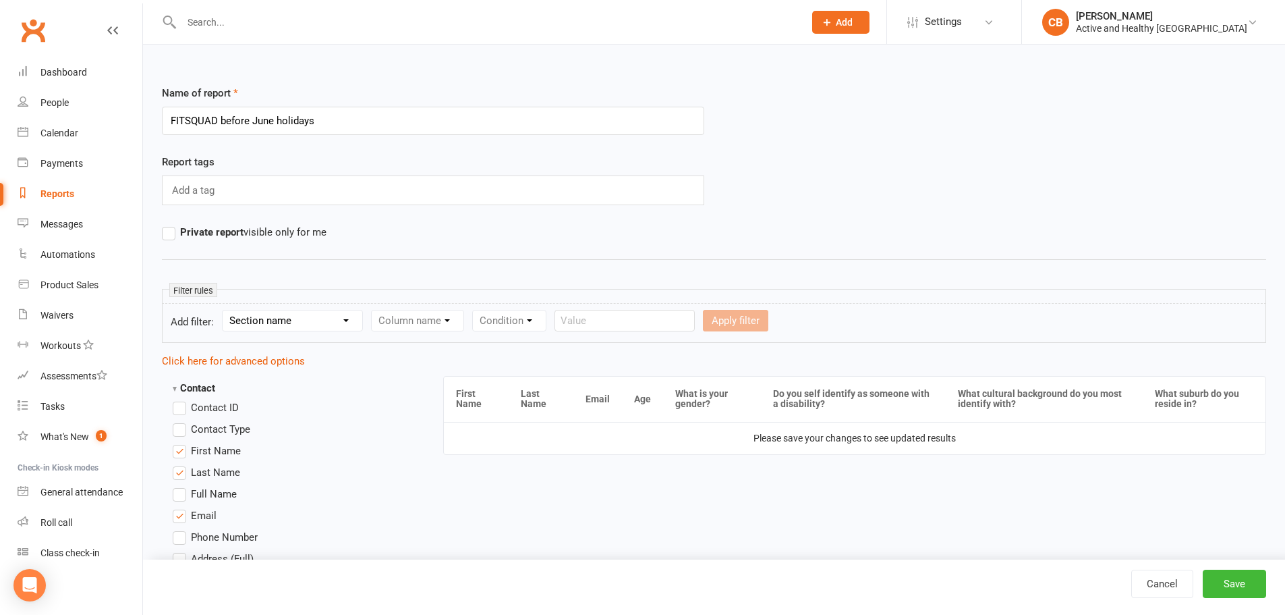
click at [299, 325] on select "Section name Contact Attendance Aggregate Payment Booking Waitlist Attendees Ca…" at bounding box center [293, 320] width 140 height 20
click at [498, 261] on hr at bounding box center [714, 259] width 1105 height 16
click at [439, 329] on div "Column name" at bounding box center [417, 321] width 93 height 22
click at [439, 321] on div "Column name" at bounding box center [417, 321] width 93 height 22
click at [334, 315] on select "Section name Contact Attendance Aggregate Payment Booking Waitlist Attendees Ca…" at bounding box center [293, 320] width 140 height 20
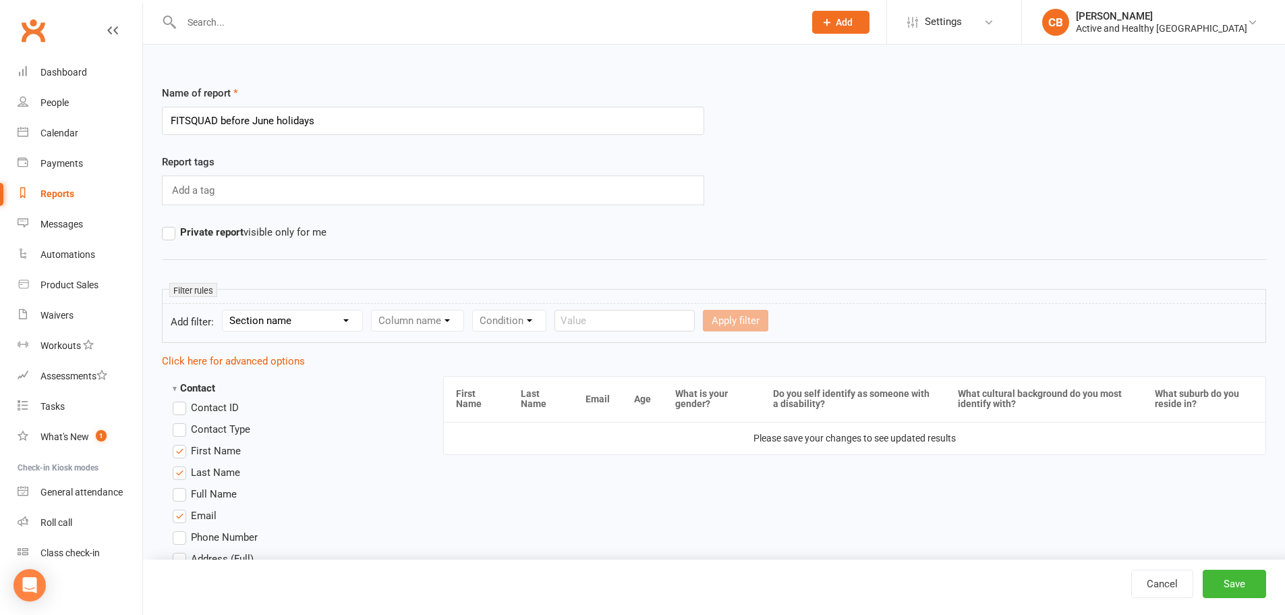
select select "3"
click at [225, 310] on select "Section name Contact Attendance Aggregate Payment Booking Waitlist Attendees Ca…" at bounding box center [293, 320] width 140 height 20
drag, startPoint x: 399, startPoint y: 307, endPoint x: 405, endPoint y: 314, distance: 8.6
click at [400, 308] on form "Add filter: Section name Contact Attendance Aggregate Payment Booking Waitlist …" at bounding box center [714, 323] width 1105 height 40
click at [406, 316] on select "Column name Event Name Event Type Event Date Event Day Event Month Event Starts…" at bounding box center [467, 320] width 190 height 20
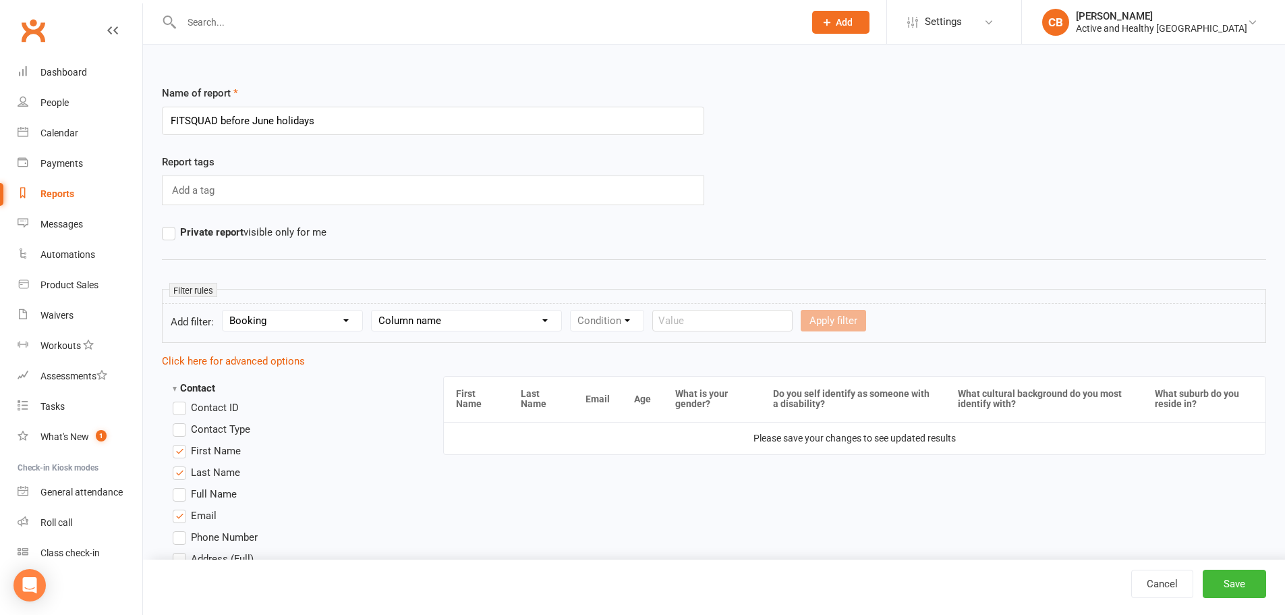
select select "2"
click at [373, 310] on select "Column name Event Name Event Type Event Date Event Day Event Month Event Starts…" at bounding box center [467, 320] width 190 height 20
click at [620, 326] on select "Condition Is Is not Before After Before or on After or on Is blank Is not blank" at bounding box center [613, 320] width 85 height 20
select select "4"
click at [572, 310] on select "Condition Is Is not Before After Before or on After or on Is blank Is not blank" at bounding box center [613, 320] width 85 height 20
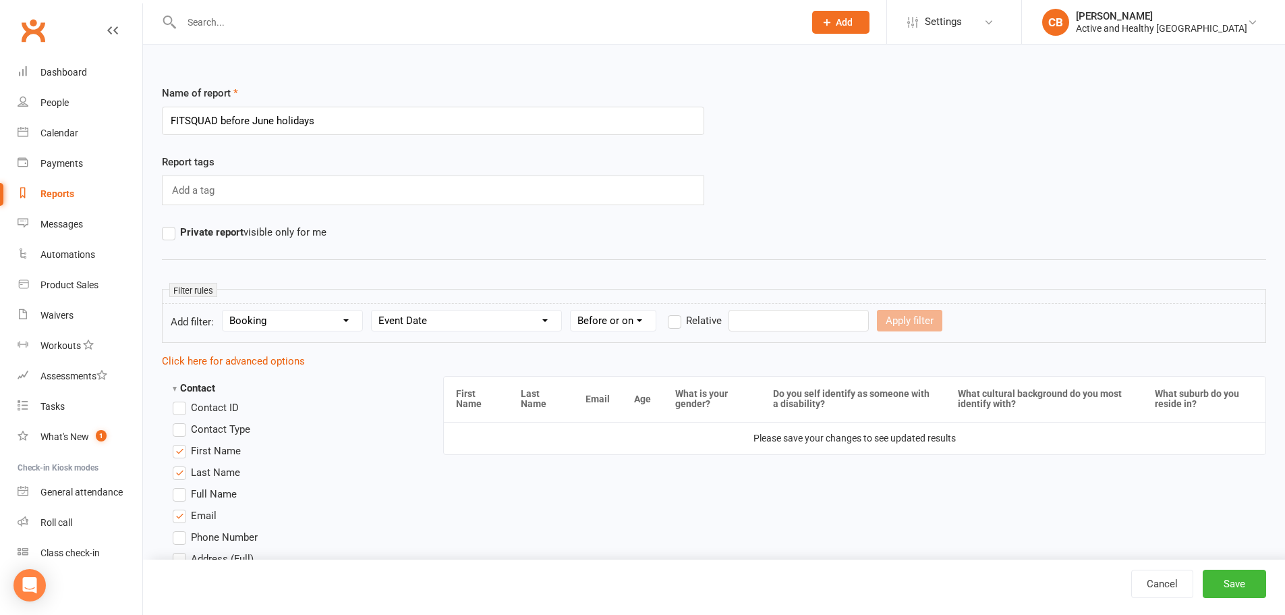
click at [790, 334] on form "Add filter: Section name Contact Attendance Aggregate Payment Booking Waitlist …" at bounding box center [714, 323] width 1105 height 40
click at [691, 327] on label "Relative" at bounding box center [695, 320] width 54 height 16
click at [677, 312] on input "Relative" at bounding box center [672, 312] width 9 height 0
click at [681, 321] on label "Relative" at bounding box center [695, 320] width 54 height 16
click at [677, 312] on input "Relative" at bounding box center [672, 312] width 9 height 0
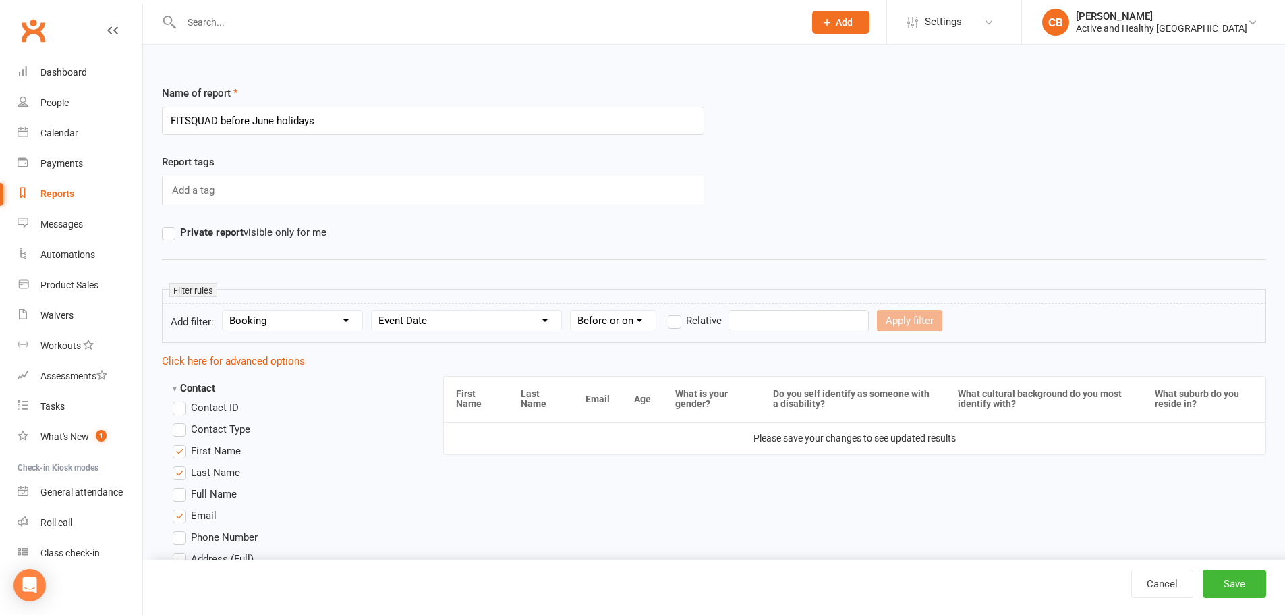
click at [756, 320] on input "text" at bounding box center [799, 321] width 140 height 22
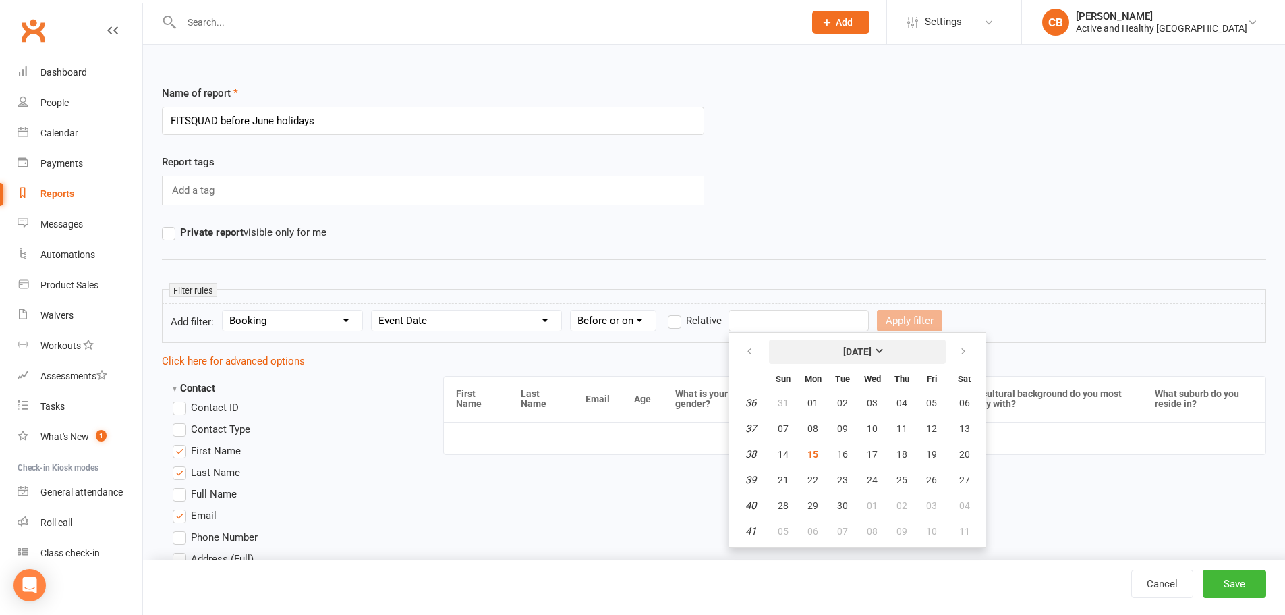
click at [872, 352] on strong "[DATE]" at bounding box center [857, 351] width 28 height 11
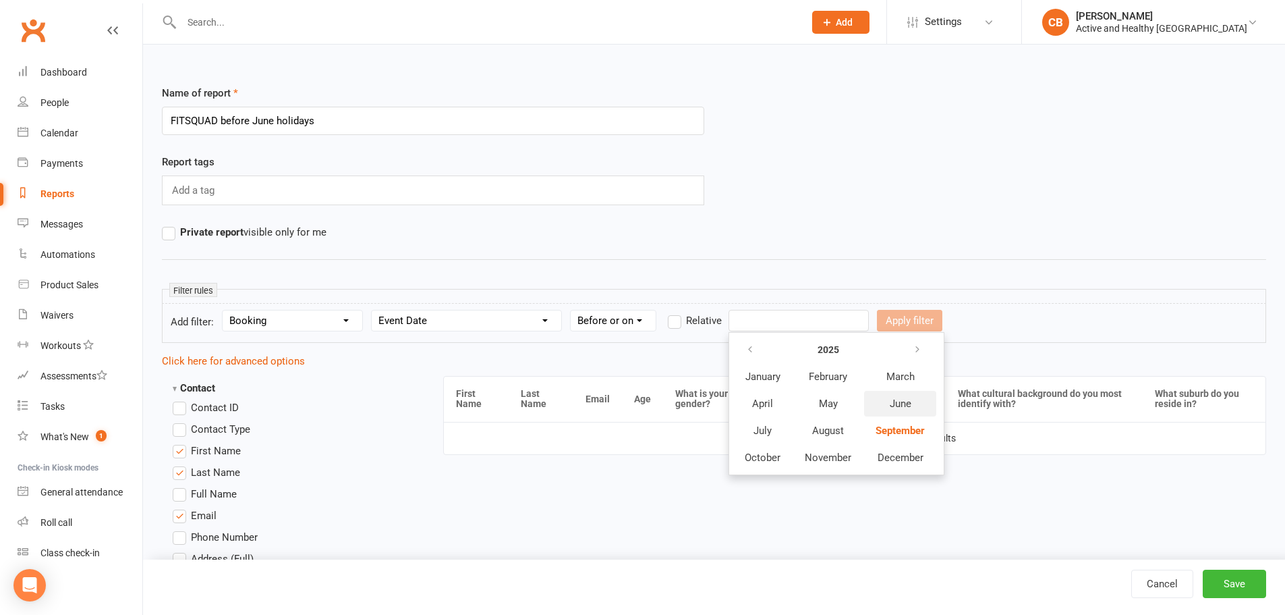
click at [895, 407] on span "June" at bounding box center [901, 403] width 22 height 12
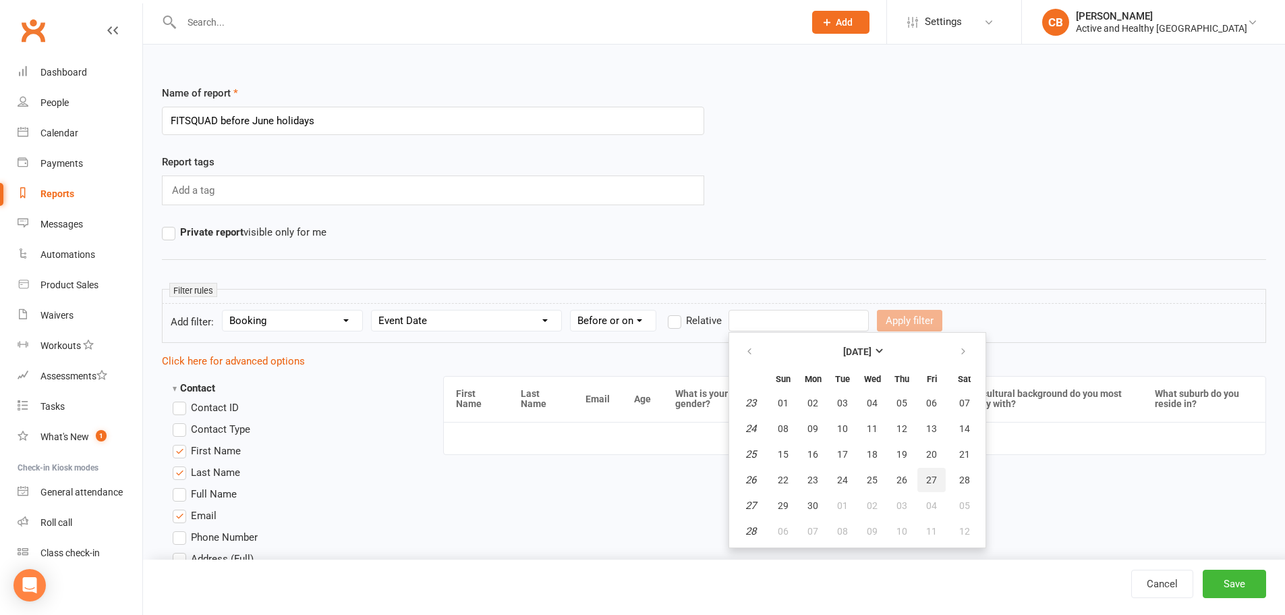
click at [935, 483] on span "27" at bounding box center [931, 479] width 11 height 11
type input "27 Jun 2025"
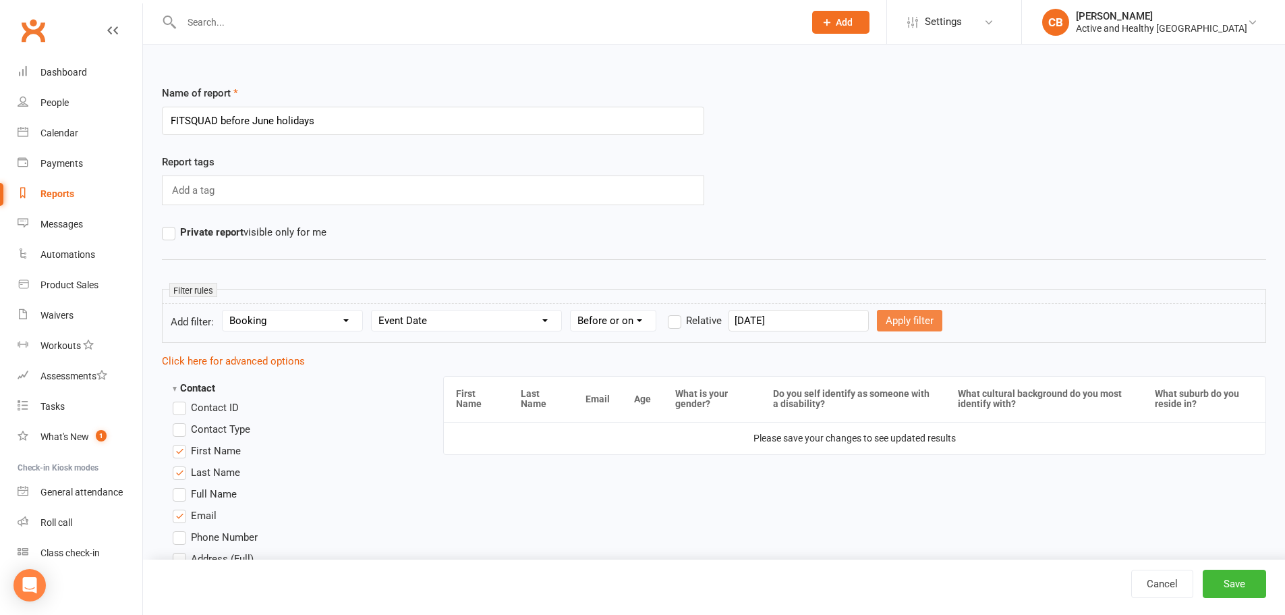
click at [901, 321] on button "Apply filter" at bounding box center [909, 321] width 65 height 22
select select
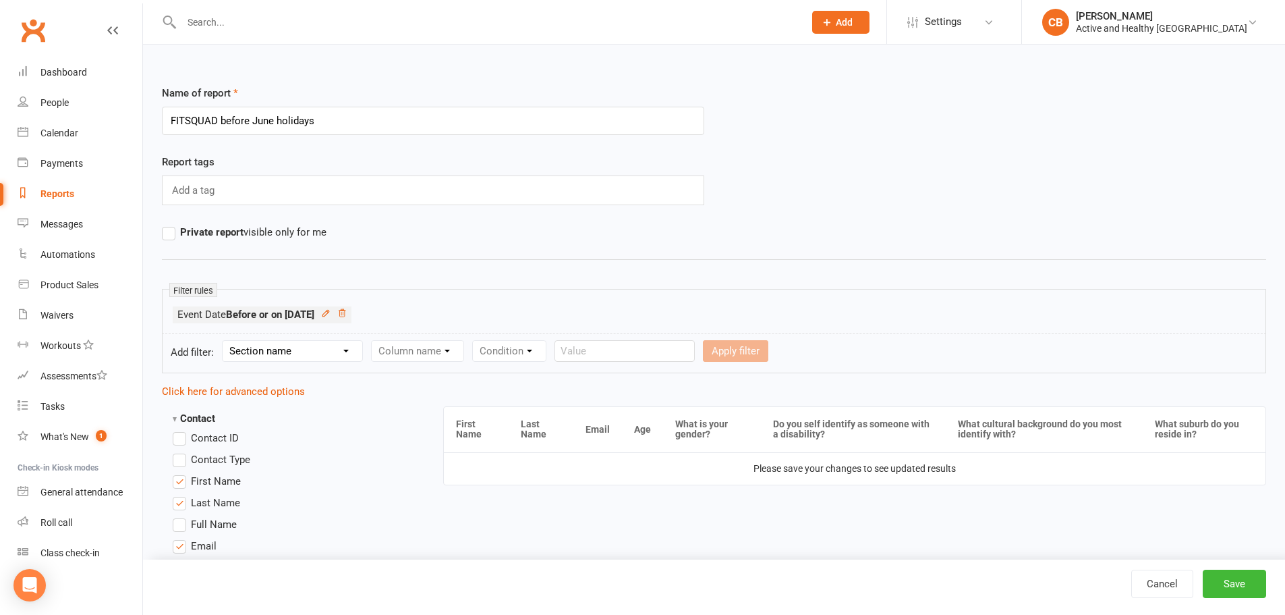
click at [275, 352] on select "Section name Contact Attendance Aggregate Payment Booking Waitlist Attendees Ca…" at bounding box center [293, 351] width 140 height 20
select select "3"
click at [225, 341] on select "Section name Contact Attendance Aggregate Payment Booking Waitlist Attendees Ca…" at bounding box center [293, 351] width 140 height 20
click at [424, 358] on select "Column name Event Name Event Type Event Date Event Day Event Month Event Starts…" at bounding box center [467, 351] width 190 height 20
select select "2"
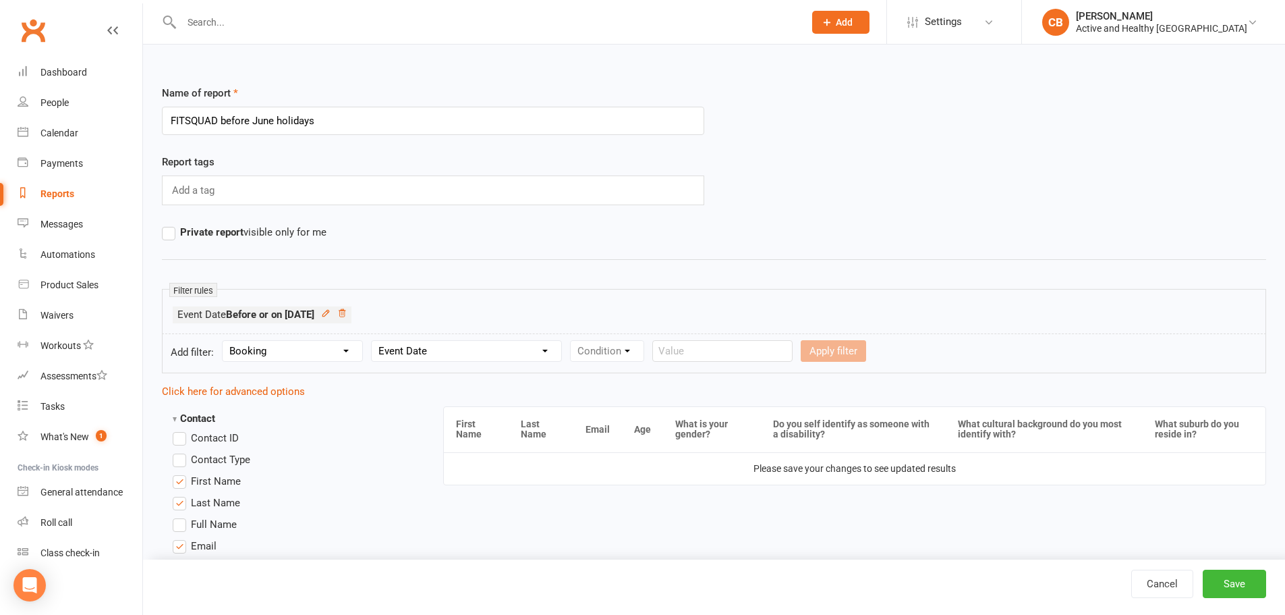
click at [373, 341] on select "Column name Event Name Event Type Event Date Event Day Event Month Event Starts…" at bounding box center [467, 351] width 190 height 20
click at [639, 350] on select "Condition Is Is not Before After Before or on After or on Is blank Is not blank" at bounding box center [613, 351] width 85 height 20
click at [572, 341] on select "Condition Is Is not Before After Before or on After or on Is blank Is not blank" at bounding box center [613, 351] width 85 height 20
click at [347, 313] on icon at bounding box center [341, 312] width 9 height 9
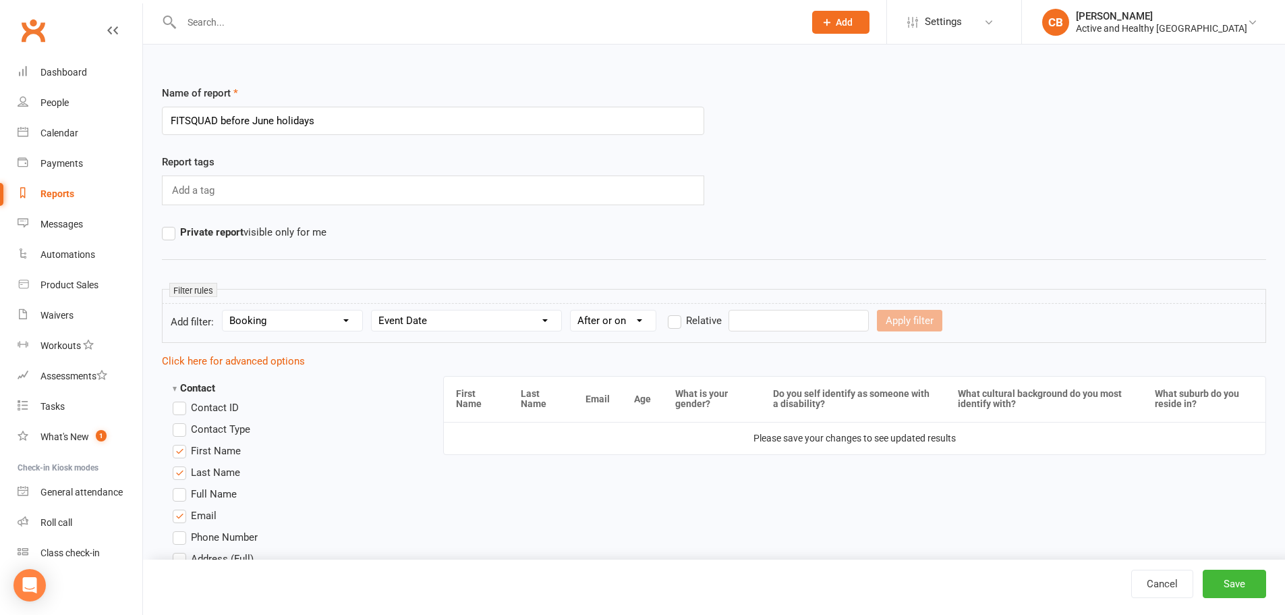
click at [449, 316] on select "Column name Event Name Event Type Event Date Event Day Event Month Event Starts…" at bounding box center [467, 320] width 190 height 20
drag, startPoint x: 449, startPoint y: 316, endPoint x: 498, endPoint y: 315, distance: 48.6
click at [449, 316] on select "Column name Event Name Event Type Event Date Event Day Event Month Event Starts…" at bounding box center [467, 320] width 190 height 20
click at [652, 325] on select "Condition Is Is not Before After Before or on After or on Is blank Is not blank" at bounding box center [613, 320] width 85 height 20
select select "4"
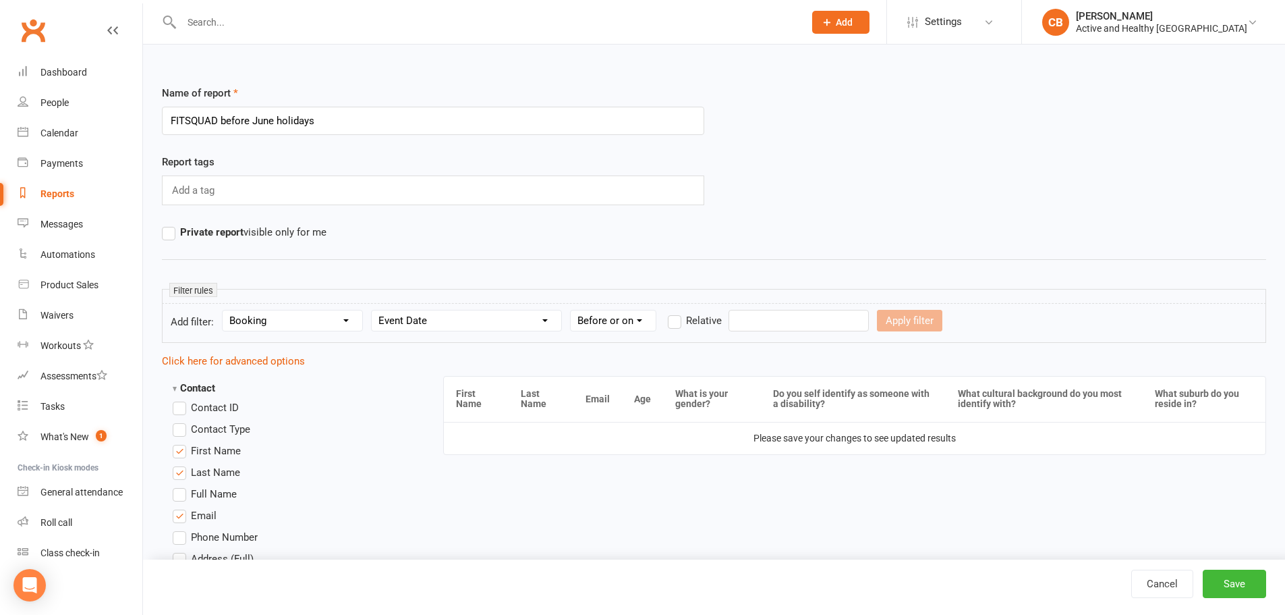
click at [572, 310] on select "Condition Is Is not Before After Before or on After or on Is blank Is not blank" at bounding box center [613, 320] width 85 height 20
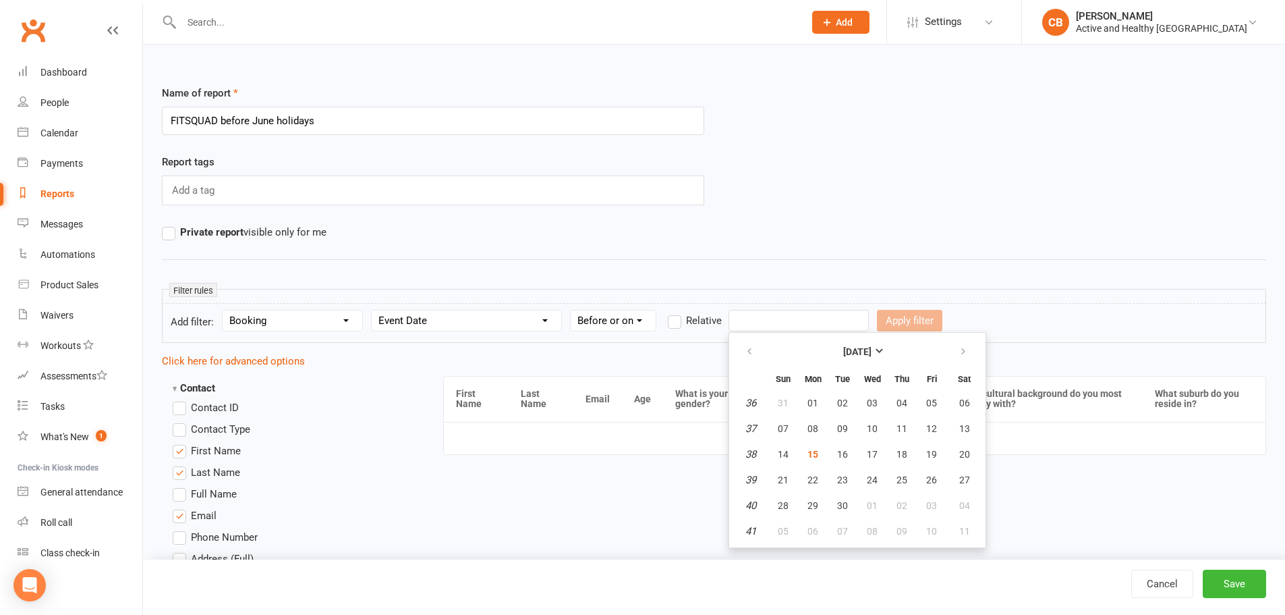
click at [835, 324] on input "text" at bounding box center [799, 321] width 140 height 22
click at [911, 323] on div "Apply filter" at bounding box center [909, 321] width 65 height 22
click at [748, 324] on input "text" at bounding box center [799, 321] width 140 height 22
click at [872, 350] on strong "[DATE]" at bounding box center [857, 351] width 28 height 11
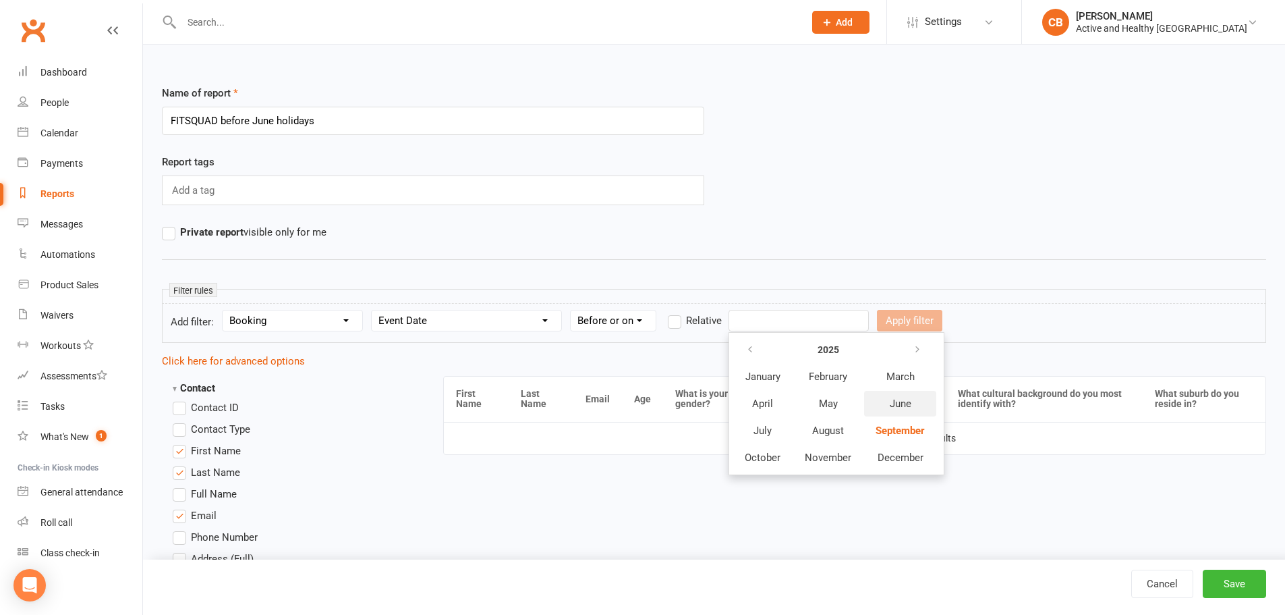
click at [900, 406] on span "June" at bounding box center [901, 403] width 22 height 12
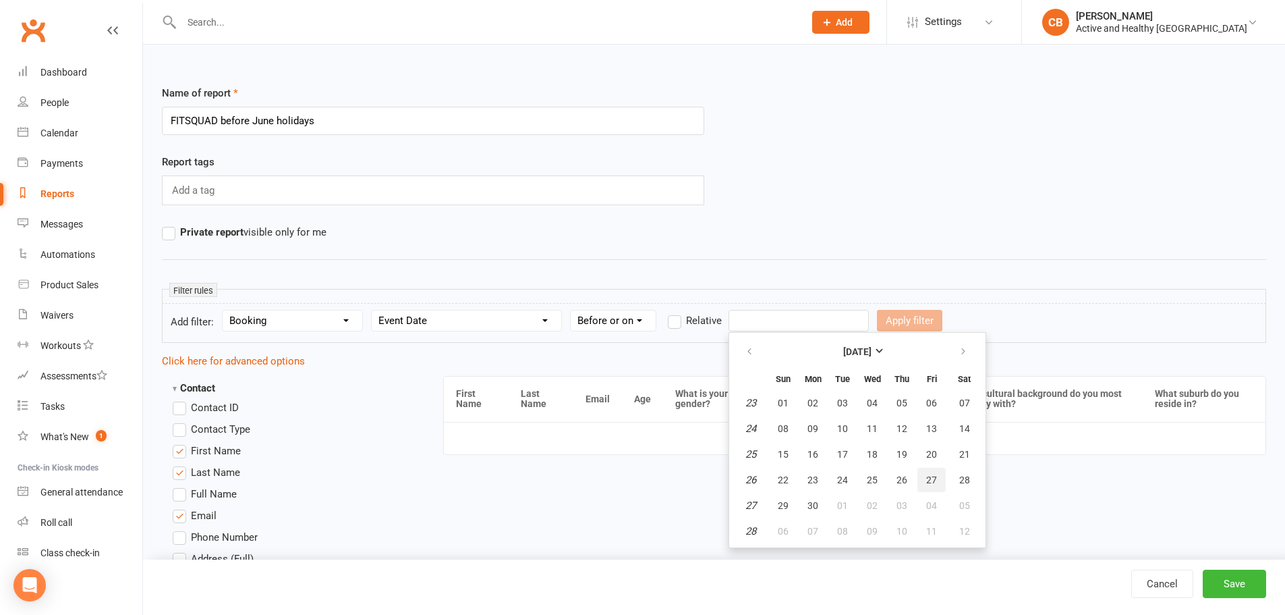
click at [930, 482] on span "27" at bounding box center [931, 479] width 11 height 11
type input "27 Jun 2025"
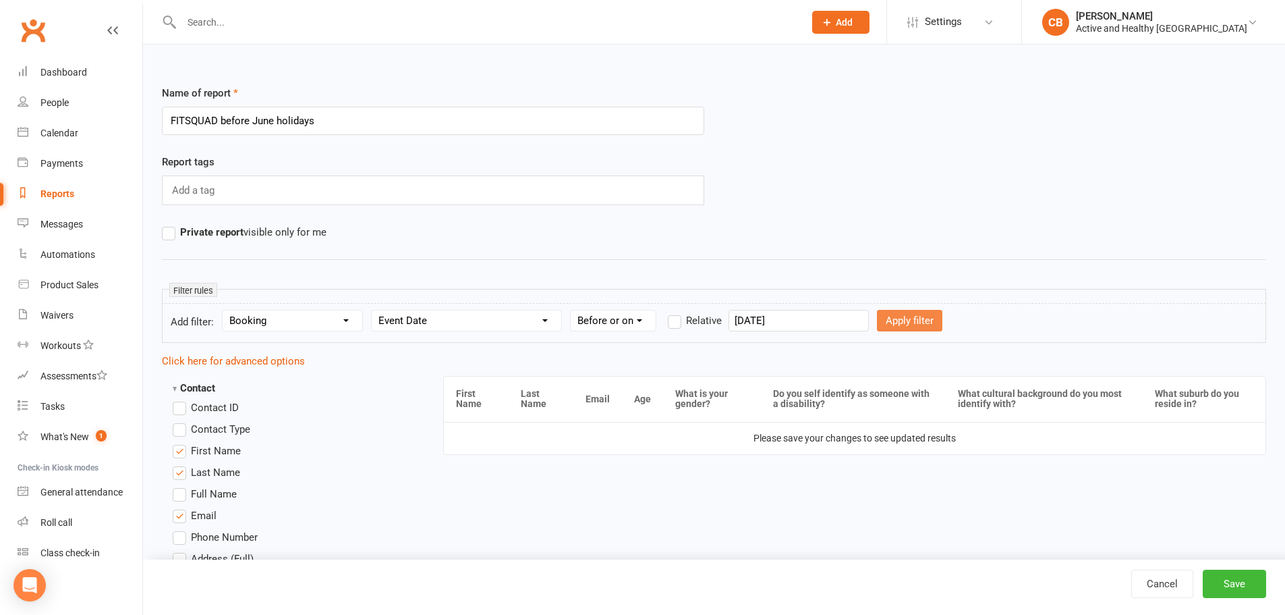
click at [891, 323] on button "Apply filter" at bounding box center [909, 321] width 65 height 22
select select
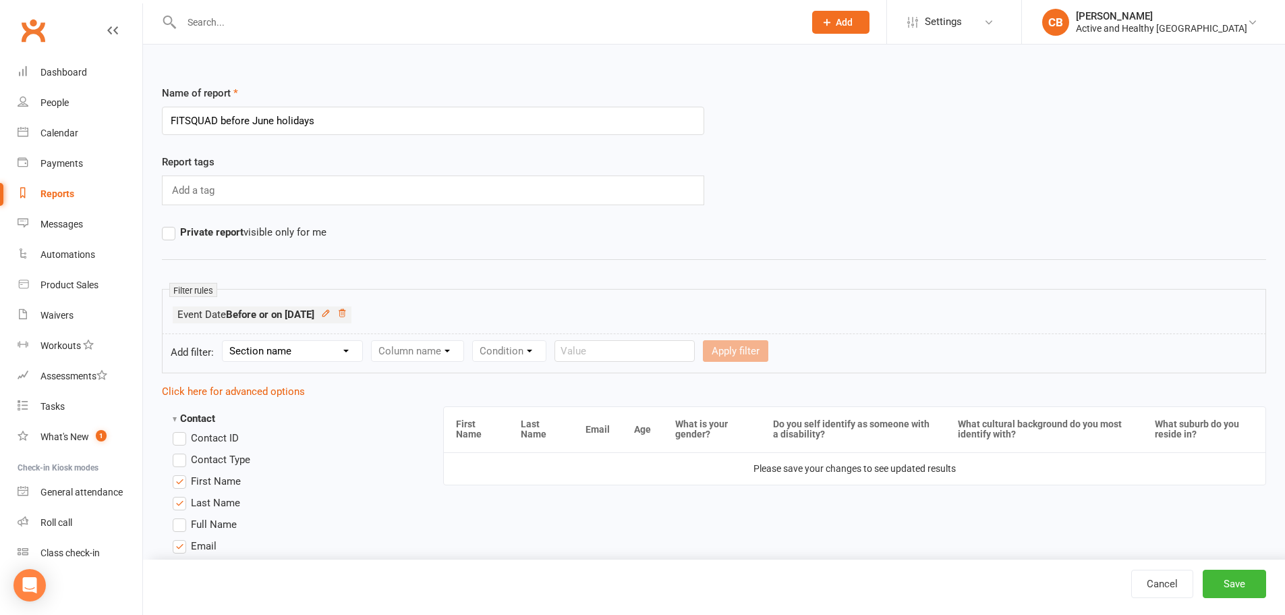
click at [331, 349] on select "Section name Contact Attendance Aggregate Payment Booking Waitlist Attendees Ca…" at bounding box center [293, 351] width 140 height 20
select select "3"
click at [225, 341] on select "Section name Contact Attendance Aggregate Payment Booking Waitlist Attendees Ca…" at bounding box center [293, 351] width 140 height 20
click at [442, 356] on select "Column name Event Name Event Type Event Date Event Day Event Month Event Starts…" at bounding box center [467, 351] width 190 height 20
select select "2"
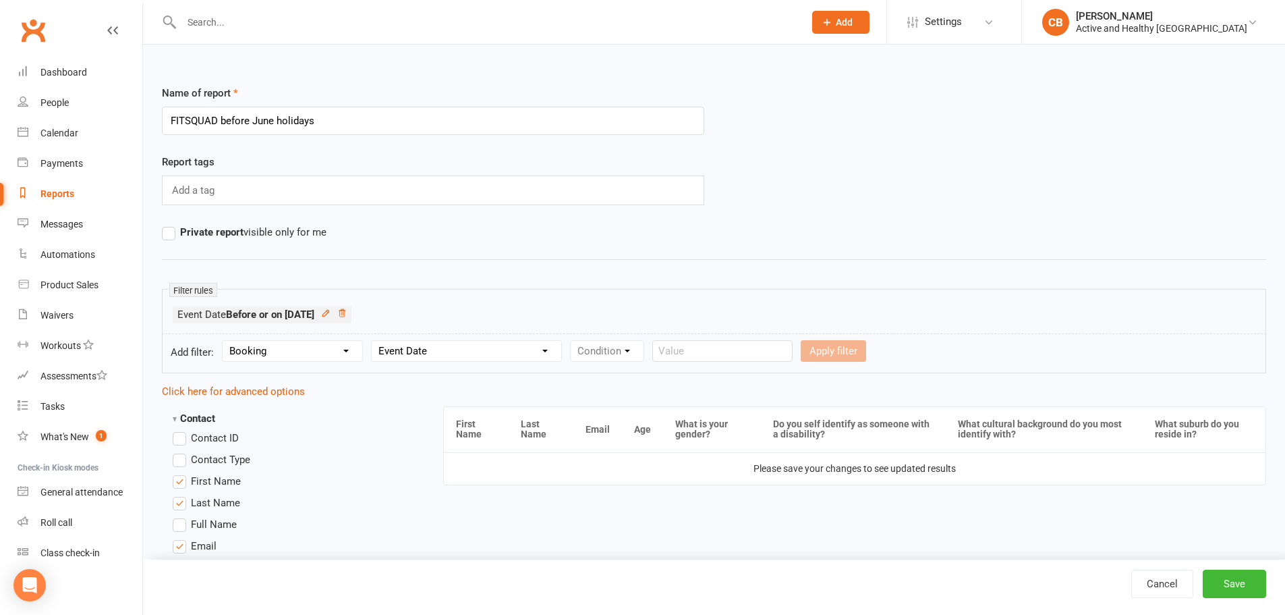
click at [373, 341] on select "Column name Event Name Event Type Event Date Event Day Event Month Event Starts…" at bounding box center [467, 351] width 190 height 20
click at [622, 350] on select "Condition Is Is not Before After Before or on After or on Is blank Is not blank" at bounding box center [613, 351] width 85 height 20
select select "5"
click at [572, 341] on select "Condition Is Is not Before After Before or on After or on Is blank Is not blank" at bounding box center [613, 351] width 85 height 20
click at [771, 360] on input "text" at bounding box center [799, 351] width 140 height 22
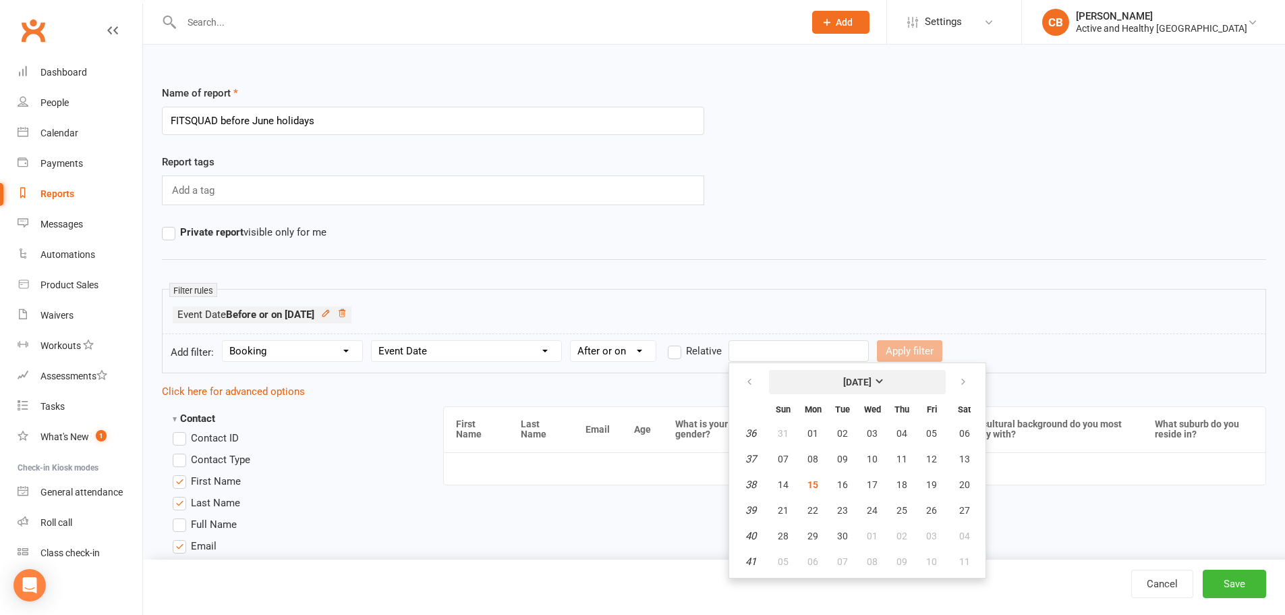
click at [872, 379] on strong "[DATE]" at bounding box center [857, 382] width 28 height 11
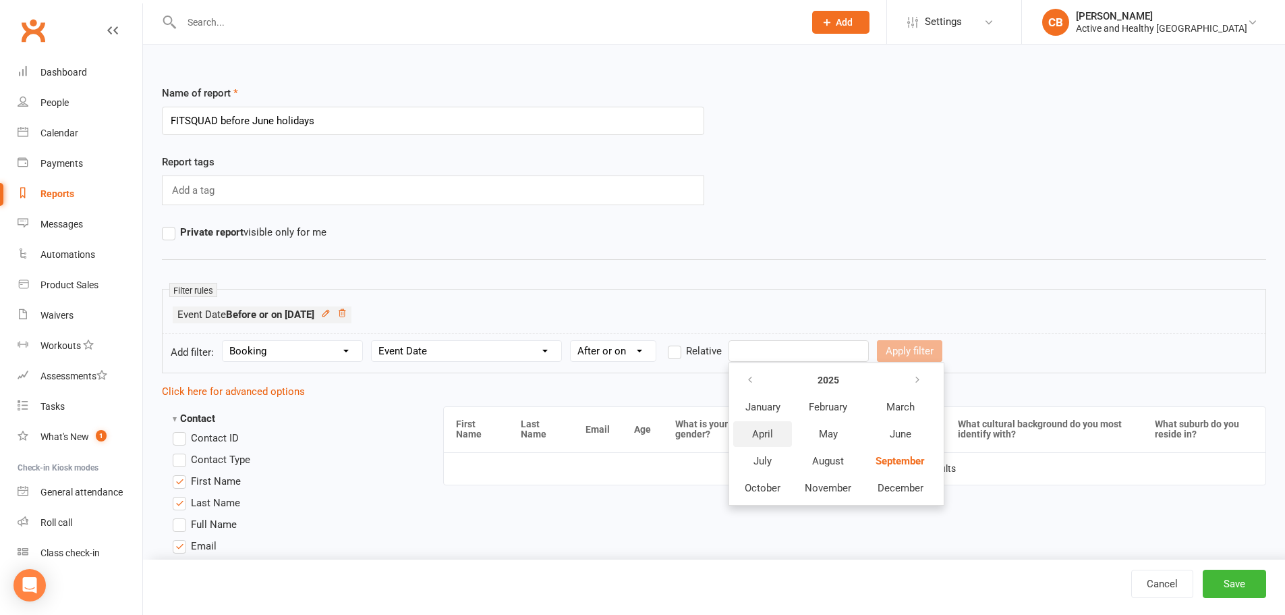
click at [787, 433] on button "April" at bounding box center [762, 434] width 59 height 26
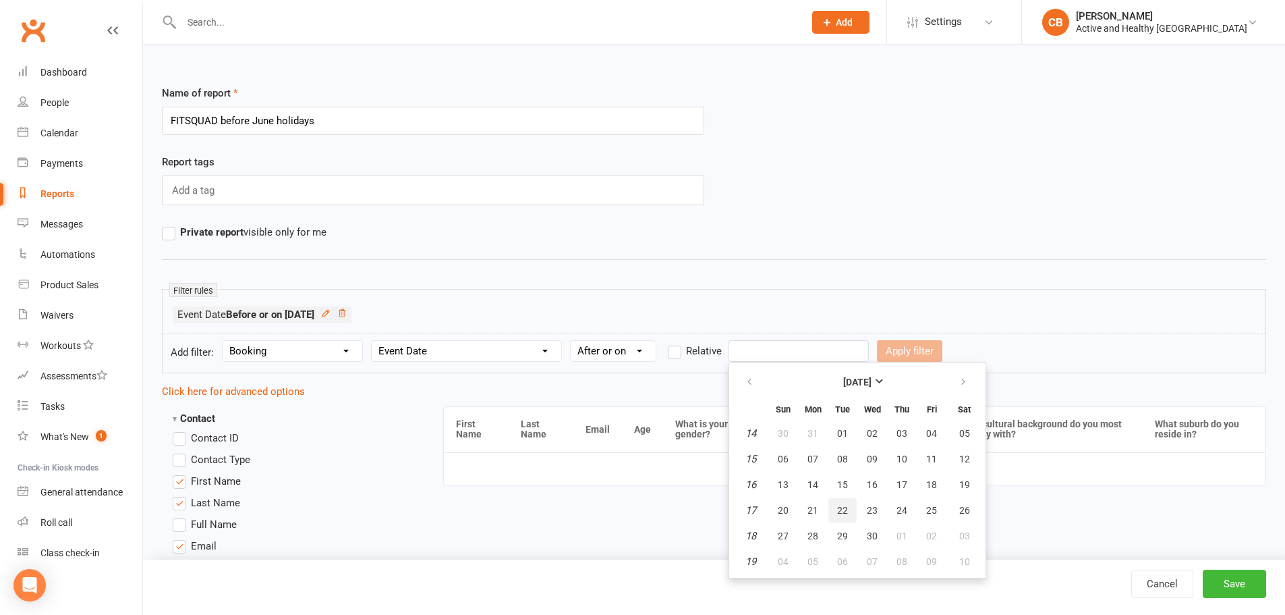
click at [849, 507] on button "22" at bounding box center [843, 510] width 28 height 24
type input "22 Apr 2025"
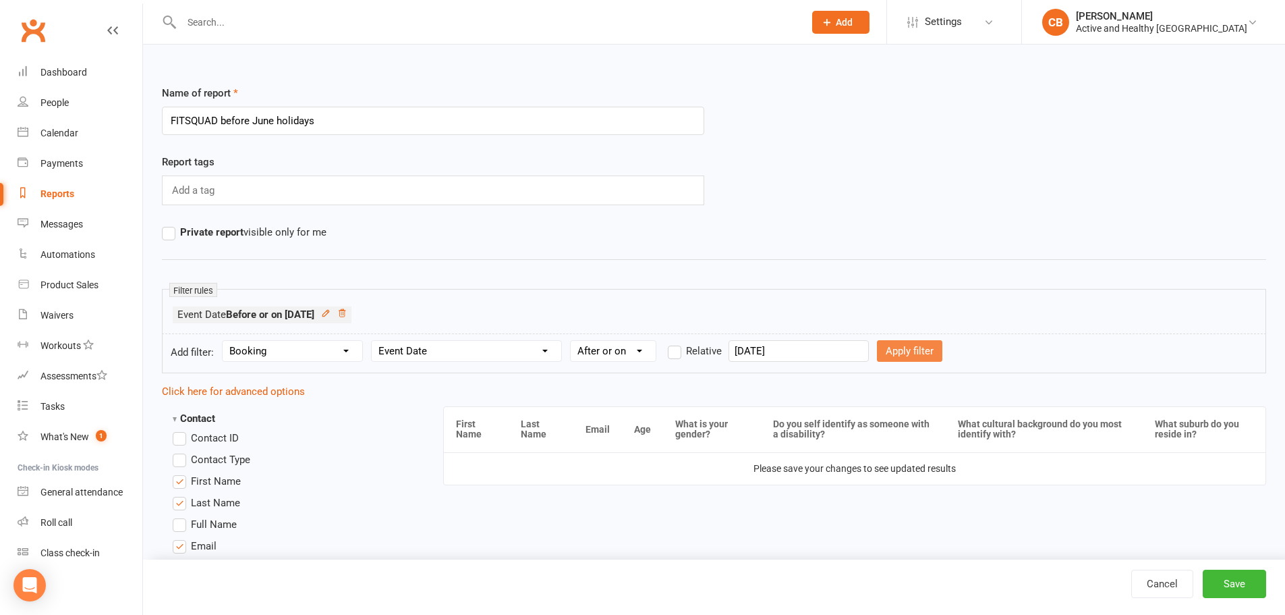
click at [911, 356] on button "Apply filter" at bounding box center [909, 351] width 65 height 22
select select
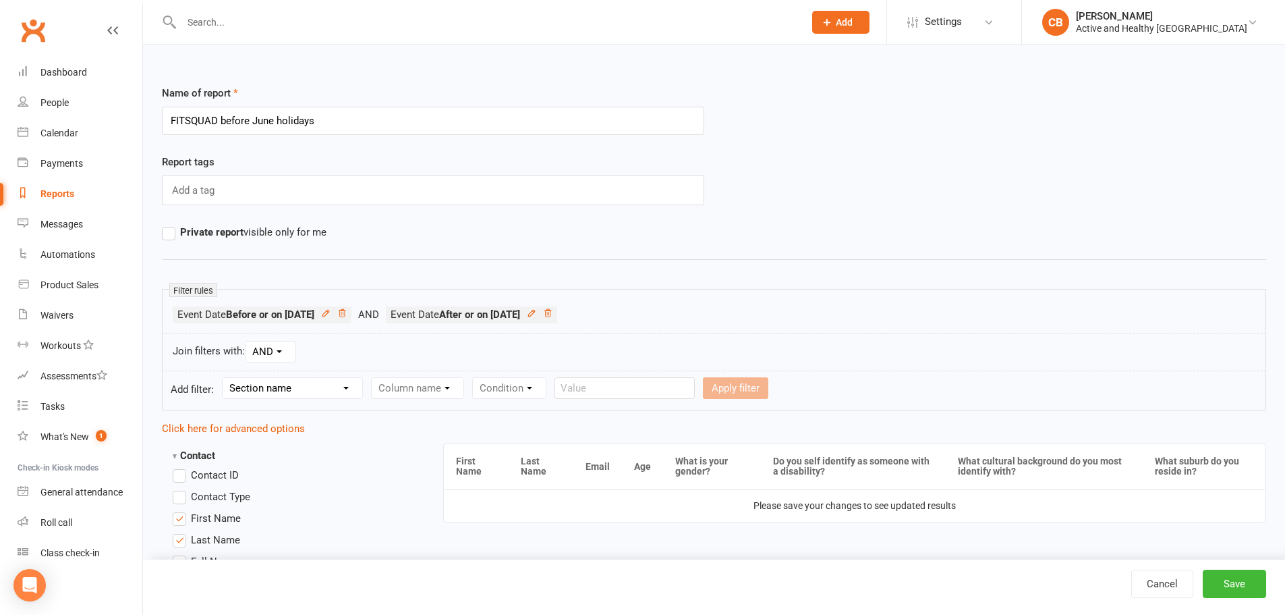
click at [627, 310] on ul "Event Date Before or on 2025-06-27 Event Date After or on 2025-04-22 Booking > …" at bounding box center [714, 318] width 1083 height 24
click at [293, 389] on select "Section name Contact Attendance Aggregate Payment Booking Waitlist Attendees Ca…" at bounding box center [293, 388] width 140 height 20
select select "3"
click at [225, 378] on select "Section name Contact Attendance Aggregate Payment Booking Waitlist Attendees Ca…" at bounding box center [293, 388] width 140 height 20
click at [437, 383] on select "Column name Event Name Event Type Event Date Event Day Event Month Event Starts…" at bounding box center [467, 388] width 190 height 20
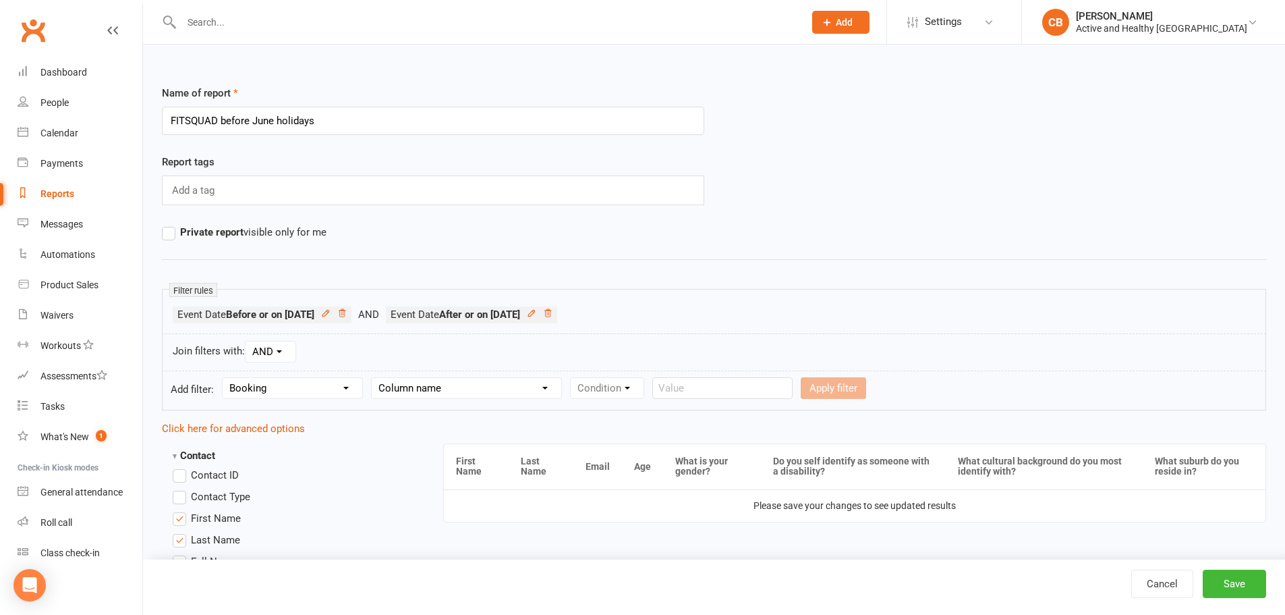
select select "0"
click at [373, 378] on select "Column name Event Name Event Type Event Date Event Day Event Month Event Starts…" at bounding box center [467, 388] width 190 height 20
click at [605, 383] on select "Condition Equals Does not equal Contains Does not contain Is blank or does not …" at bounding box center [648, 388] width 155 height 20
select select "2"
click at [572, 378] on select "Condition Equals Does not equal Contains Does not contain Is blank or does not …" at bounding box center [648, 388] width 155 height 20
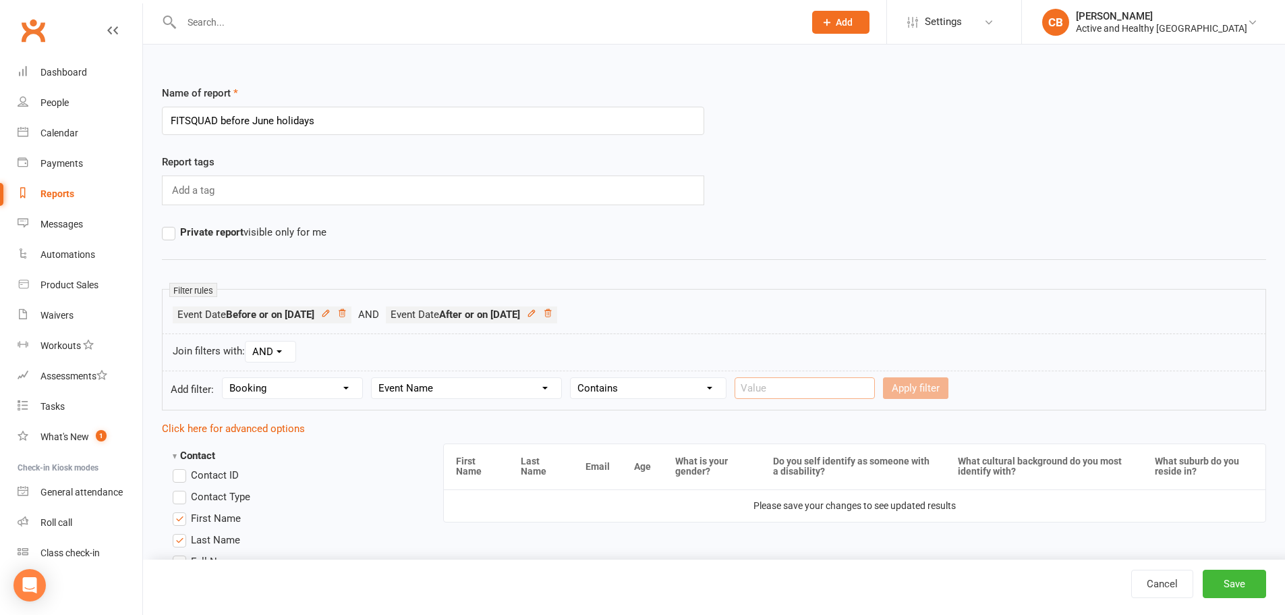
click at [763, 394] on input "text" at bounding box center [805, 388] width 140 height 22
type input "Fit Squad"
click at [908, 387] on button "Apply filter" at bounding box center [915, 388] width 65 height 22
select select
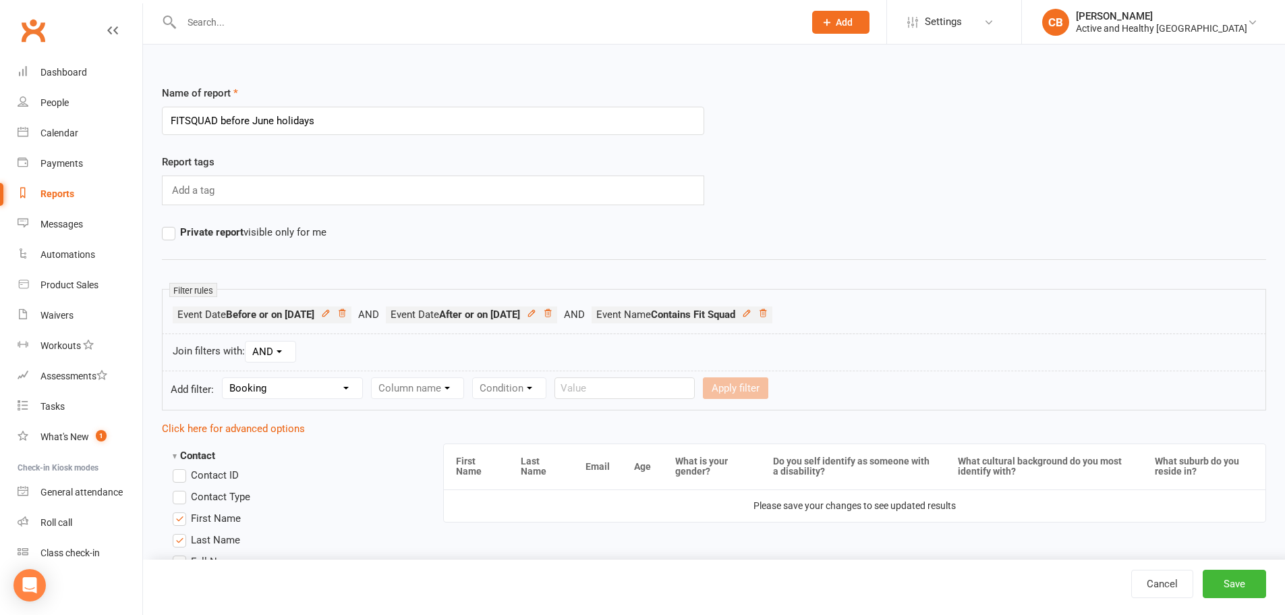
select select
click at [291, 385] on select "Section name Contact Attendance Aggregate Payment Booking Waitlist Attendees Ca…" at bounding box center [293, 388] width 140 height 20
select select "3"
click at [225, 378] on select "Section name Contact Attendance Aggregate Payment Booking Waitlist Attendees Ca…" at bounding box center [293, 388] width 140 height 20
click at [443, 396] on select "Column name Event Name Event Type Event Date Event Day Event Month Event Starts…" at bounding box center [467, 388] width 190 height 20
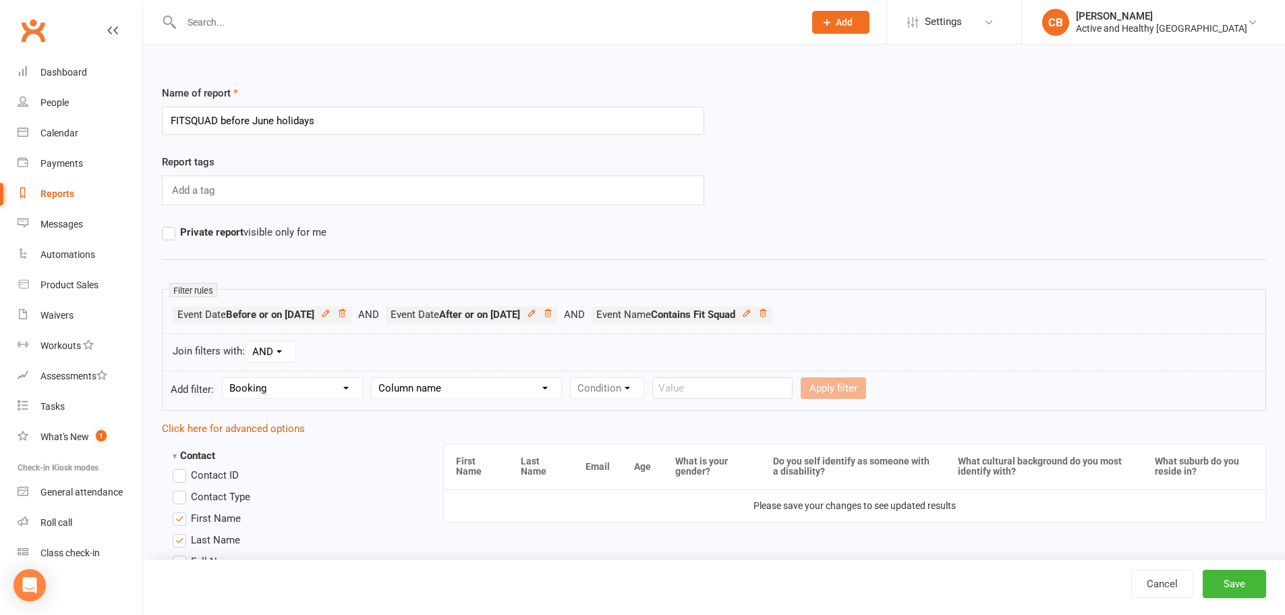
select select "11"
click at [373, 378] on select "Column name Event Name Event Type Event Date Event Day Event Month Event Starts…" at bounding box center [467, 388] width 190 height 20
click at [620, 387] on select "Condition Is Is not Is blank Is not blank" at bounding box center [612, 388] width 82 height 20
select select "0"
click at [572, 378] on select "Condition Is Is not Is blank Is not blank" at bounding box center [612, 388] width 82 height 20
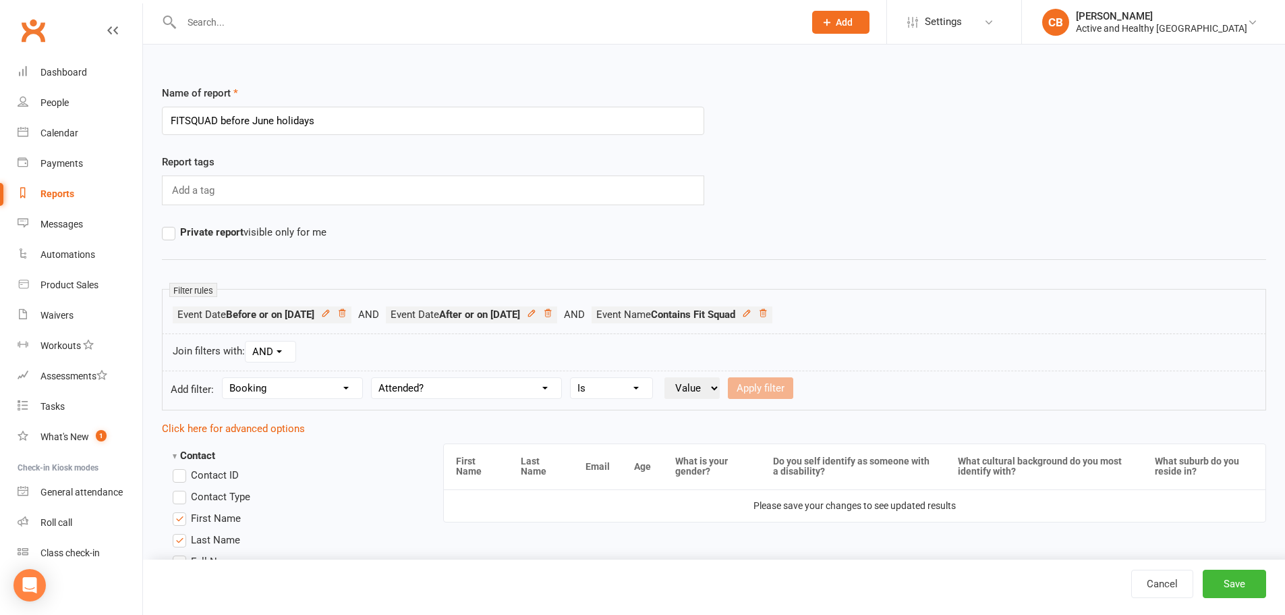
click at [700, 393] on select "Value Yes No" at bounding box center [692, 388] width 55 height 22
select select "true"
click at [665, 377] on select "Value Yes No" at bounding box center [692, 388] width 55 height 22
click at [518, 390] on select "Column name Event Name Event Type Event Date Event Day Event Month Event Starts…" at bounding box center [467, 388] width 190 height 20
click at [373, 378] on select "Column name Event Name Event Type Event Date Event Day Event Month Event Starts…" at bounding box center [467, 388] width 190 height 20
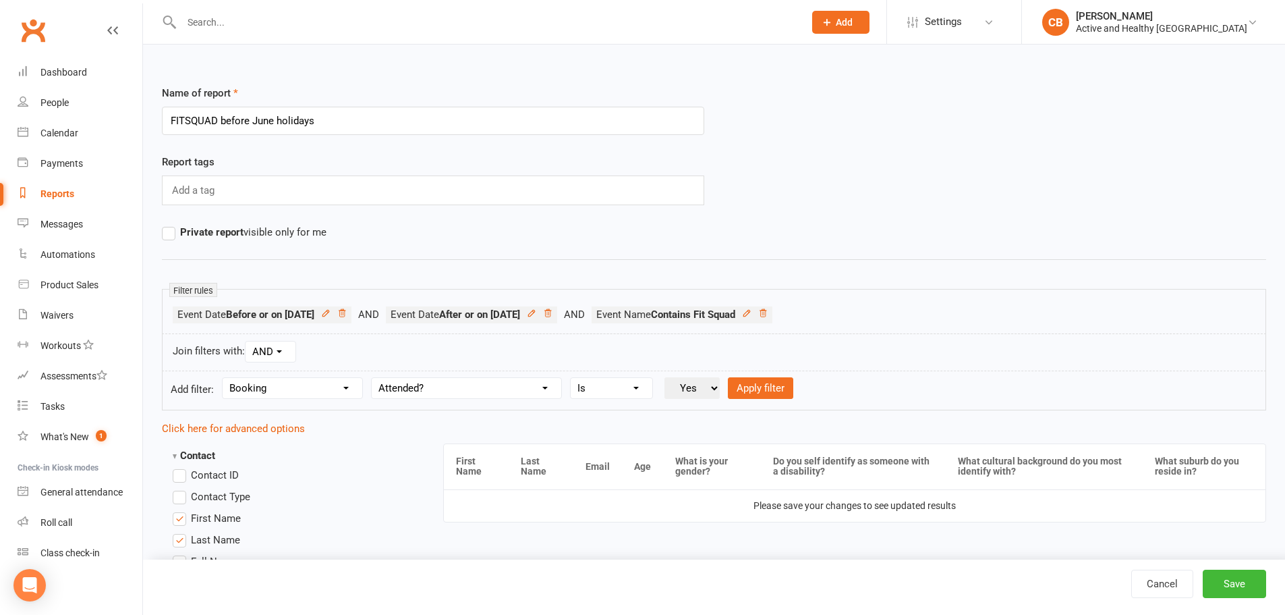
click at [621, 387] on select "Condition Is Is not Is blank Is not blank" at bounding box center [612, 388] width 82 height 20
click at [572, 378] on select "Condition Is Is not Is blank Is not blank" at bounding box center [612, 388] width 82 height 20
click at [713, 382] on select "Value Yes No" at bounding box center [692, 388] width 55 height 22
drag, startPoint x: 694, startPoint y: 392, endPoint x: 783, endPoint y: 381, distance: 89.7
click at [694, 392] on select "Value Yes No" at bounding box center [692, 388] width 55 height 22
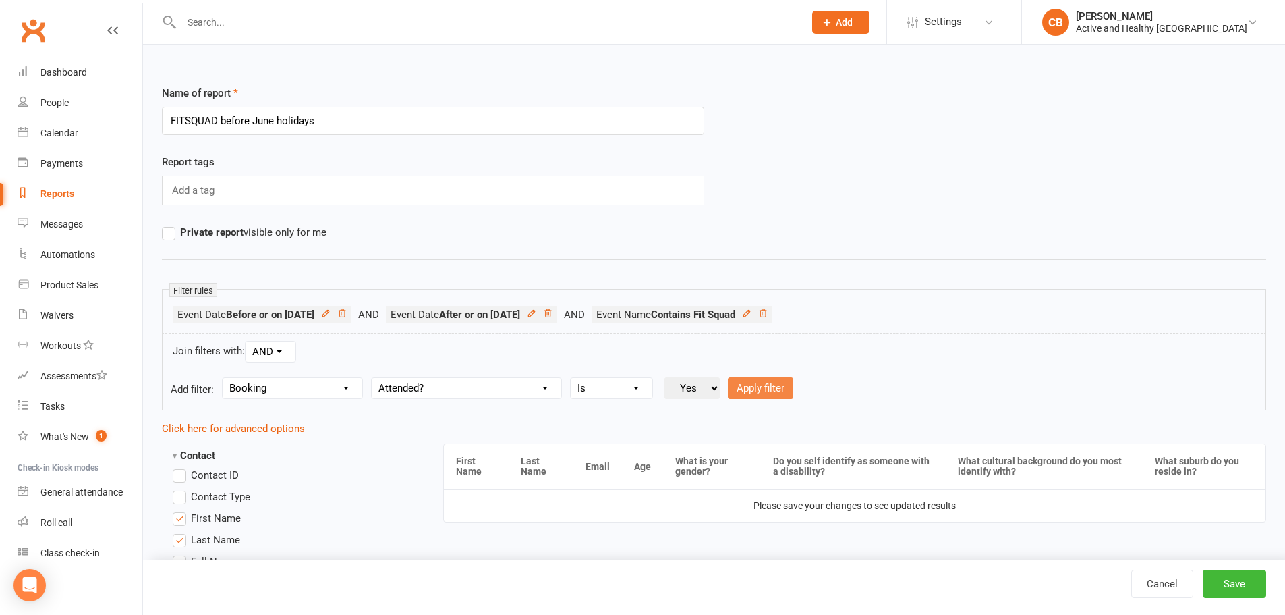
click at [785, 381] on button "Apply filter" at bounding box center [760, 388] width 65 height 22
select select
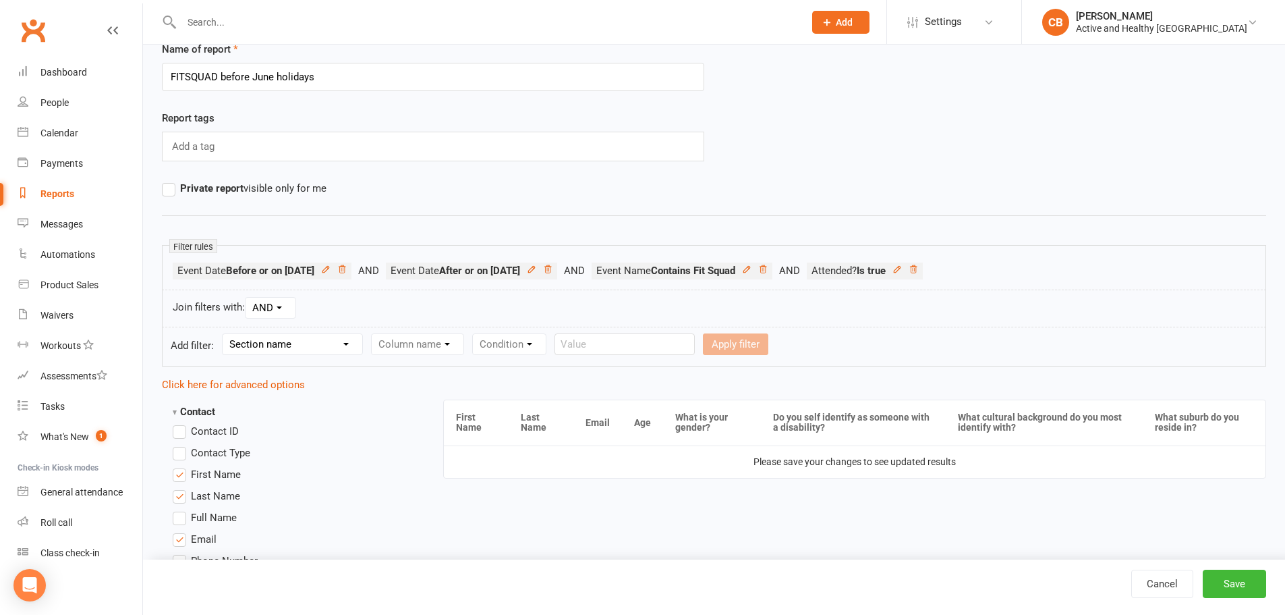
scroll to position [67, 0]
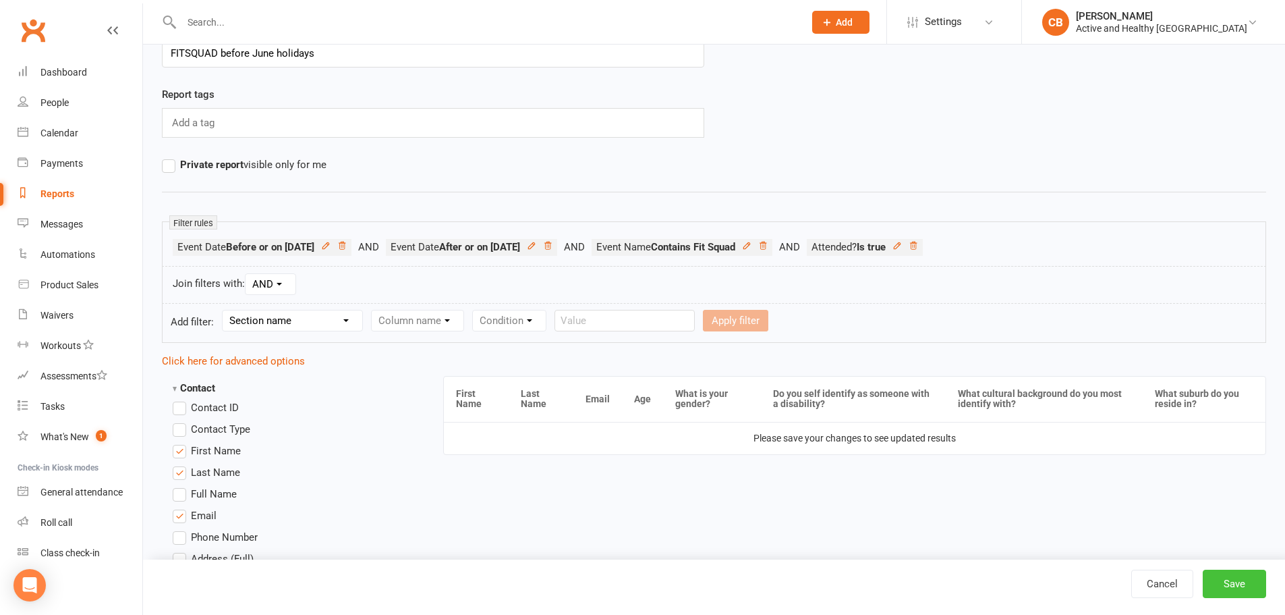
click at [1251, 582] on button "Save" at bounding box center [1234, 583] width 63 height 28
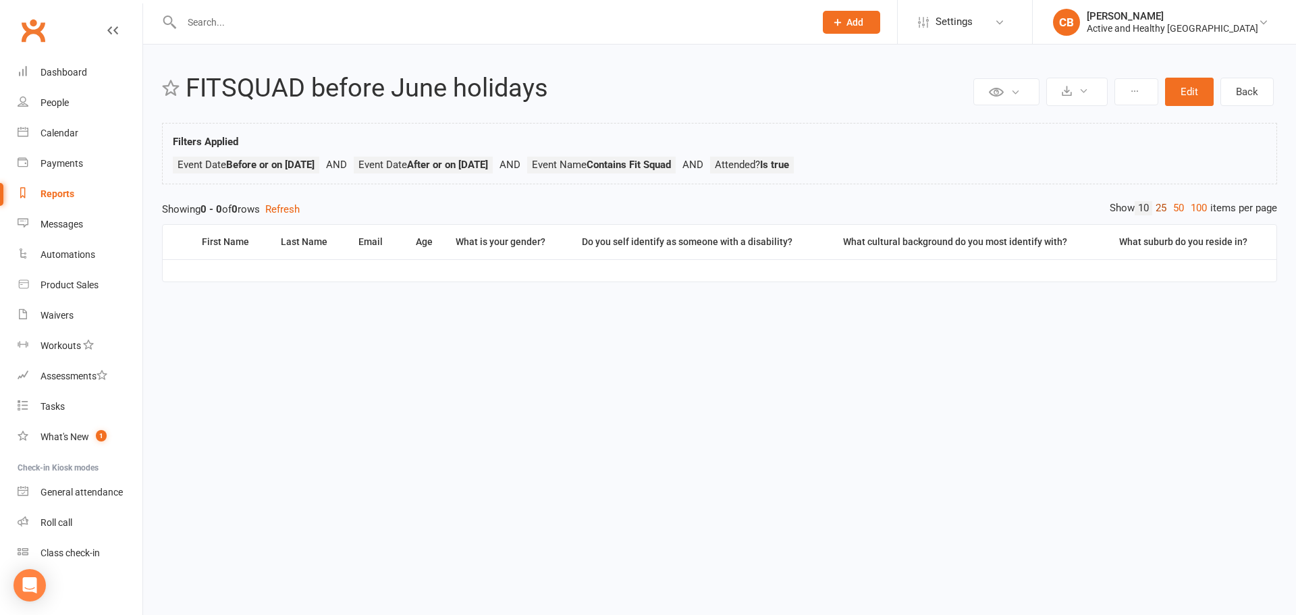
click at [1161, 207] on link "25" at bounding box center [1161, 208] width 18 height 14
click at [1139, 208] on link "10" at bounding box center [1143, 208] width 18 height 14
click at [1081, 90] on icon at bounding box center [1083, 91] width 10 height 10
click at [1011, 120] on link "Export to CSV" at bounding box center [1036, 124] width 142 height 27
click at [60, 192] on div "Reports" at bounding box center [57, 193] width 34 height 11
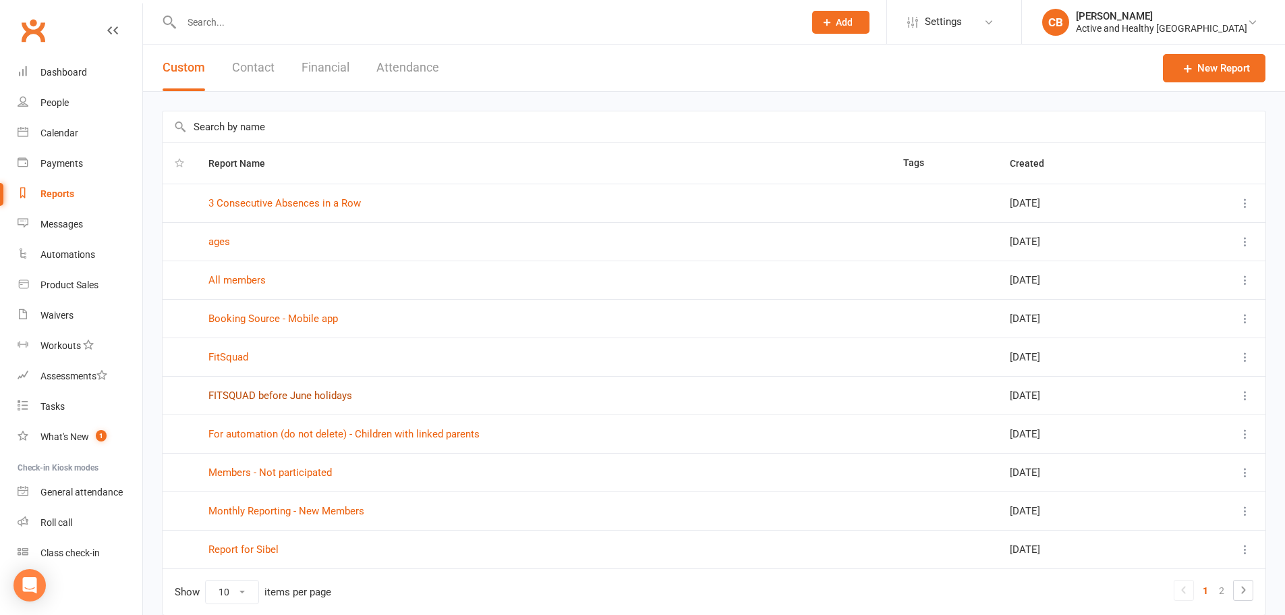
click at [250, 398] on link "FITSQUAD before June holidays" at bounding box center [280, 395] width 144 height 12
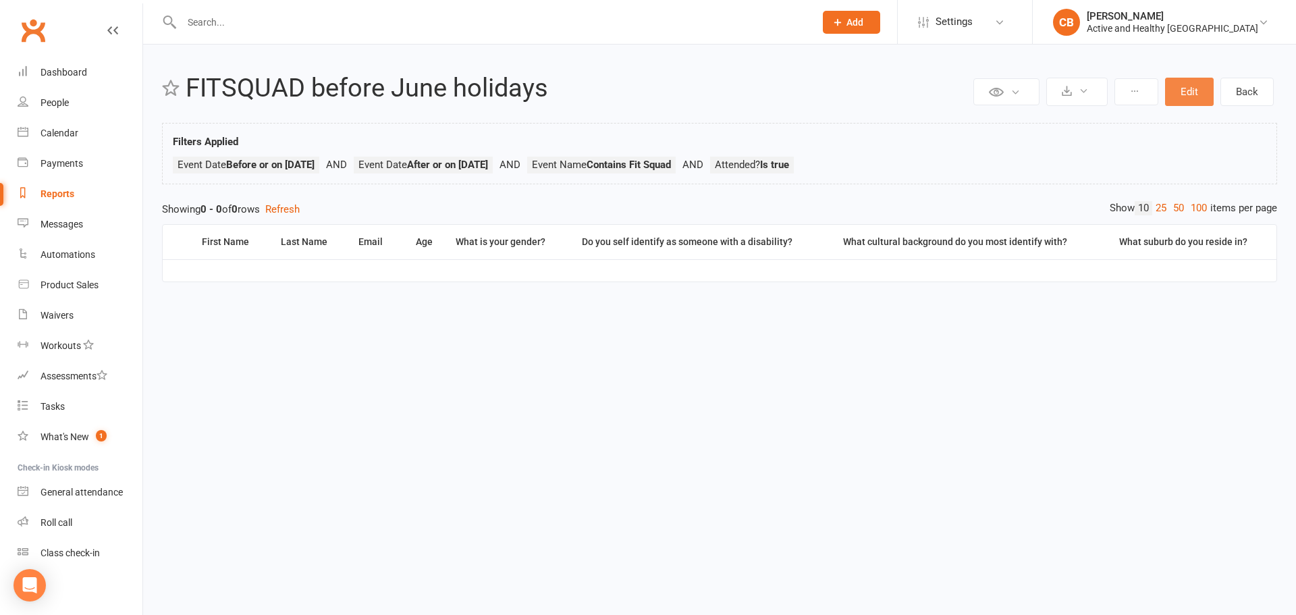
click at [1210, 88] on button "Edit" at bounding box center [1189, 92] width 49 height 28
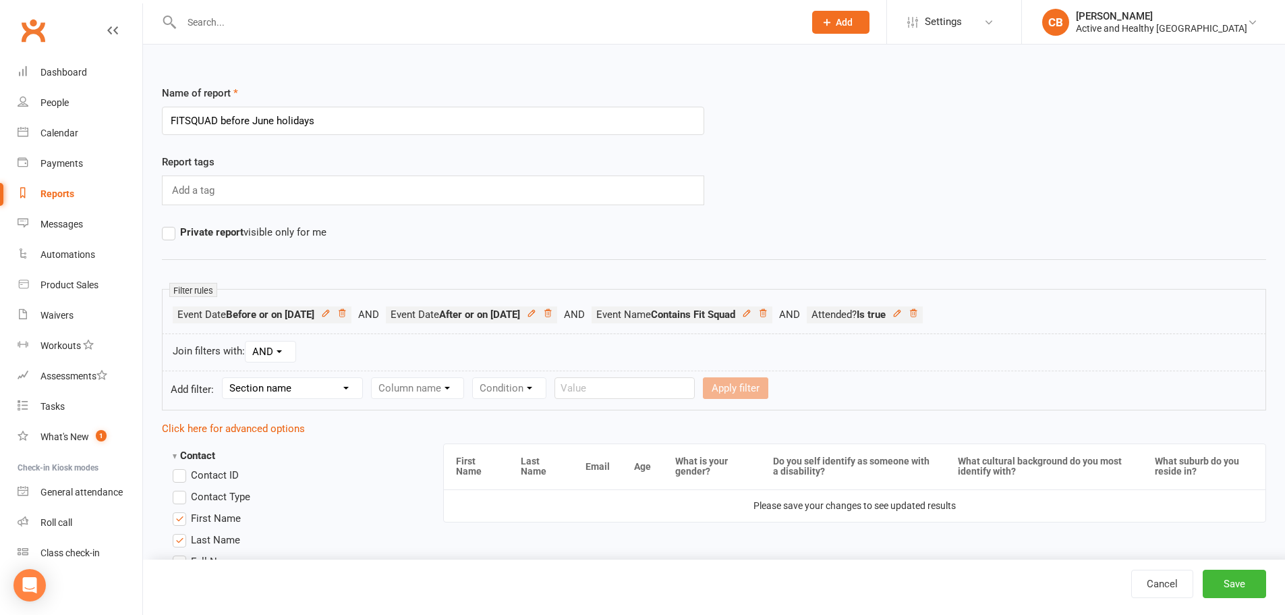
click at [386, 318] on li "Event Date Before or on 2025-06-27" at bounding box center [279, 314] width 213 height 17
click at [553, 318] on link at bounding box center [547, 314] width 9 height 12
click at [329, 315] on icon at bounding box center [326, 313] width 6 height 6
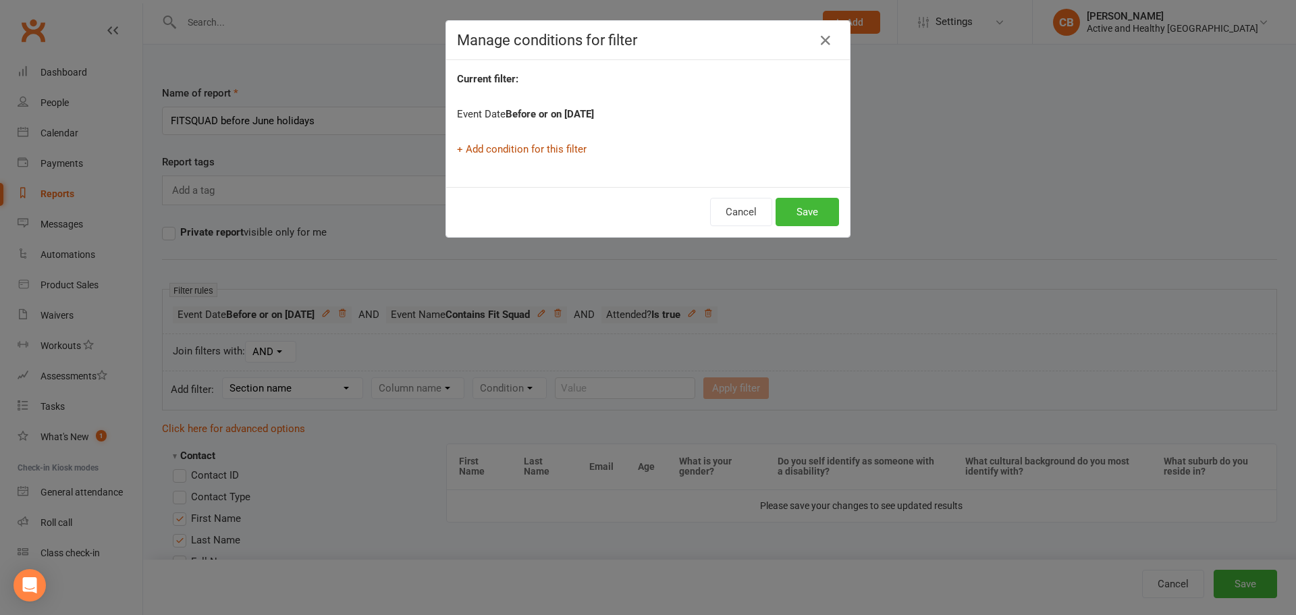
click at [540, 146] on link "+ Add condition for this filter" at bounding box center [522, 149] width 130 height 12
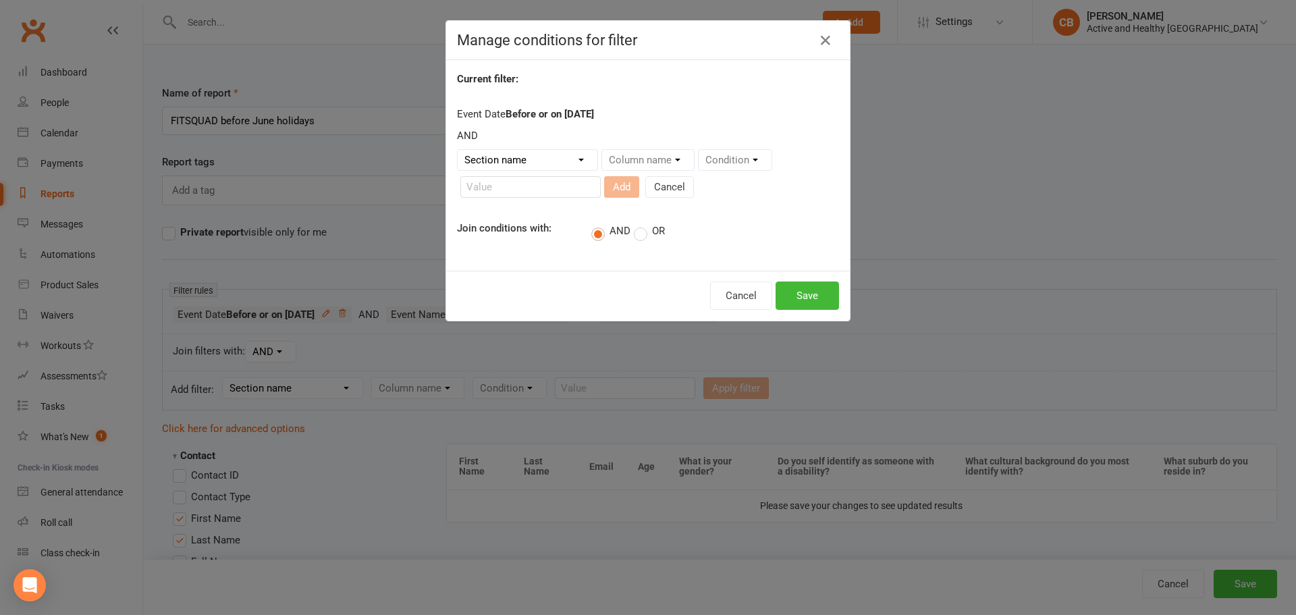
click at [538, 161] on select "Section name Contact Attendance Aggregate Payment Booking Waitlist Attendees Ca…" at bounding box center [527, 160] width 140 height 20
select select "3"
click at [457, 150] on select "Section name Contact Attendance Aggregate Payment Booking Waitlist Attendees Ca…" at bounding box center [527, 160] width 140 height 20
click at [656, 156] on select "Column name Event Name Event Type Event Date Event Day Event Month Event Starts…" at bounding box center [697, 160] width 190 height 20
select select "2"
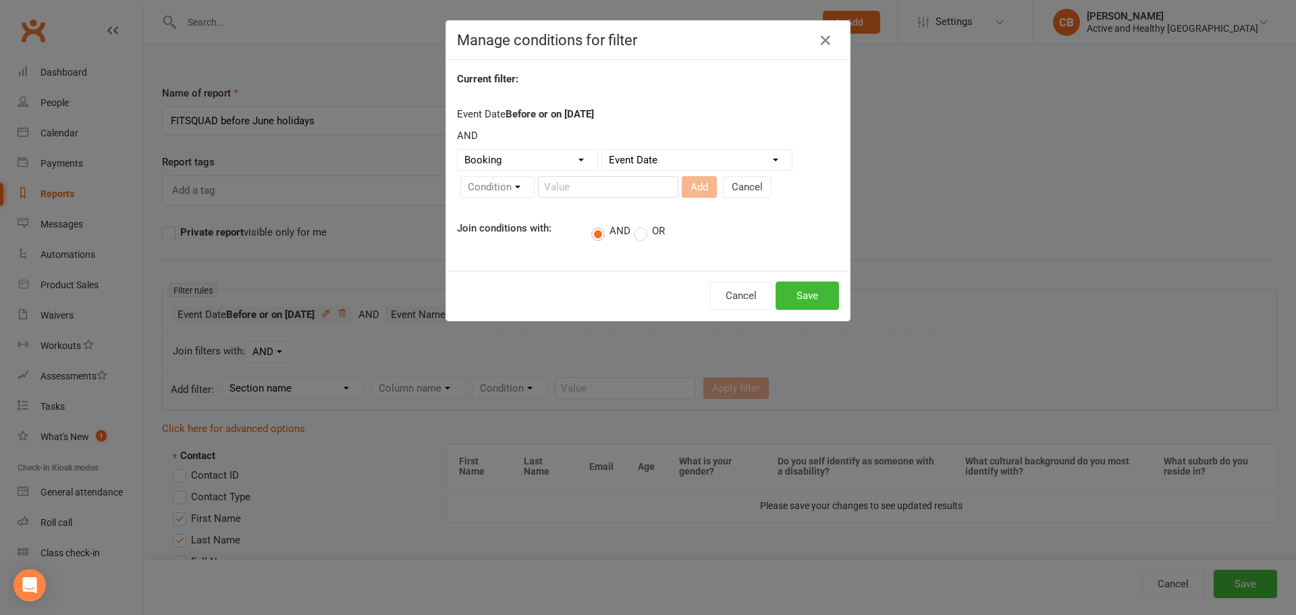
click at [602, 150] on select "Column name Event Name Event Type Event Date Event Day Event Month Event Starts…" at bounding box center [697, 160] width 190 height 20
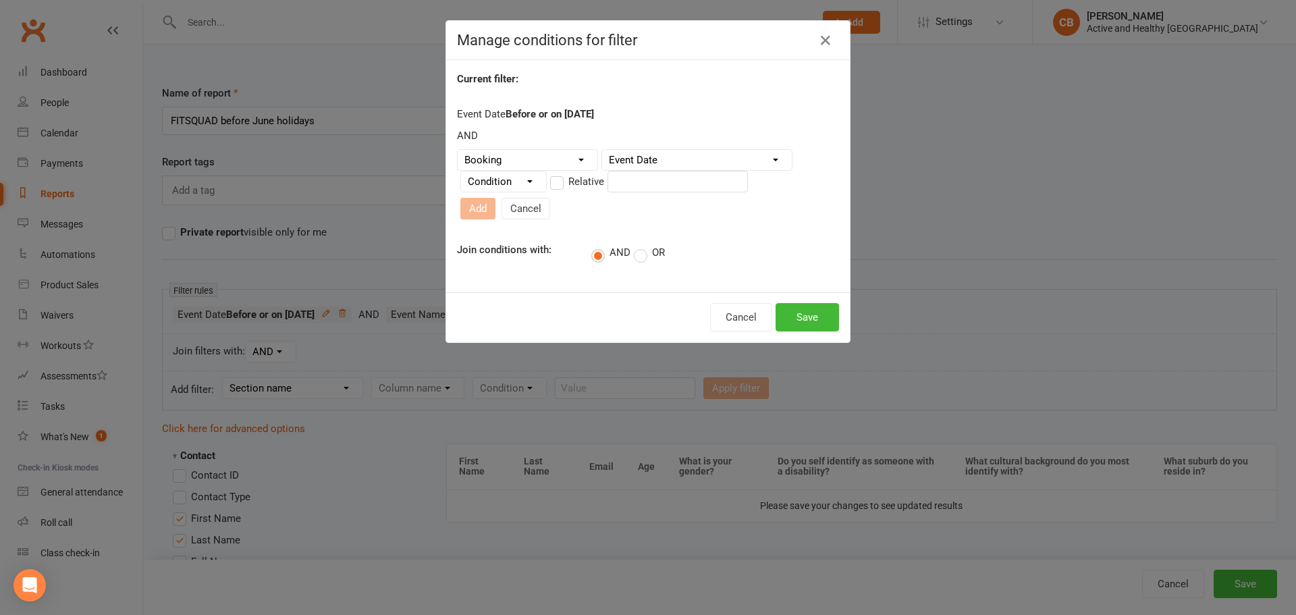
click at [522, 188] on select "Condition Is Is not Before After Before or on After or on Is blank Is not blank" at bounding box center [503, 181] width 85 height 20
select select "5"
click at [461, 177] on select "Condition Is Is not Before After Before or on After or on Is blank Is not blank" at bounding box center [503, 181] width 85 height 20
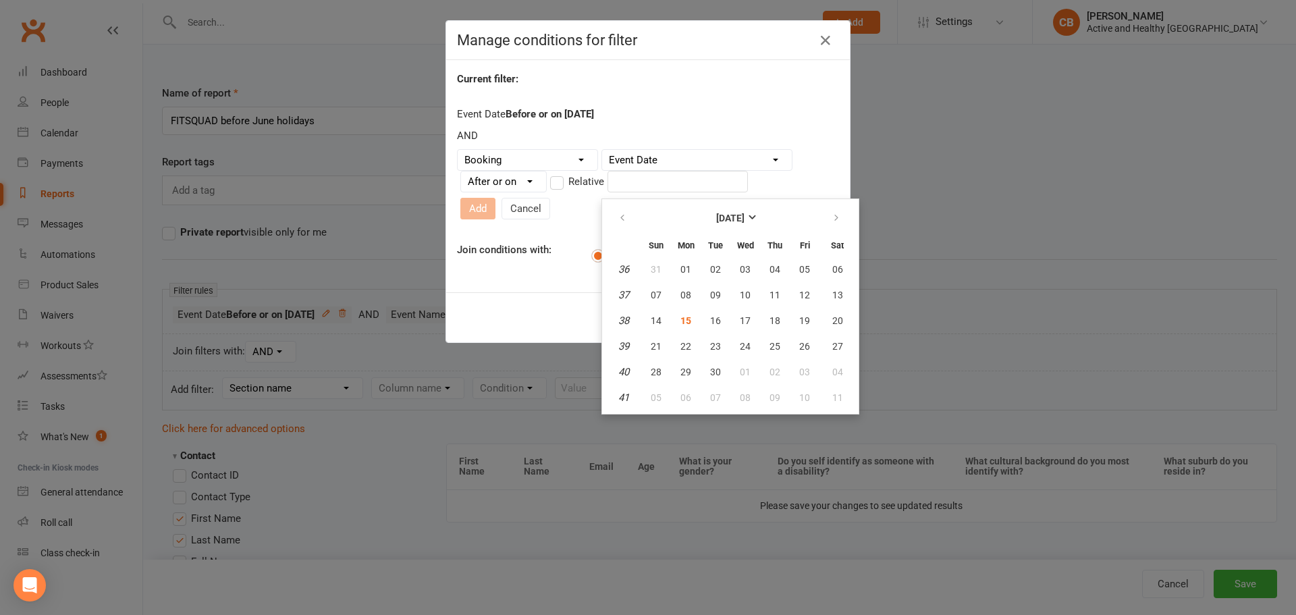
click at [636, 186] on input "text" at bounding box center [677, 182] width 140 height 22
click at [744, 221] on strong "September 2025" at bounding box center [730, 218] width 28 height 11
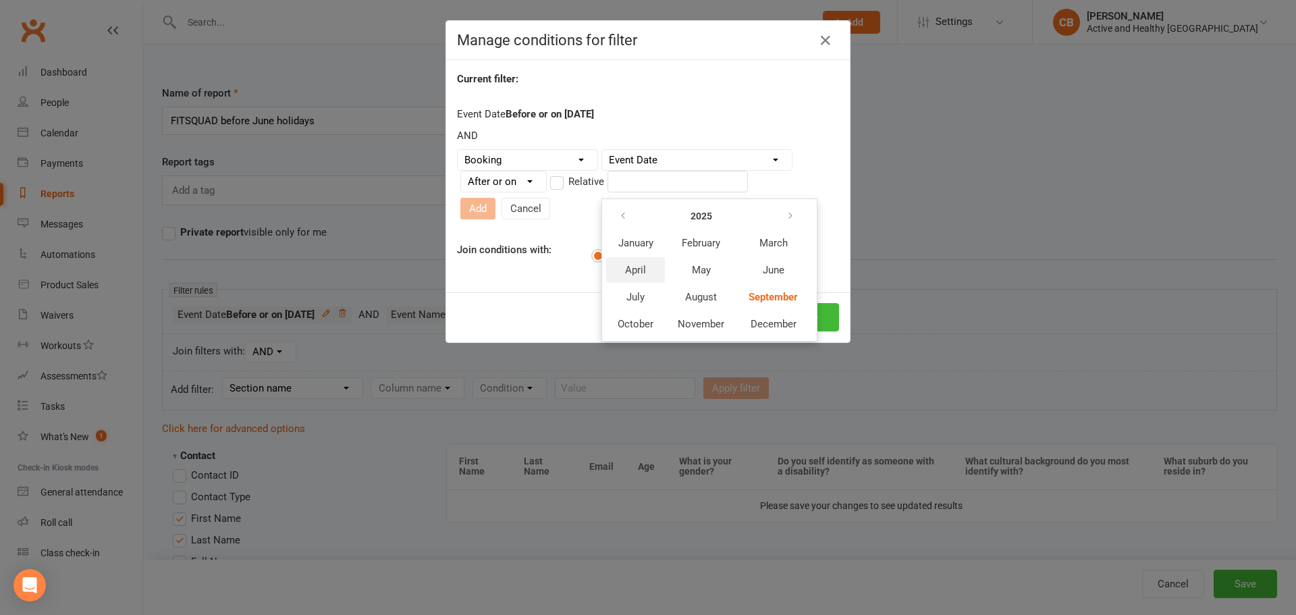
click at [643, 272] on span "April" at bounding box center [635, 270] width 21 height 12
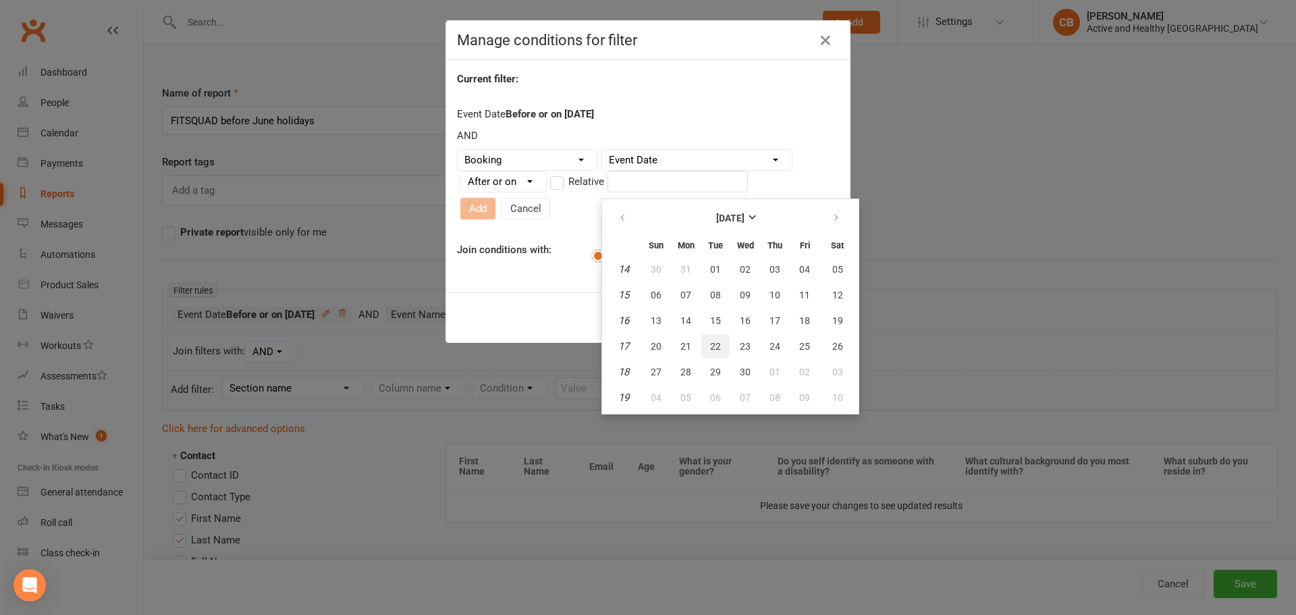
click at [712, 345] on span "22" at bounding box center [715, 346] width 11 height 11
type input "22 Apr 2025"
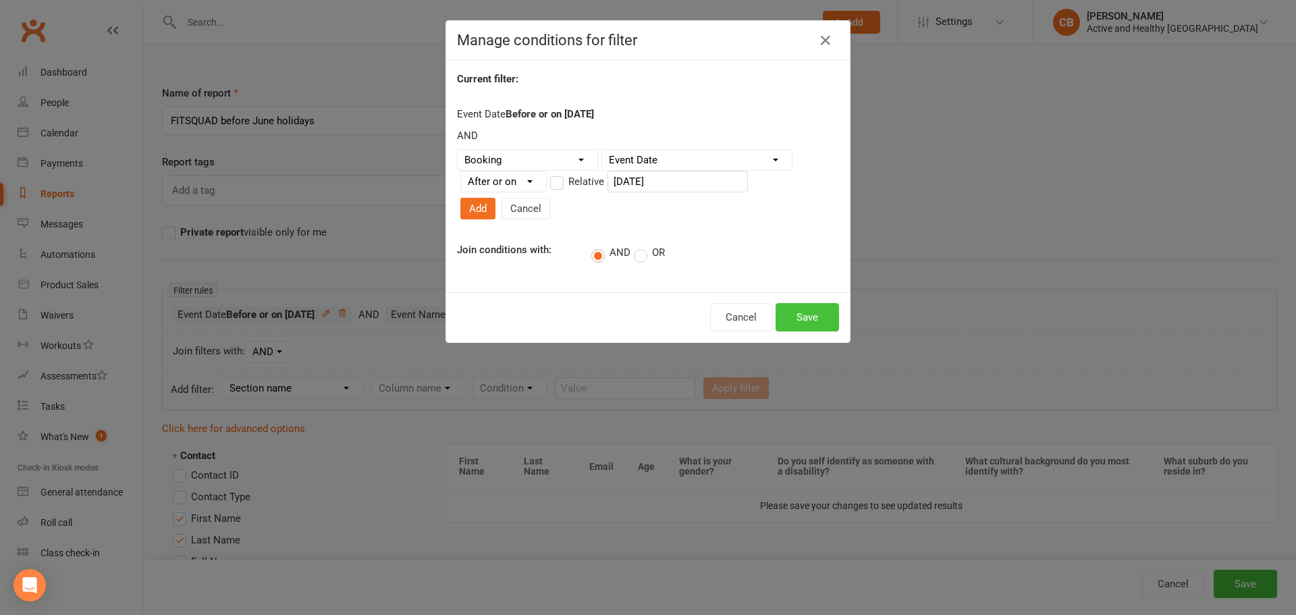
click at [796, 303] on button "Save" at bounding box center [806, 317] width 63 height 28
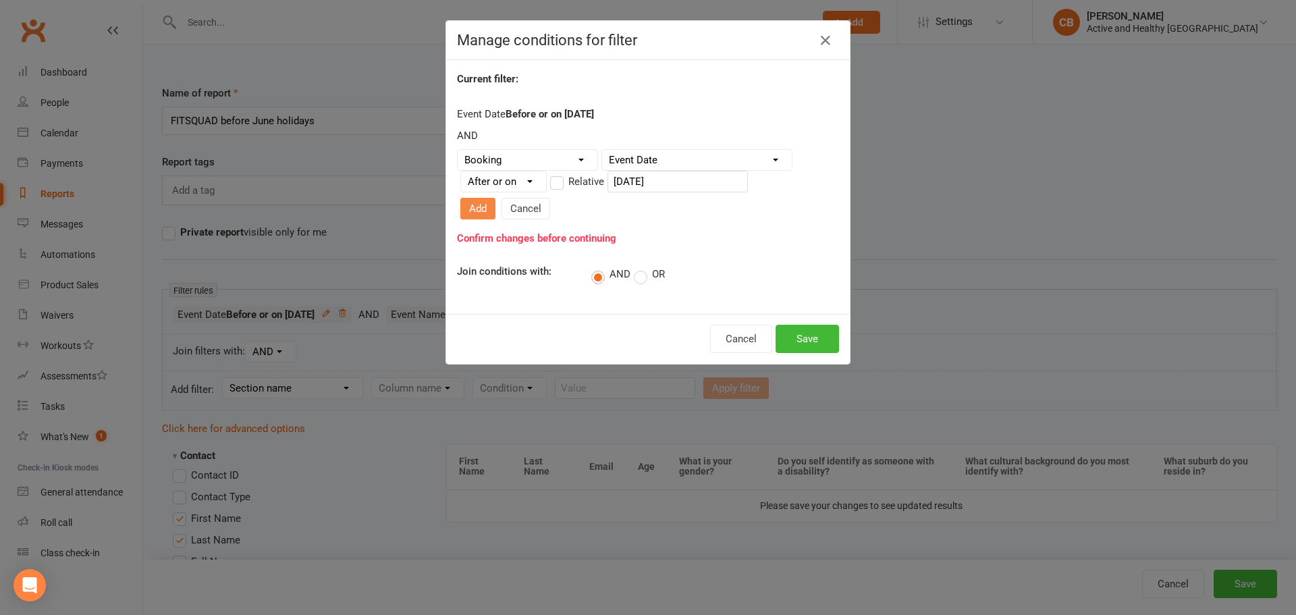
click at [495, 198] on button "Add" at bounding box center [477, 209] width 35 height 22
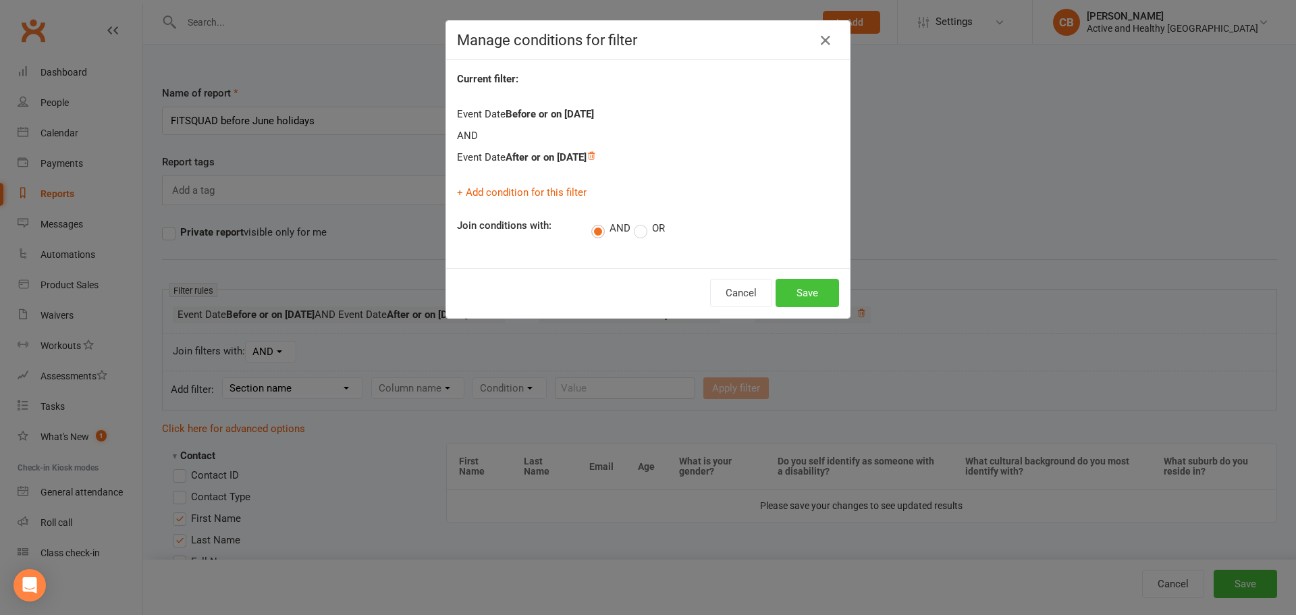
click at [792, 291] on button "Save" at bounding box center [806, 293] width 63 height 28
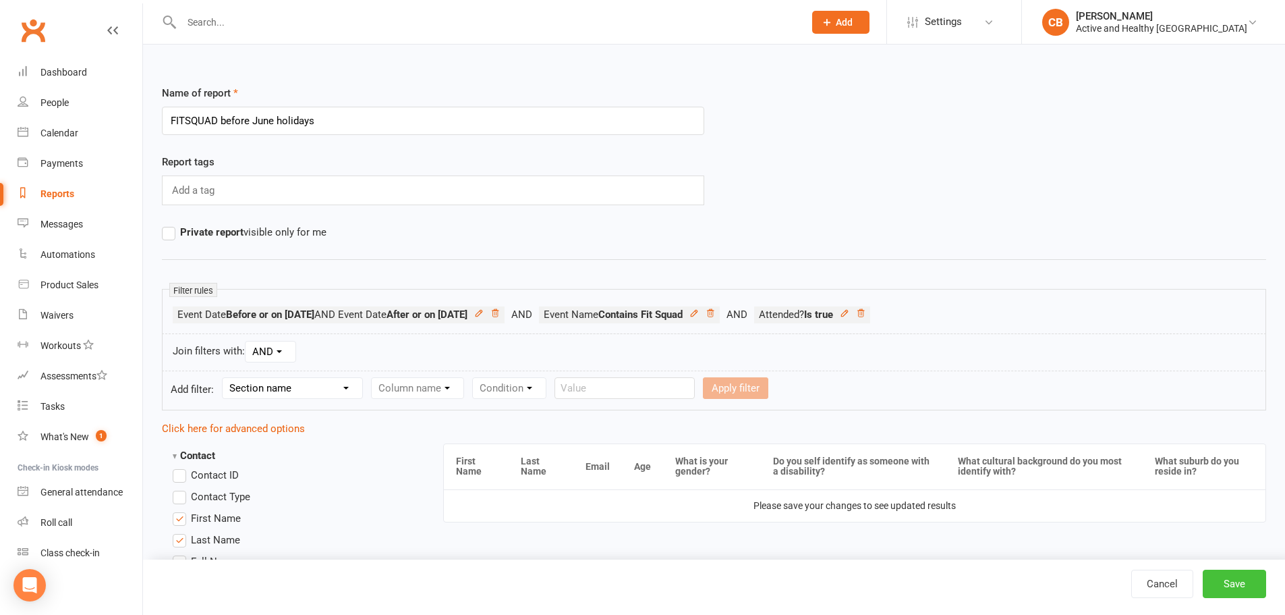
click at [1253, 580] on button "Save" at bounding box center [1234, 583] width 63 height 28
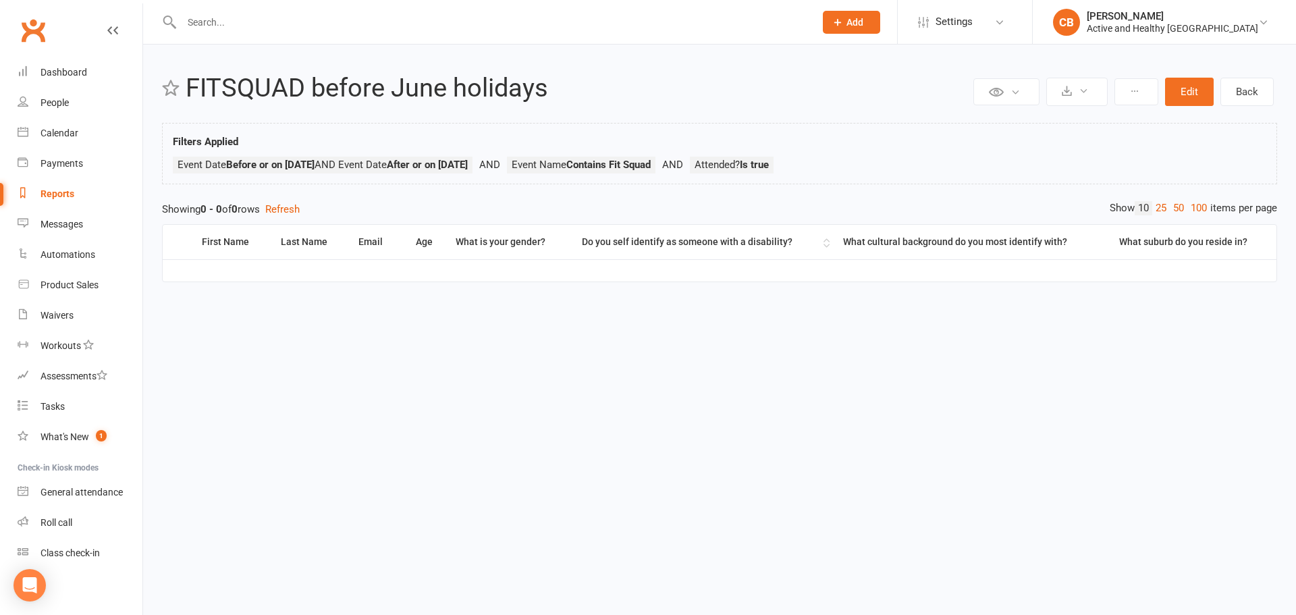
click at [740, 240] on div "Do you self identify as someone with a disability?" at bounding box center [701, 242] width 238 height 10
click at [58, 190] on div "Reports" at bounding box center [57, 193] width 34 height 11
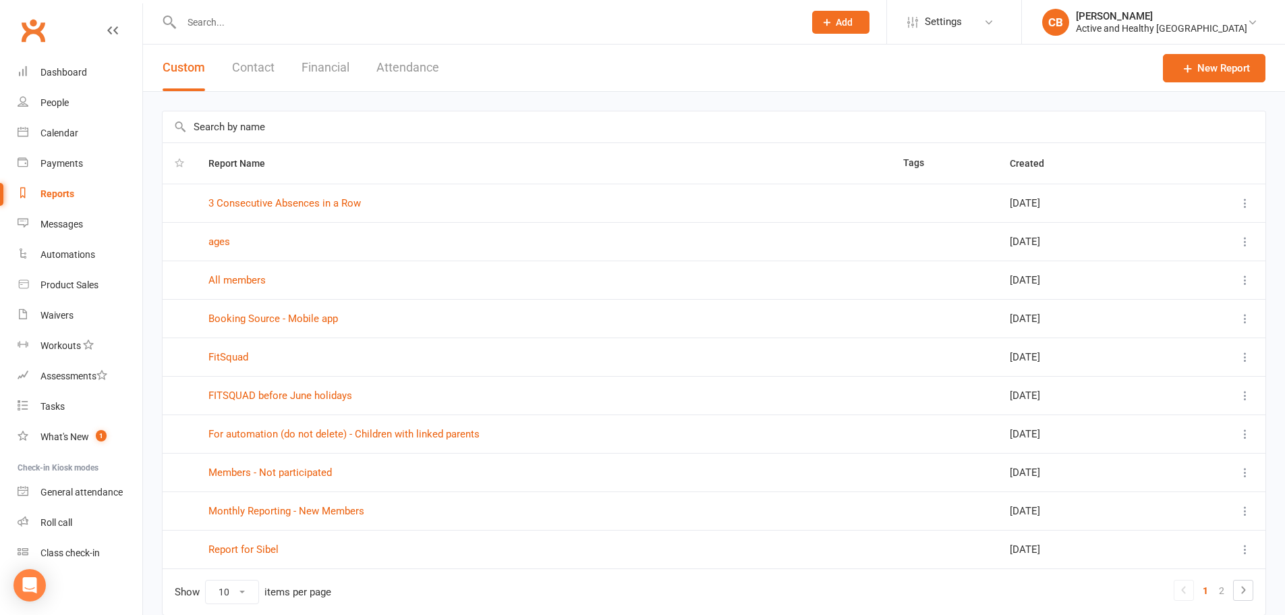
click at [270, 386] on td "FITSQUAD before June holidays" at bounding box center [543, 395] width 695 height 38
click at [280, 393] on link "FITSQUAD before June holidays" at bounding box center [280, 395] width 144 height 12
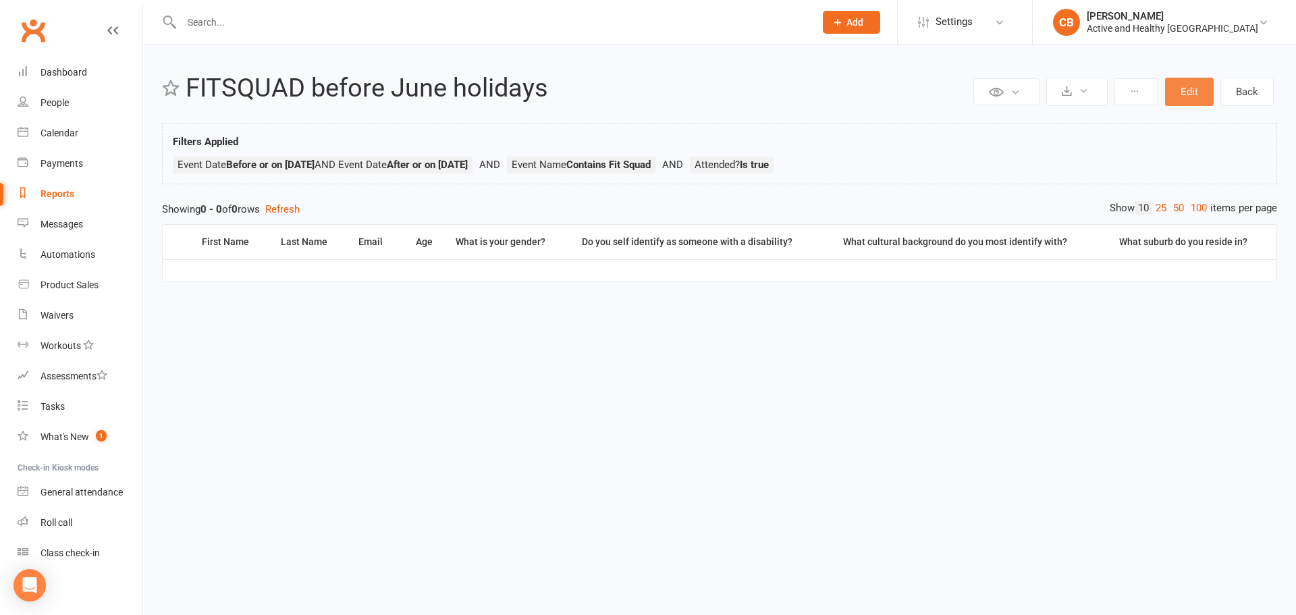
click at [1171, 97] on button "Edit" at bounding box center [1189, 92] width 49 height 28
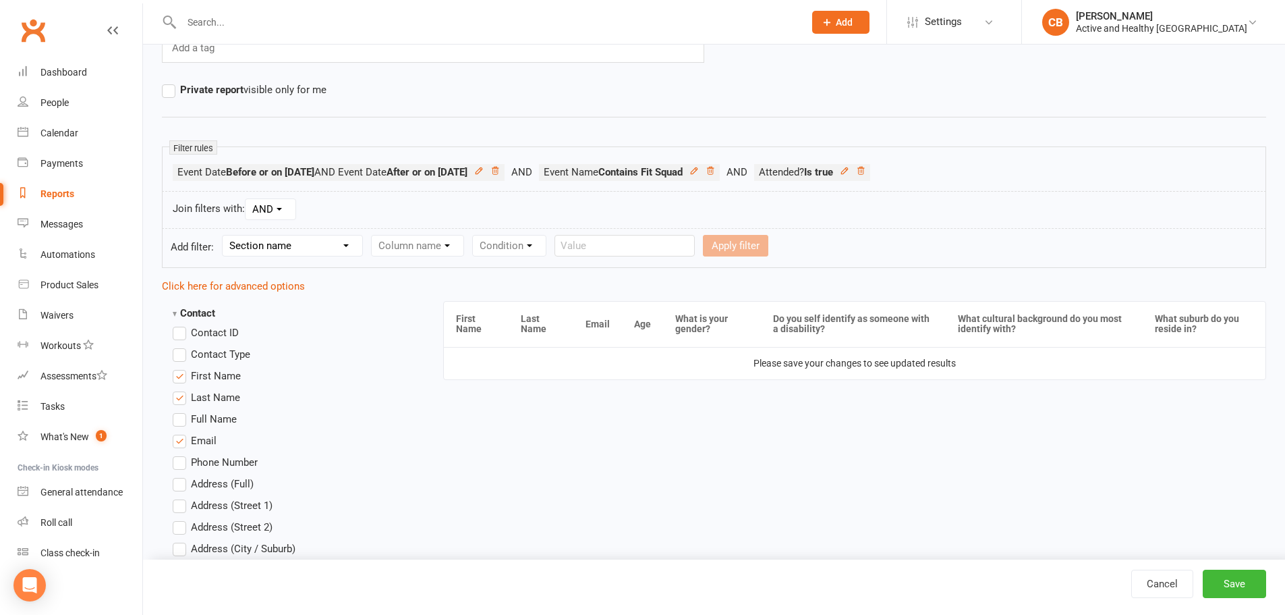
scroll to position [18, 0]
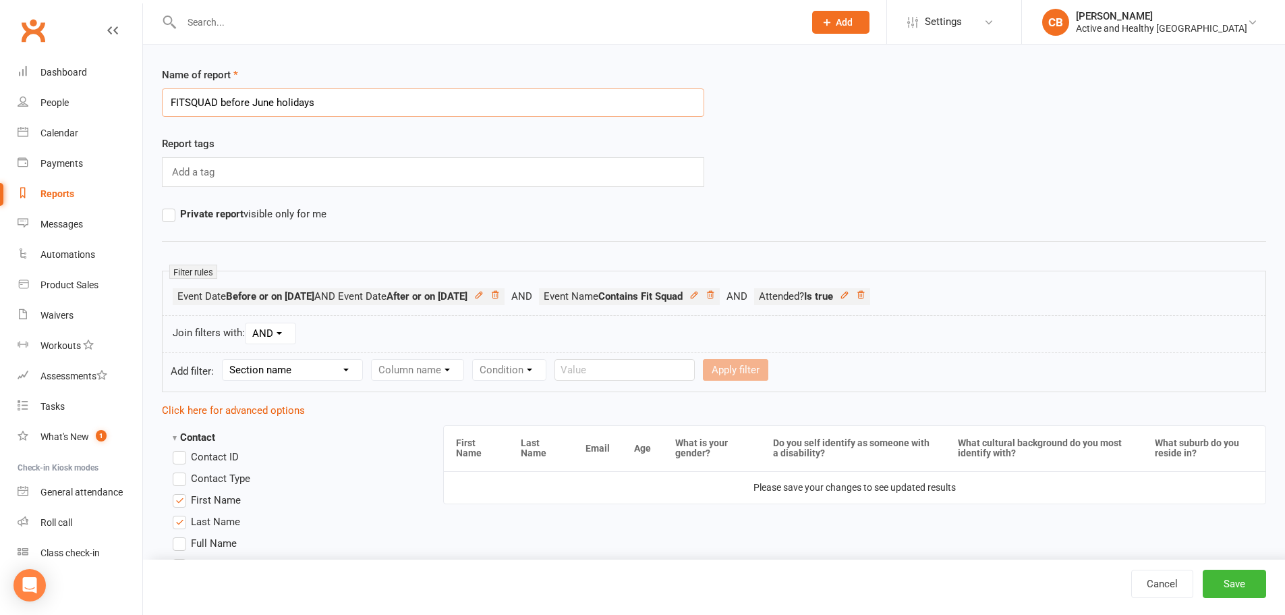
drag, startPoint x: 361, startPoint y: 97, endPoint x: 154, endPoint y: 107, distance: 207.4
click at [154, 107] on div "Name of report FITSQUAD before June holidays" at bounding box center [433, 101] width 563 height 69
click at [699, 293] on icon at bounding box center [694, 294] width 9 height 9
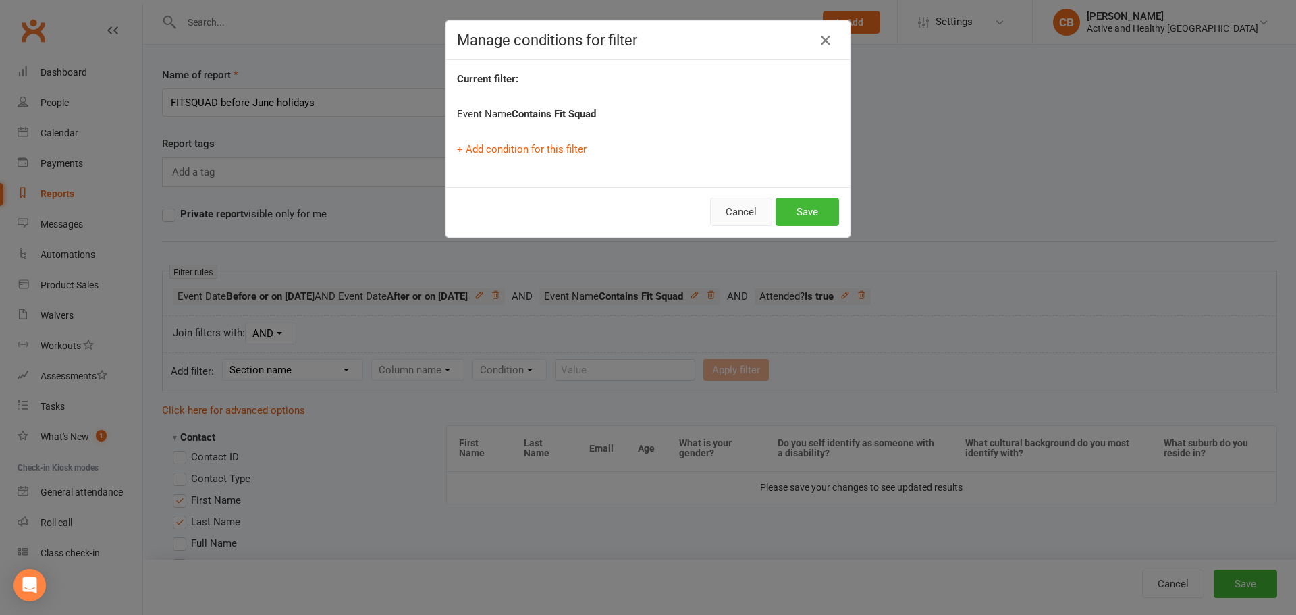
click at [746, 213] on button "Cancel" at bounding box center [741, 212] width 62 height 28
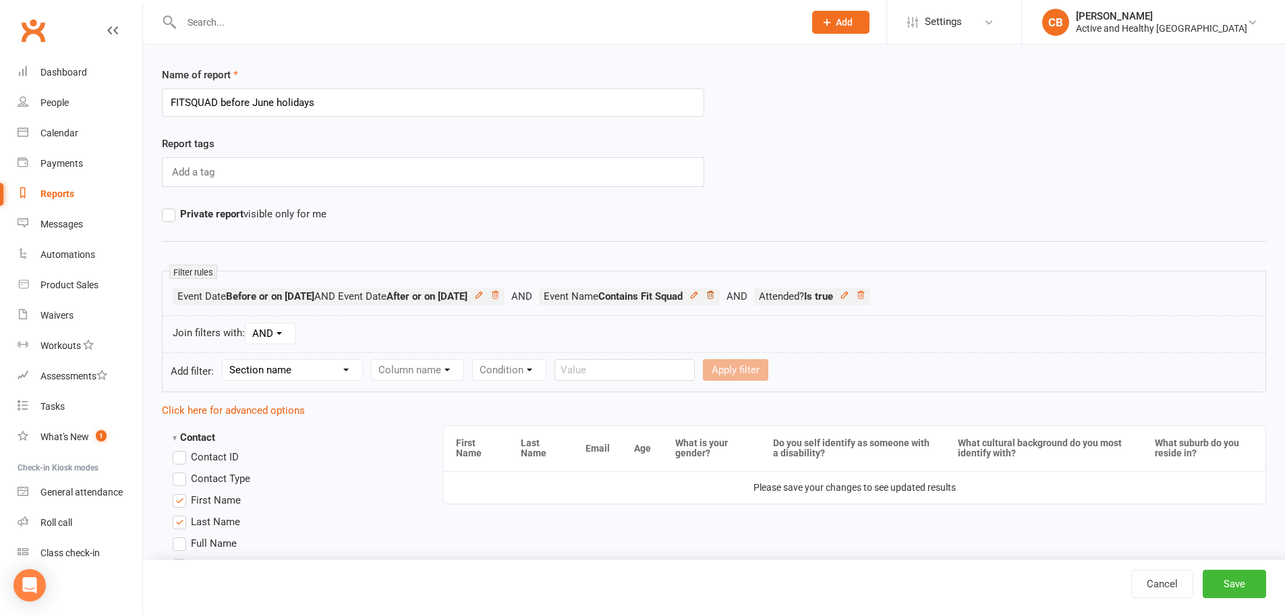
click at [715, 294] on icon at bounding box center [710, 294] width 9 height 9
click at [310, 368] on select "Section name Contact Attendance Aggregate Payment Booking Waitlist Attendees Ca…" at bounding box center [293, 370] width 140 height 20
drag, startPoint x: 268, startPoint y: 366, endPoint x: 298, endPoint y: 370, distance: 30.0
click at [268, 366] on select "Section name Contact Attendance Aggregate Payment Booking Waitlist Attendees Ca…" at bounding box center [293, 370] width 140 height 20
select select "3"
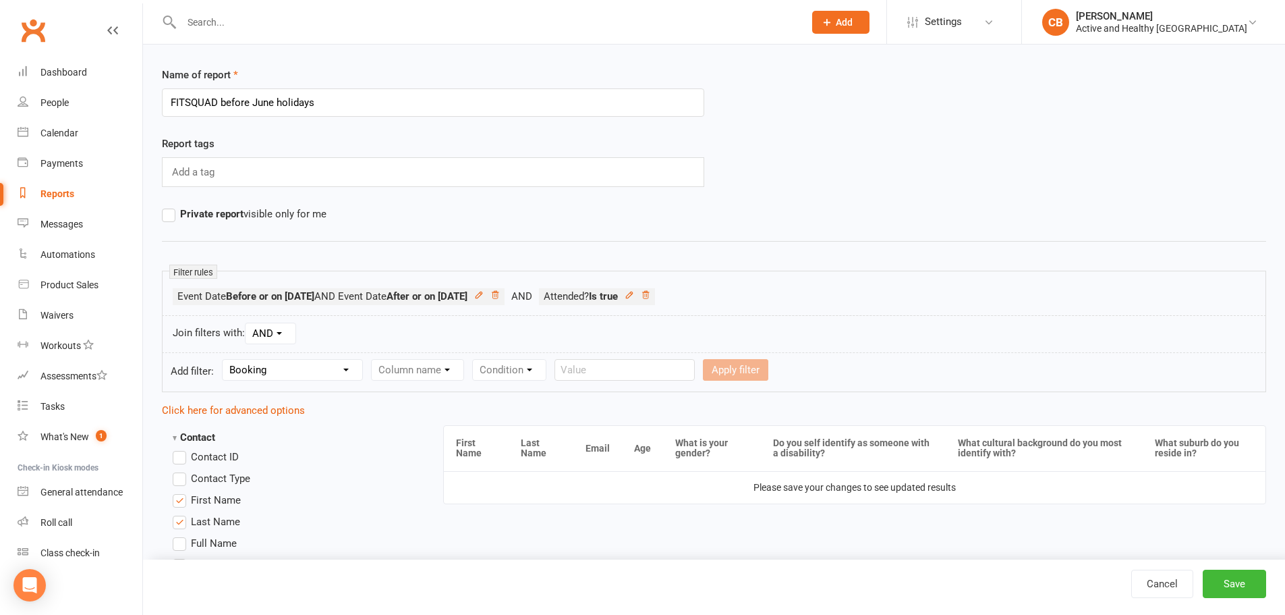
click at [225, 360] on select "Section name Contact Attendance Aggregate Payment Booking Waitlist Attendees Ca…" at bounding box center [293, 370] width 140 height 20
click at [410, 370] on select "Column name Event Name Event Type Event Date Event Day Event Month Event Starts…" at bounding box center [467, 370] width 190 height 20
select select "0"
click at [373, 360] on select "Column name Event Name Event Type Event Date Event Day Event Month Event Starts…" at bounding box center [467, 370] width 190 height 20
click at [628, 366] on select "Condition Equals Does not equal Contains Does not contain Is blank or does not …" at bounding box center [648, 370] width 155 height 20
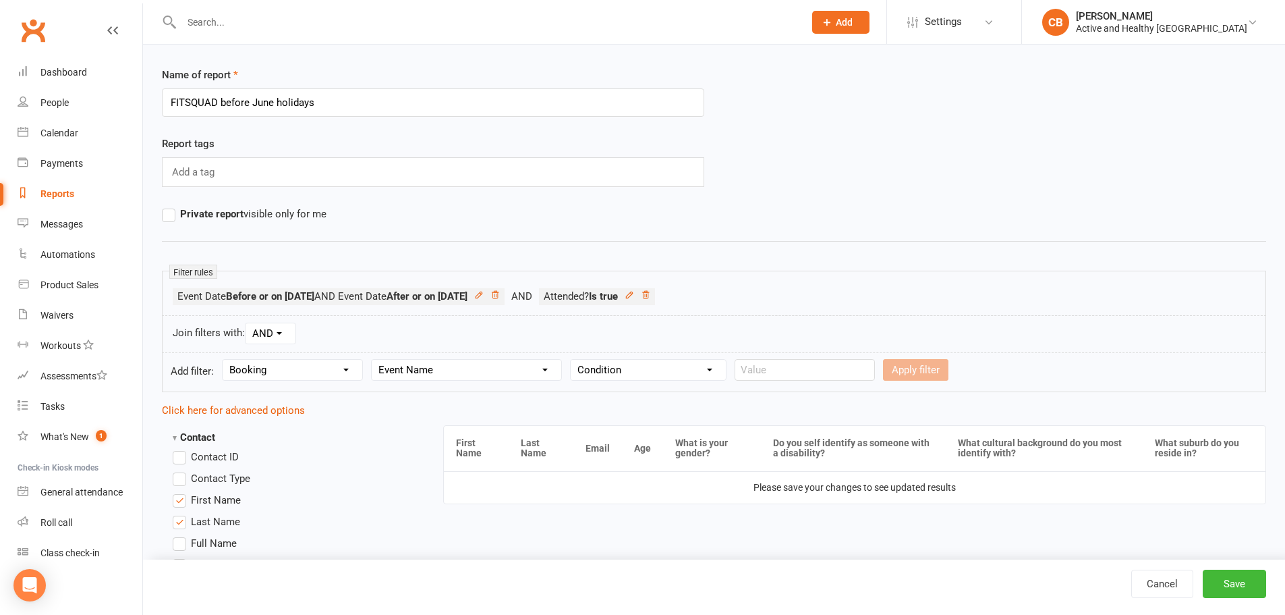
select select "2"
click at [572, 360] on select "Condition Equals Does not equal Contains Does not contain Is blank or does not …" at bounding box center [648, 370] width 155 height 20
click at [783, 364] on input "text" at bounding box center [805, 370] width 140 height 22
click at [698, 371] on select "Condition Equals Does not equal Contains Does not contain Is blank or does not …" at bounding box center [648, 370] width 155 height 20
click at [772, 371] on input "text" at bounding box center [805, 370] width 140 height 22
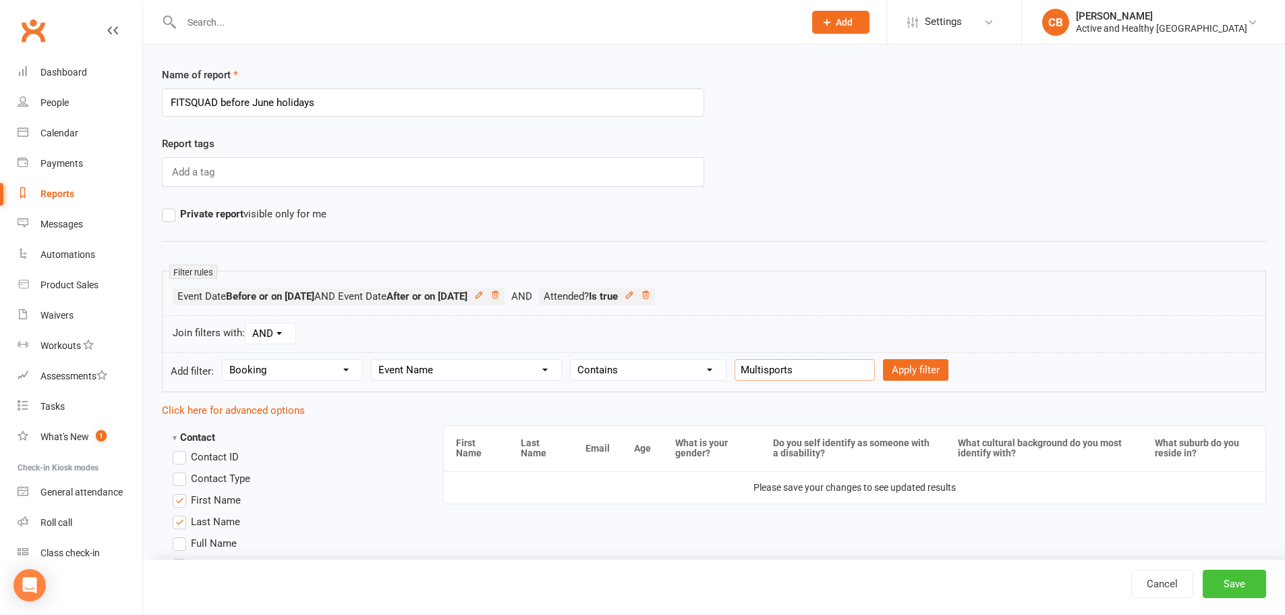
type input "Multisports"
click at [1243, 579] on button "Save" at bounding box center [1234, 583] width 63 height 28
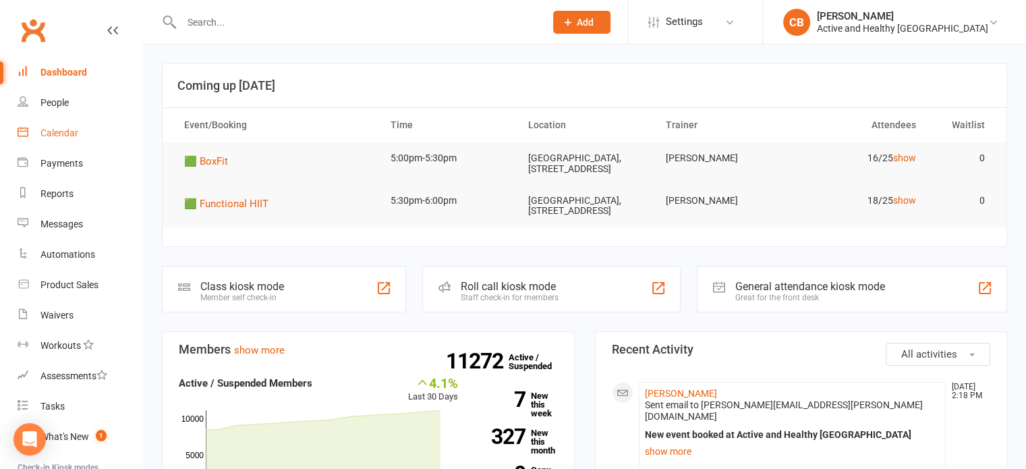
click at [32, 129] on link "Calendar" at bounding box center [80, 133] width 125 height 30
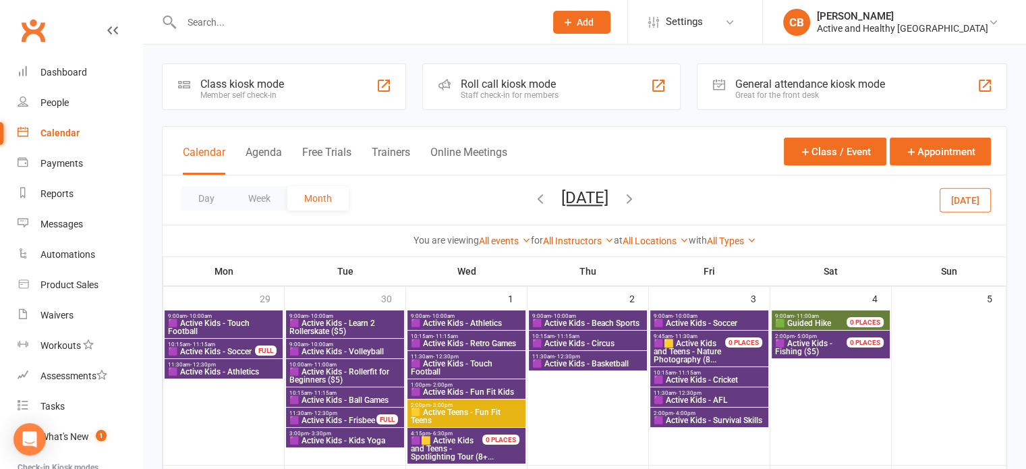
click at [606, 202] on button "[DATE]" at bounding box center [584, 197] width 47 height 19
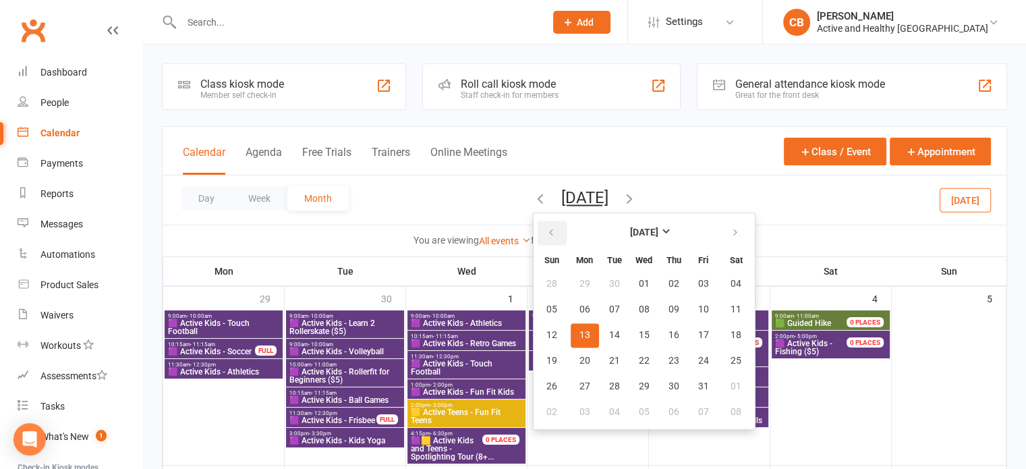
click at [538, 232] on button "button" at bounding box center [552, 233] width 29 height 24
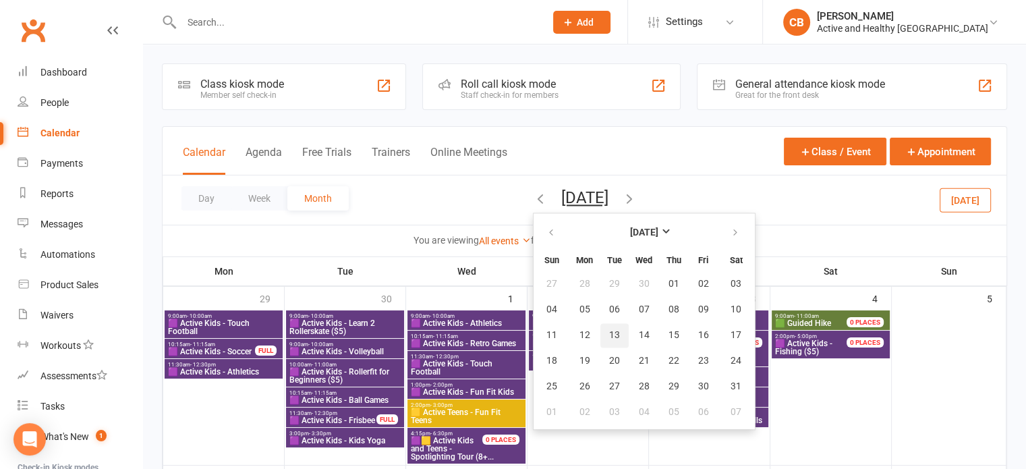
click at [609, 330] on span "13" at bounding box center [614, 335] width 11 height 11
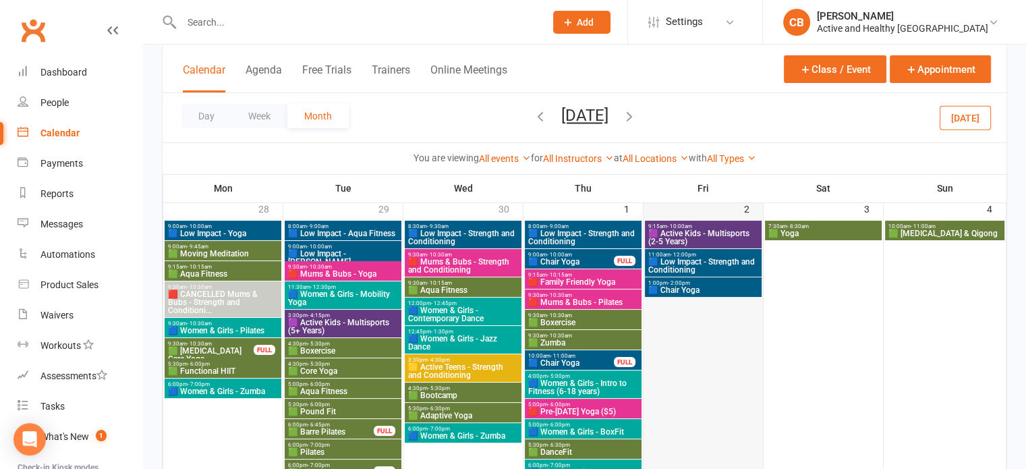
scroll to position [67, 0]
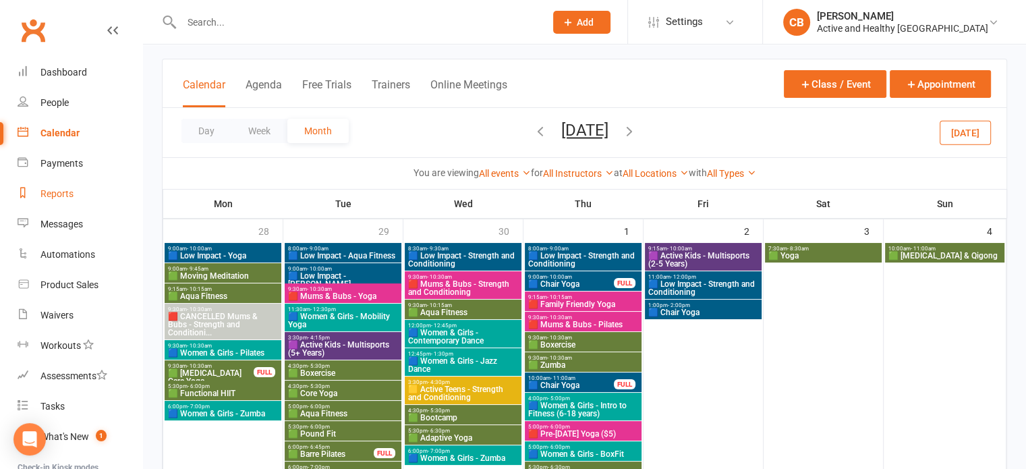
click at [30, 203] on link "Reports" at bounding box center [80, 194] width 125 height 30
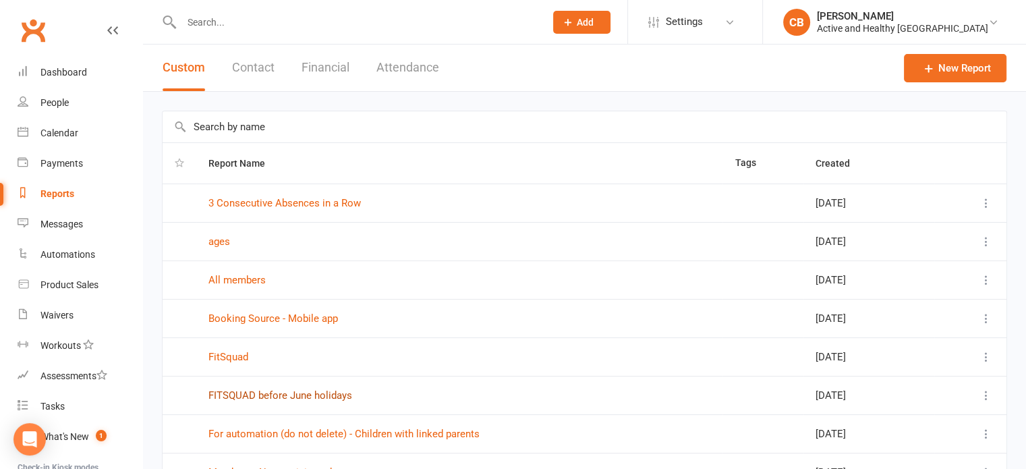
click at [273, 397] on link "FITSQUAD before June holidays" at bounding box center [280, 395] width 144 height 12
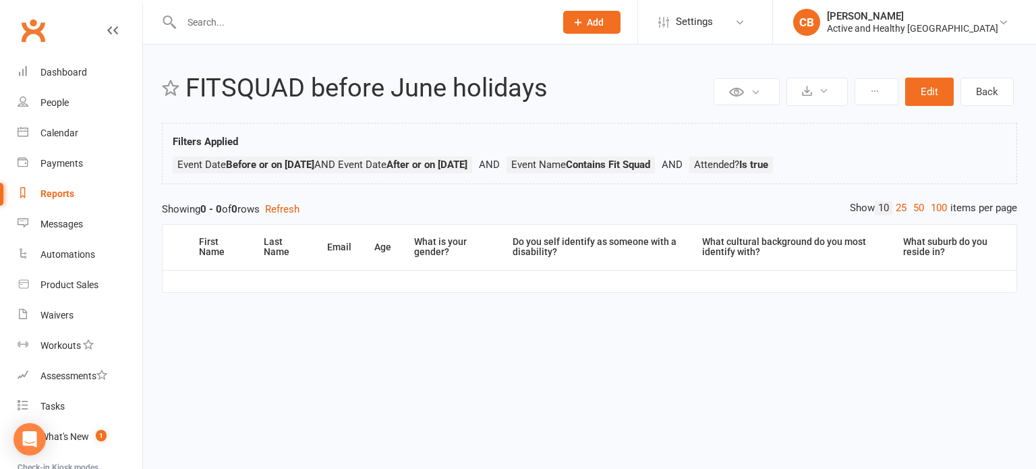
click at [46, 195] on div "Reports" at bounding box center [57, 193] width 34 height 11
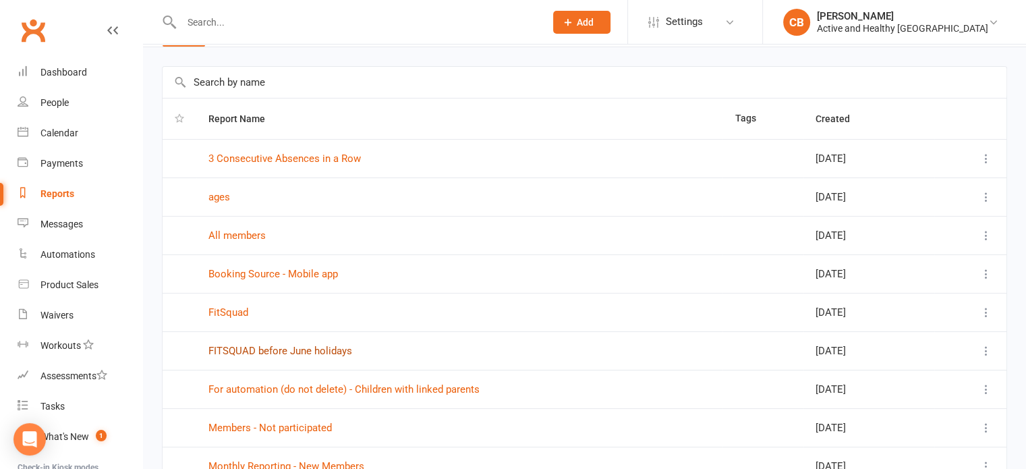
scroll to position [67, 0]
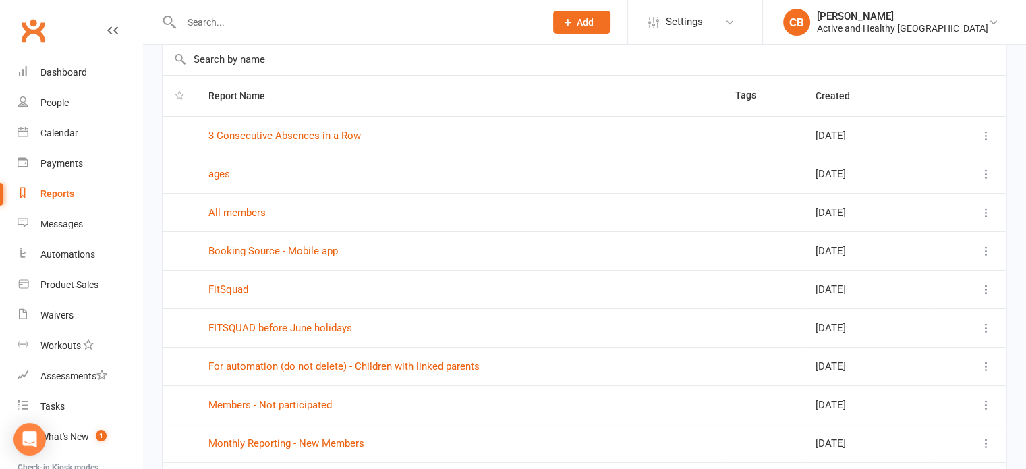
click at [240, 299] on td "FitSquad" at bounding box center [459, 289] width 526 height 38
click at [244, 292] on link "FitSquad" at bounding box center [228, 289] width 40 height 12
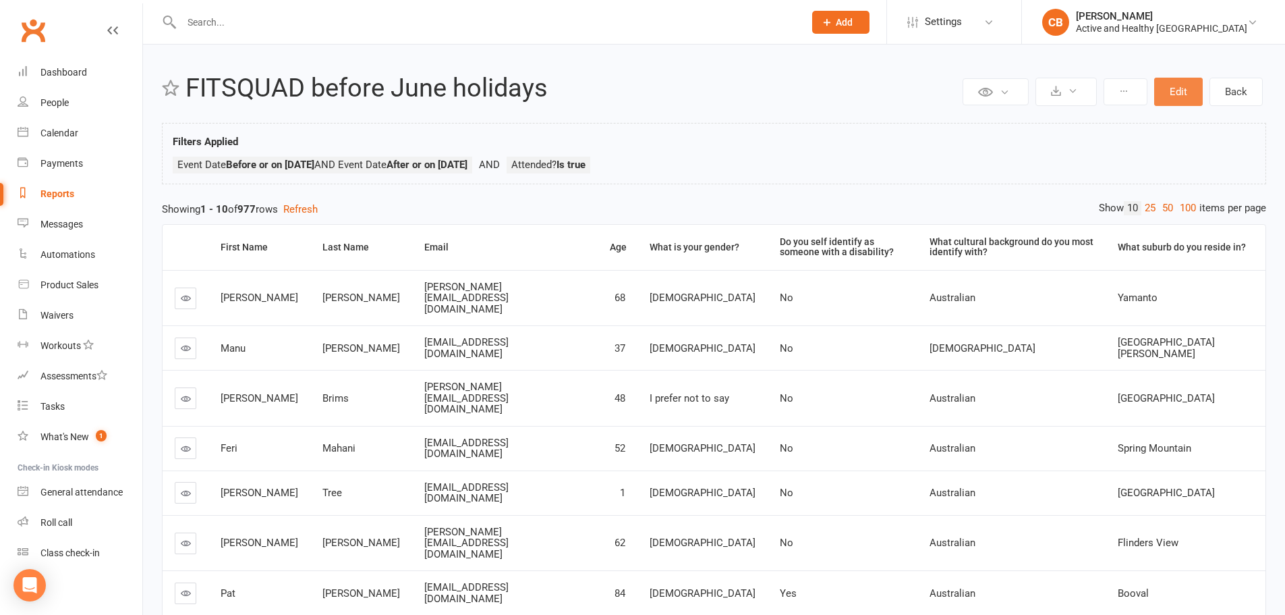
click at [1186, 89] on button "Edit" at bounding box center [1178, 92] width 49 height 28
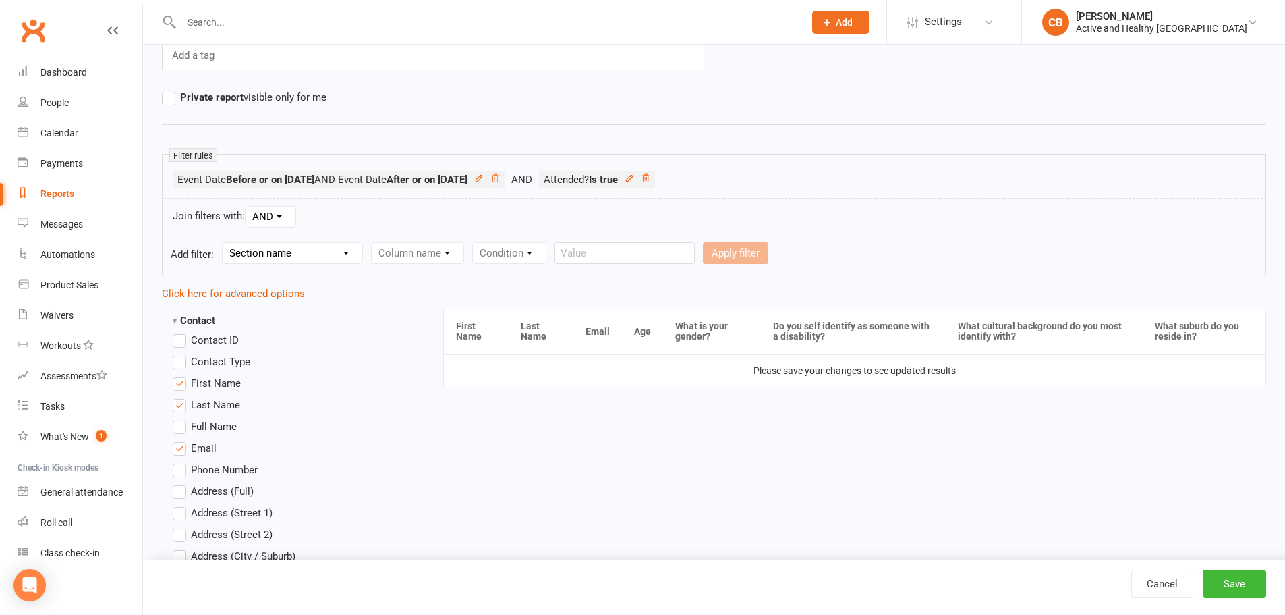
scroll to position [67, 0]
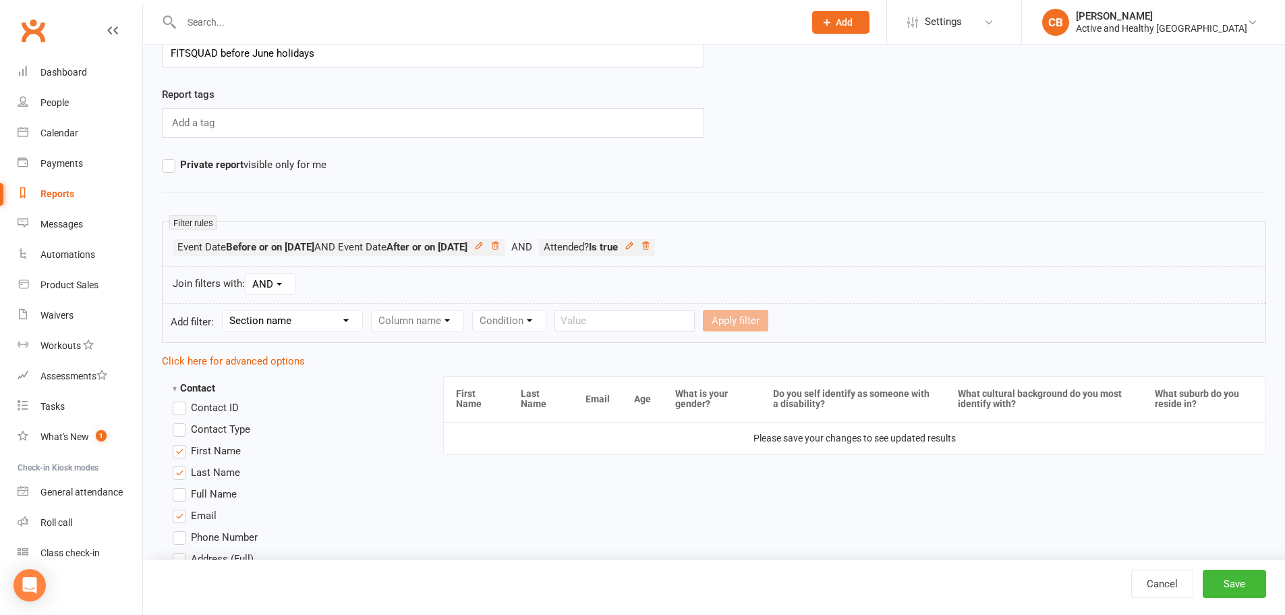
click at [325, 320] on select "Section name Contact Attendance Aggregate Payment Booking Waitlist Attendees Ca…" at bounding box center [293, 320] width 140 height 20
select select "3"
click at [225, 310] on select "Section name Contact Attendance Aggregate Payment Booking Waitlist Attendees Ca…" at bounding box center [293, 320] width 140 height 20
click at [430, 318] on select "Column name Event Name Event Type Event Date Event Day Event Month Event Starts…" at bounding box center [467, 320] width 190 height 20
select select "0"
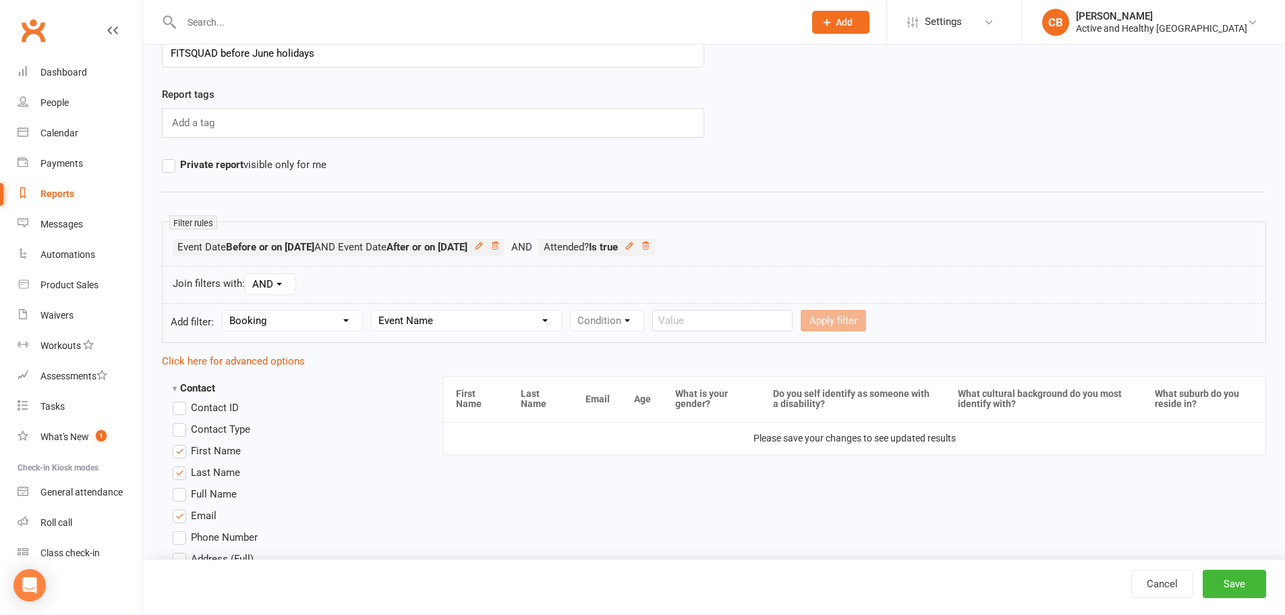
click at [373, 310] on select "Column name Event Name Event Type Event Date Event Day Event Month Event Starts…" at bounding box center [467, 320] width 190 height 20
click at [626, 334] on form "Add filter: Section name Contact Attendance Aggregate Payment Booking Waitlist …" at bounding box center [714, 323] width 1105 height 40
click at [634, 326] on select "Condition Equals Does not equal Contains Does not contain Is blank or does not …" at bounding box center [648, 320] width 155 height 20
select select "2"
click at [572, 310] on select "Condition Equals Does not equal Contains Does not contain Is blank or does not …" at bounding box center [648, 320] width 155 height 20
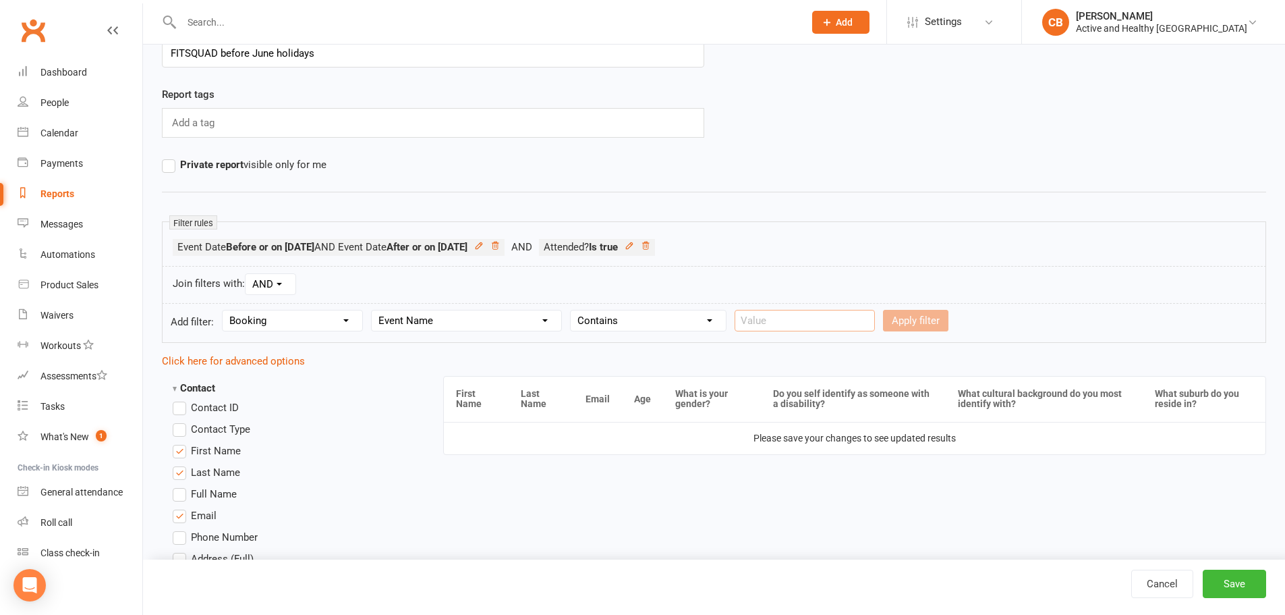
click at [791, 316] on input "text" at bounding box center [805, 321] width 140 height 22
click at [897, 322] on div "Apply filter" at bounding box center [915, 321] width 65 height 22
click at [646, 325] on select "Condition Equals Does not equal Contains Does not contain Is blank or does not …" at bounding box center [648, 320] width 155 height 20
drag, startPoint x: 646, startPoint y: 325, endPoint x: 797, endPoint y: 333, distance: 151.4
click at [646, 325] on select "Condition Equals Does not equal Contains Does not contain Is blank or does not …" at bounding box center [648, 320] width 155 height 20
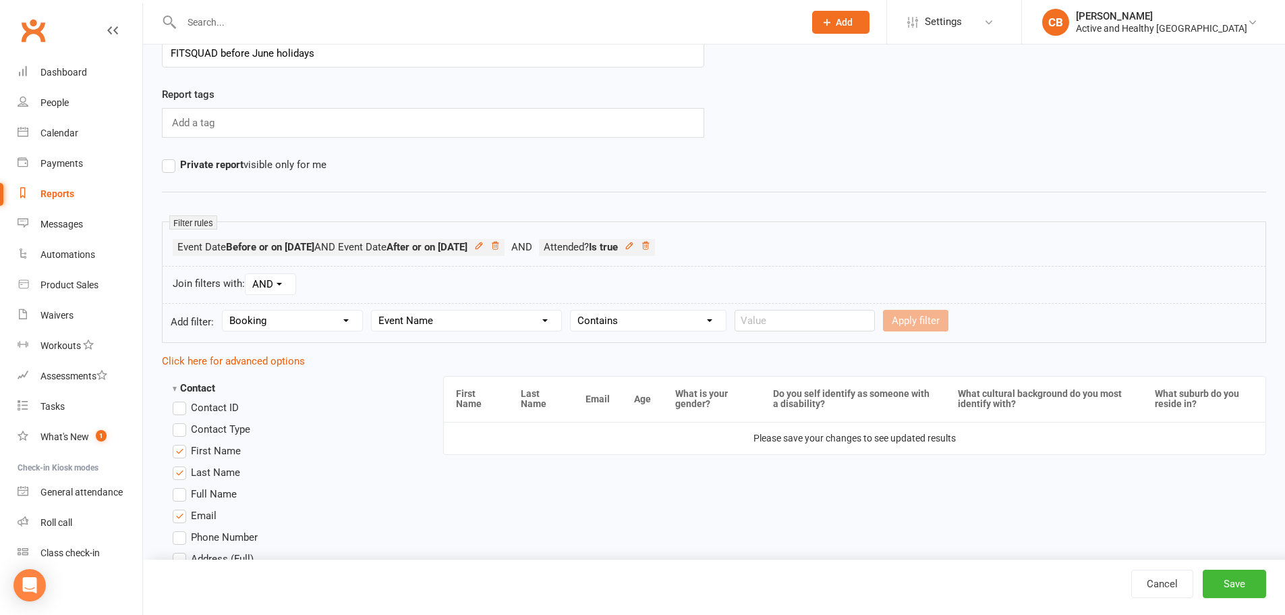
click at [816, 334] on form "Add filter: Section name Contact Attendance Aggregate Payment Booking Waitlist …" at bounding box center [714, 323] width 1105 height 40
click at [825, 325] on input "text" at bounding box center [805, 321] width 140 height 22
type input "Multisports"
click at [895, 315] on button "Apply filter" at bounding box center [915, 321] width 65 height 22
select select
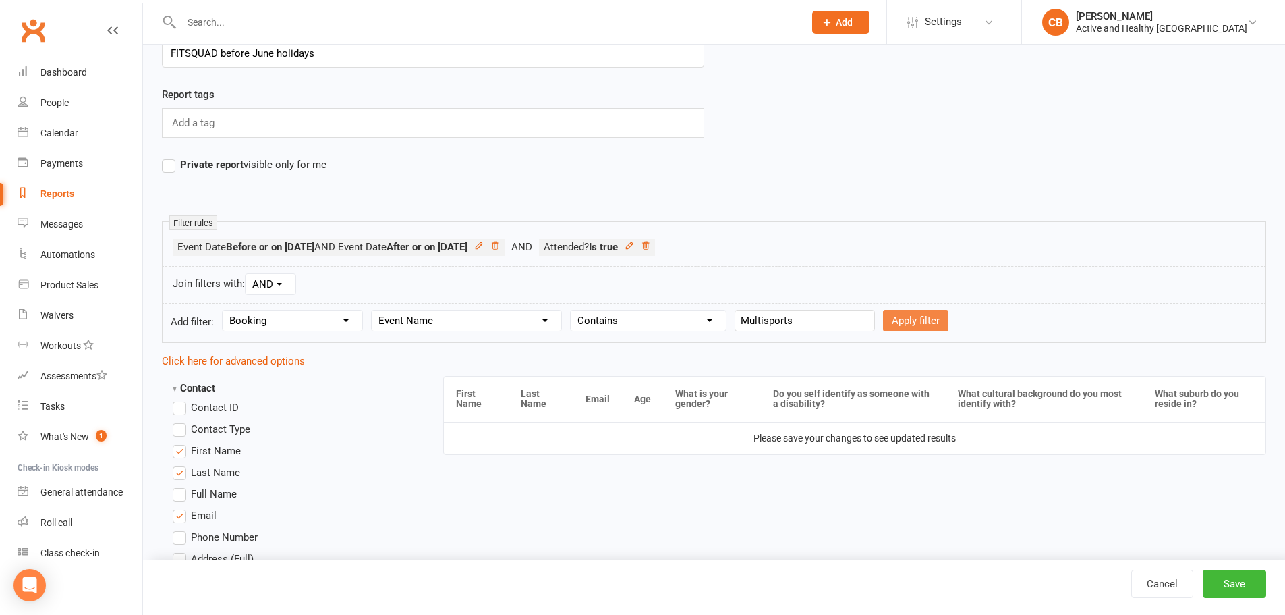
select select
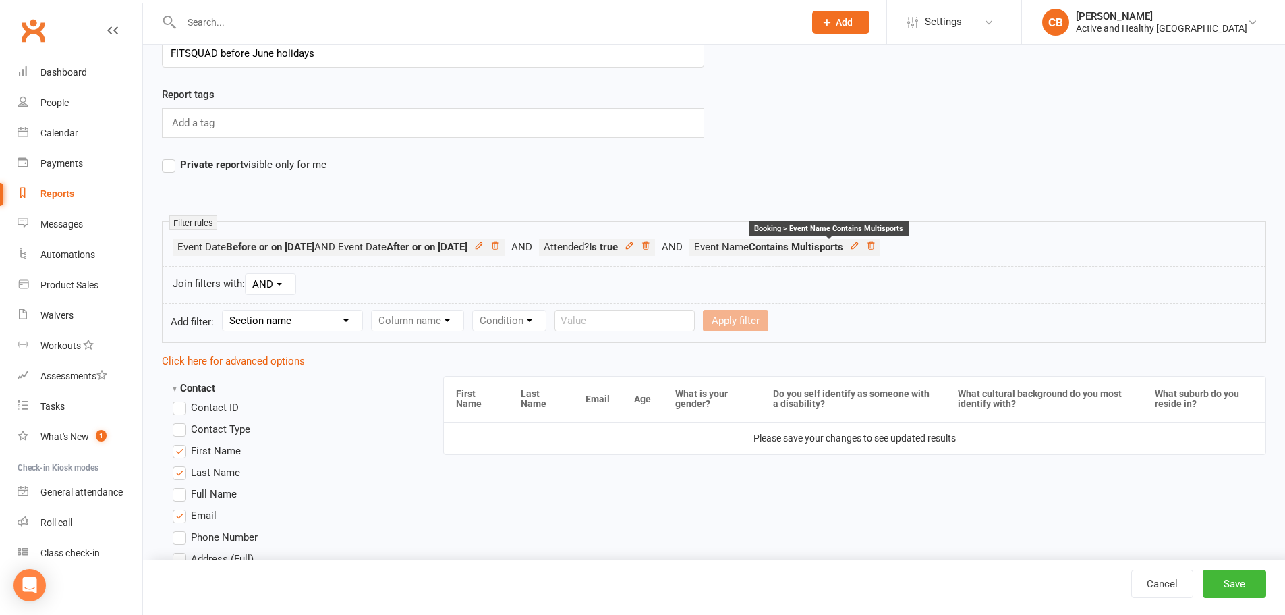
click at [811, 245] on strong "Contains Multisports" at bounding box center [796, 247] width 94 height 12
click at [1241, 599] on div "Cancel Save" at bounding box center [714, 586] width 1142 height 55
click at [1247, 589] on button "Save" at bounding box center [1234, 583] width 63 height 28
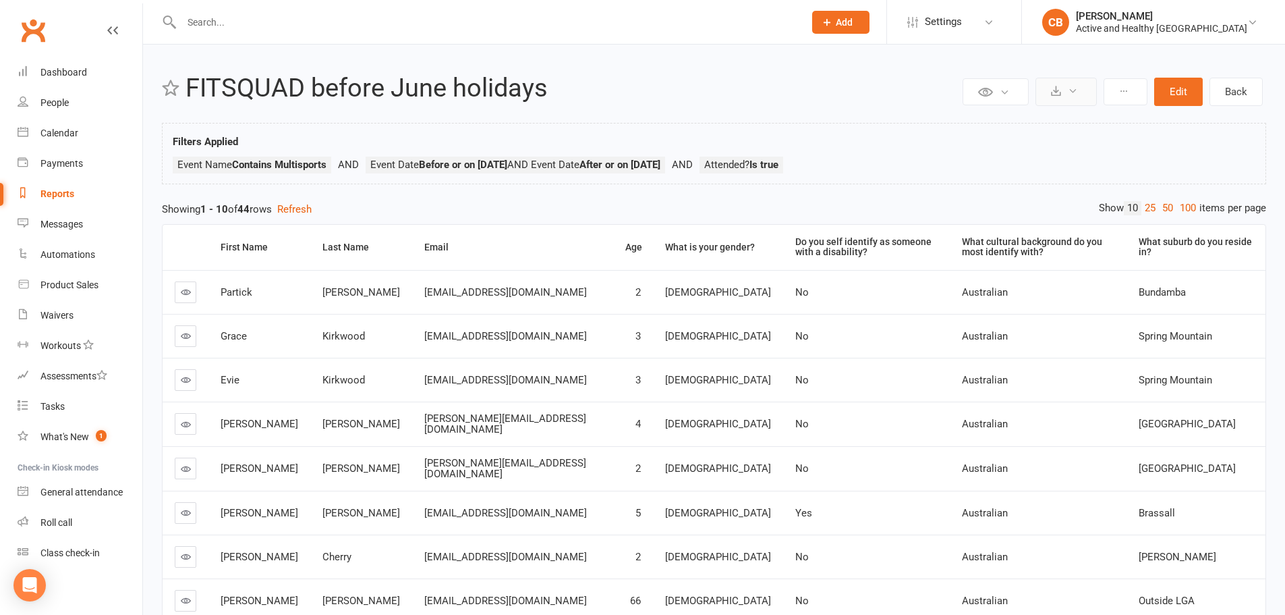
click at [1069, 88] on icon at bounding box center [1073, 91] width 10 height 10
click at [988, 124] on link "Export to CSV" at bounding box center [1026, 124] width 142 height 27
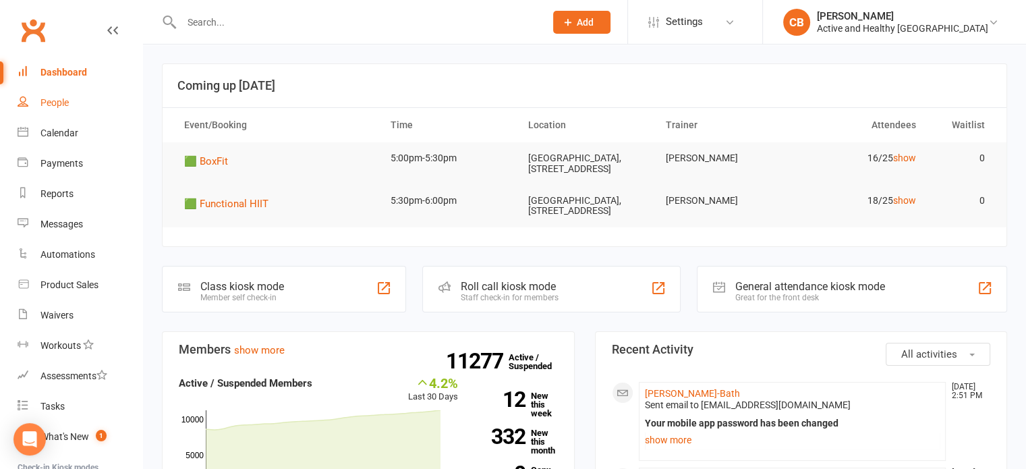
click at [71, 115] on link "People" at bounding box center [80, 103] width 125 height 30
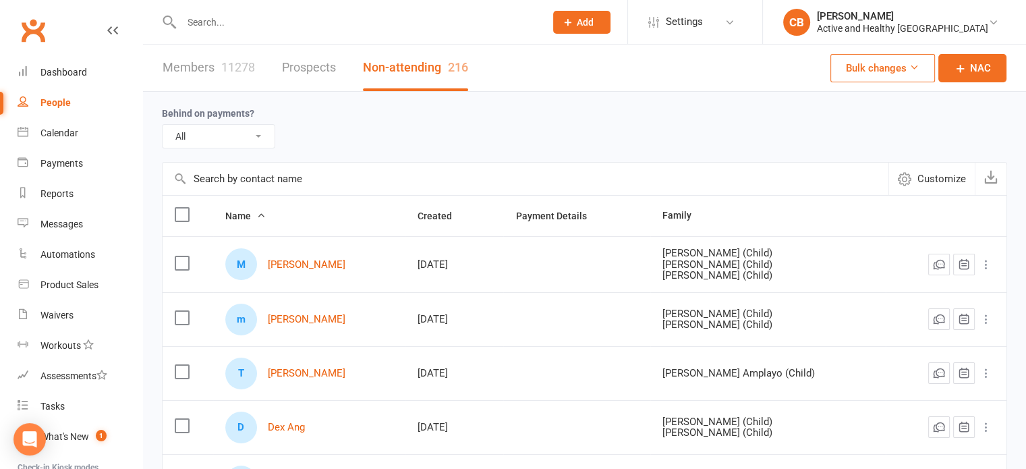
click at [261, 173] on input "text" at bounding box center [526, 179] width 726 height 32
paste input "[PERSON_NAME]"
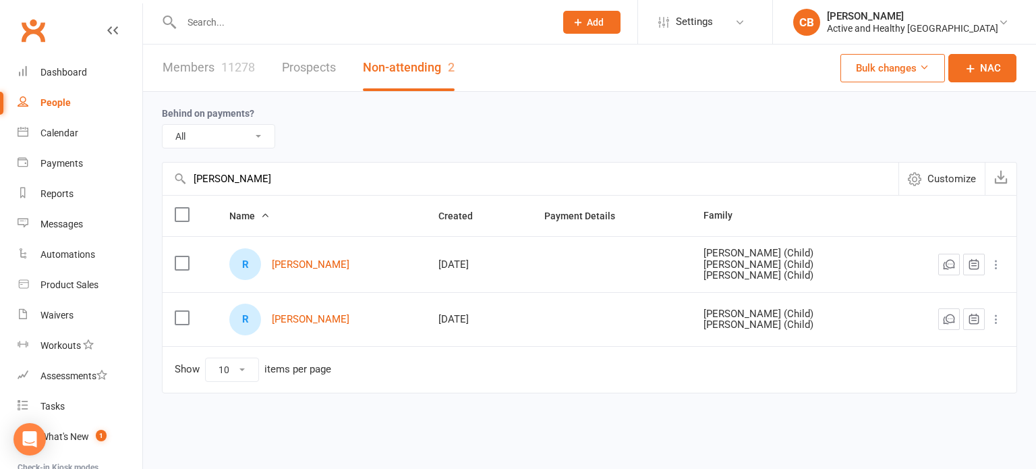
type input "[PERSON_NAME]"
click at [222, 71] on div "11278" at bounding box center [238, 67] width 34 height 14
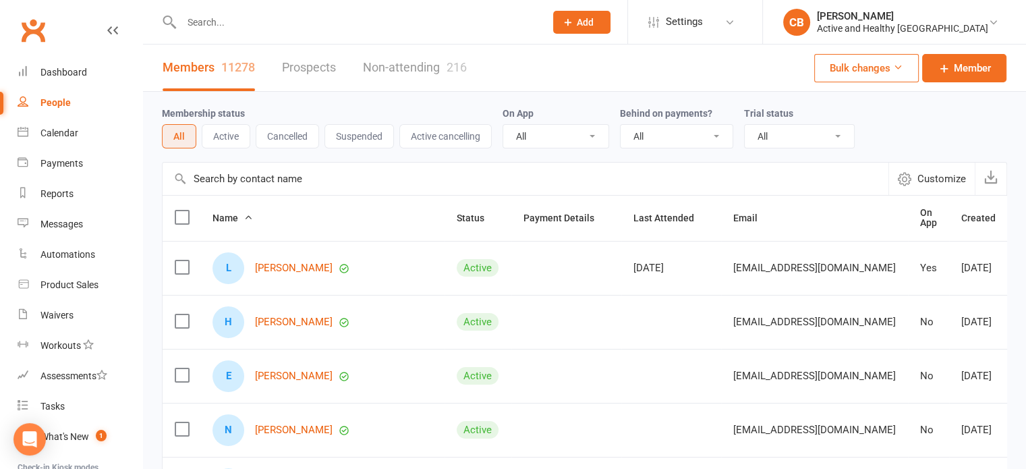
click at [259, 185] on input "text" at bounding box center [526, 179] width 726 height 32
paste input "[PERSON_NAME]"
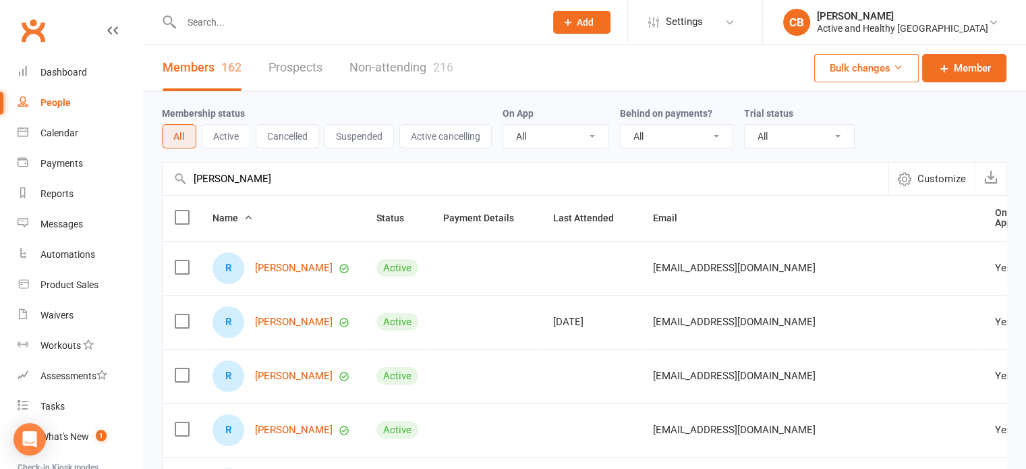
drag, startPoint x: 285, startPoint y: 189, endPoint x: 163, endPoint y: 186, distance: 121.5
click at [163, 186] on input "[PERSON_NAME]" at bounding box center [526, 179] width 726 height 32
paste input "[PERSON_NAME]-Bath"
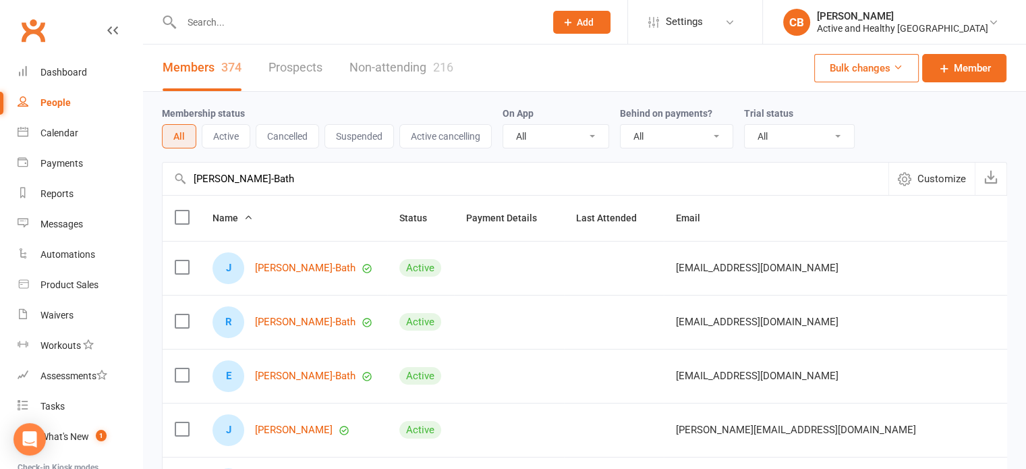
type input "[PERSON_NAME]-Bath"
click at [400, 65] on link "Non-attending 216" at bounding box center [402, 68] width 104 height 47
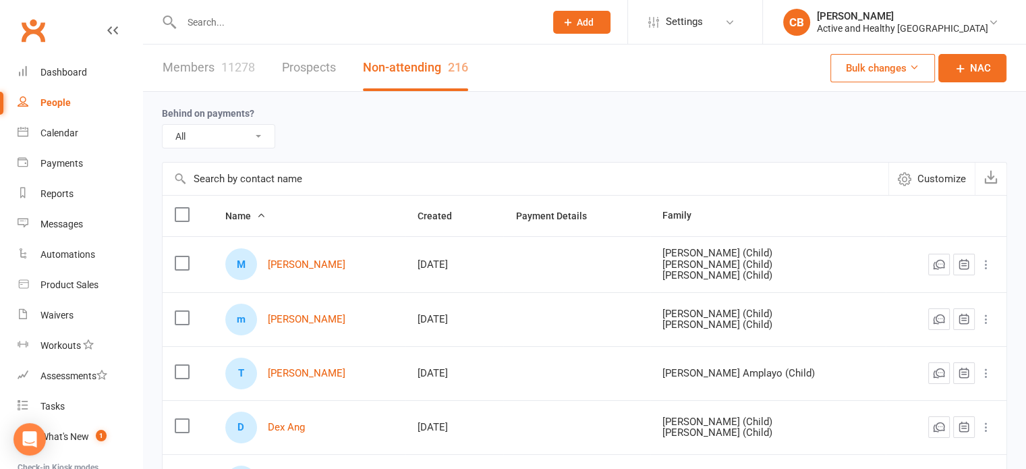
click at [267, 167] on input "text" at bounding box center [526, 179] width 726 height 32
paste input "[PERSON_NAME]-Bath"
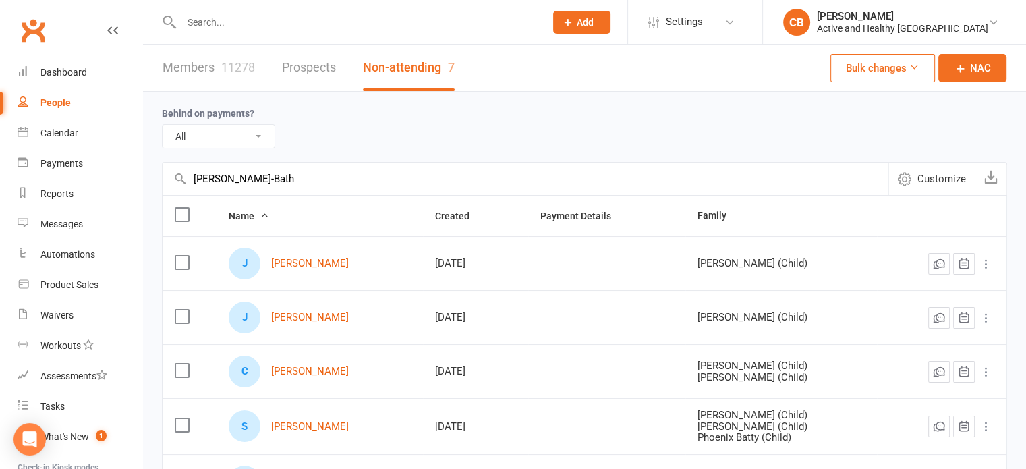
type input "Jessica Howard-Bath"
click at [196, 64] on link "Members 11278" at bounding box center [209, 68] width 92 height 47
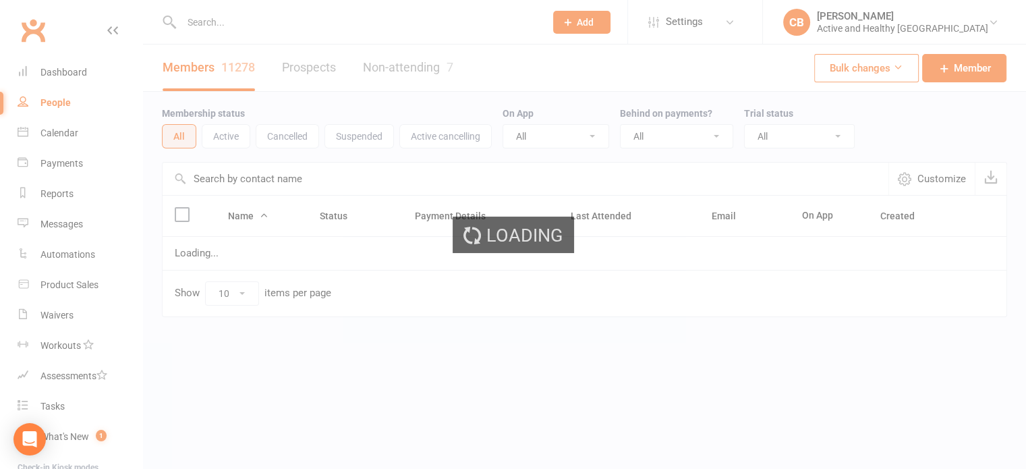
click at [287, 184] on input "text" at bounding box center [526, 179] width 726 height 32
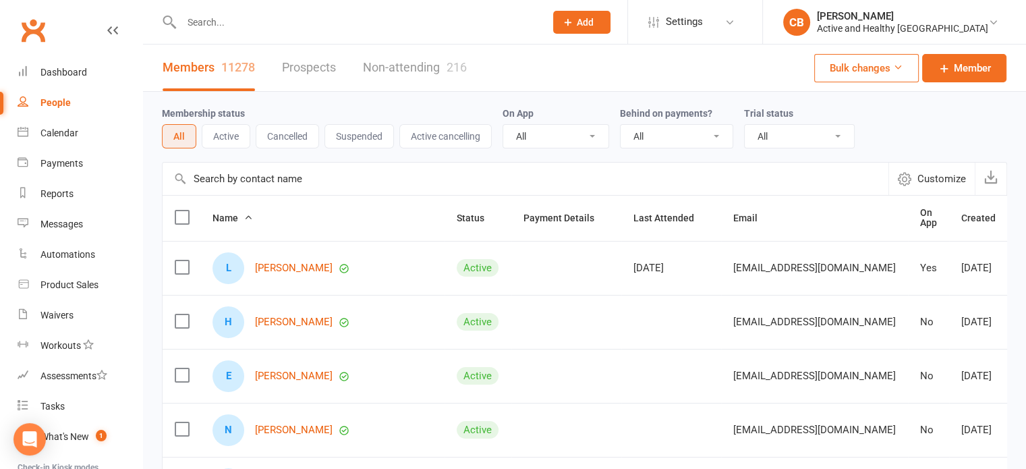
paste input "Jessica Howard-Bath"
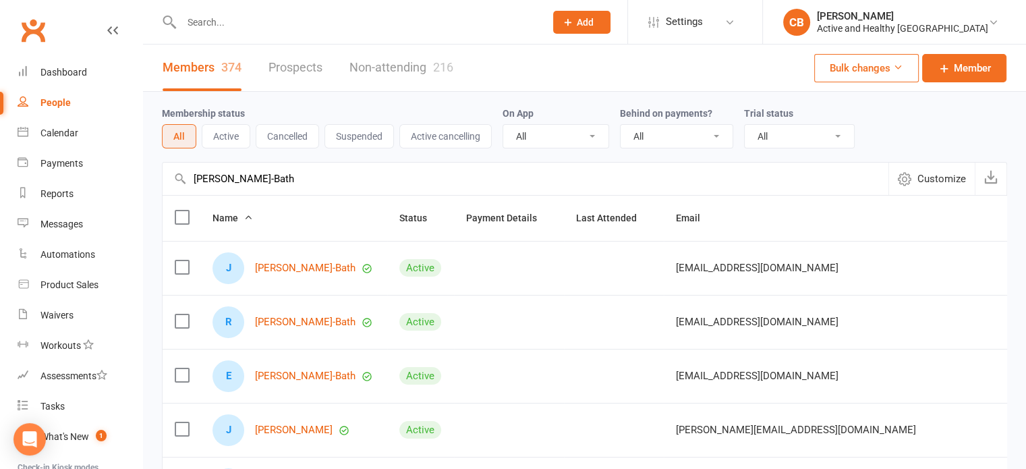
type input "Jessica Howard-Bath"
